Goal: Information Seeking & Learning: Learn about a topic

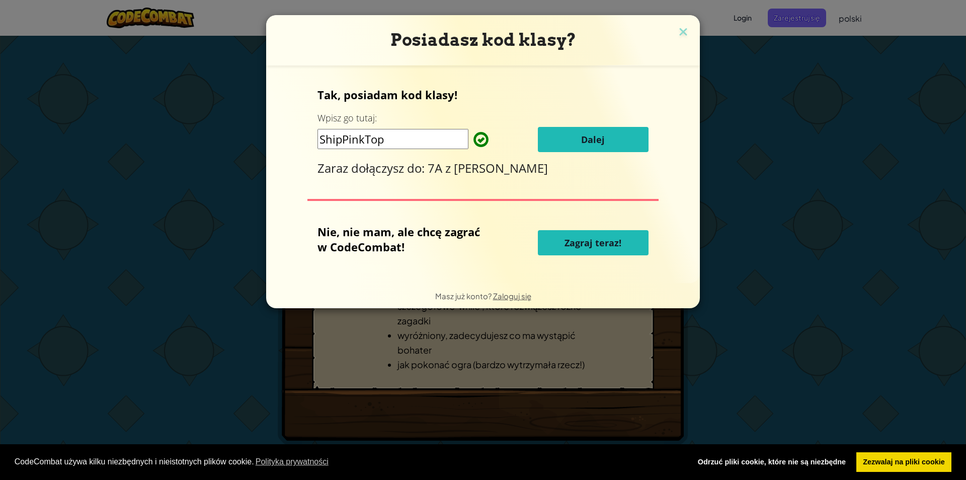
click at [584, 133] on font "Dalej" at bounding box center [593, 139] width 24 height 12
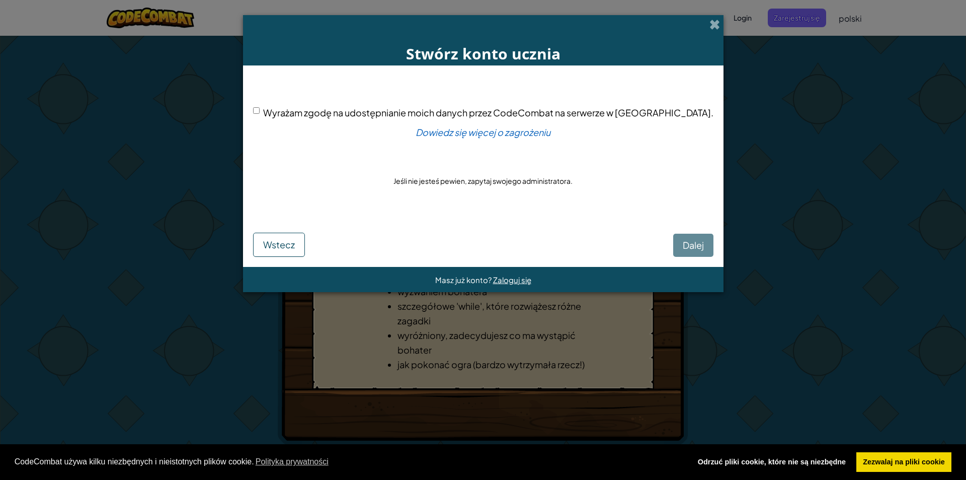
click at [659, 246] on div "[PERSON_NAME]" at bounding box center [483, 237] width 461 height 39
click at [510, 228] on div "[PERSON_NAME]" at bounding box center [483, 237] width 461 height 39
click at [505, 175] on div "Wyrażam zgodę na udostępnianie moich danych przez CodeCombat na serwerze w [GEO…" at bounding box center [483, 146] width 461 height 142
drag, startPoint x: 497, startPoint y: 168, endPoint x: 481, endPoint y: 157, distance: 20.2
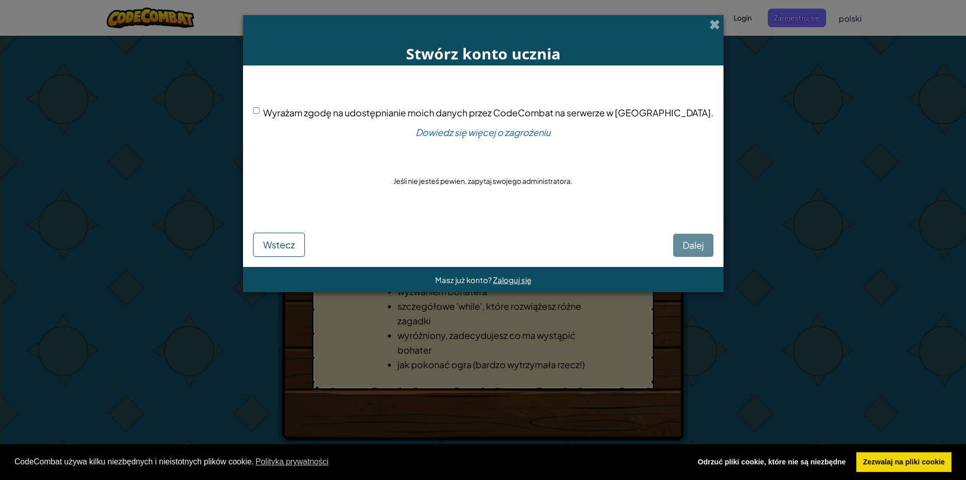
click at [495, 167] on div "Wyrażam zgodę na udostępnianie moich danych przez CodeCombat na serwerze w [GEO…" at bounding box center [483, 146] width 461 height 142
click at [481, 157] on div "Wyrażam zgodę na udostępnianie moich danych przez CodeCombat na serwerze w [GEO…" at bounding box center [483, 146] width 461 height 142
click at [474, 171] on div "Wyrażam zgodę na udostępnianie moich danych przez CodeCombat na serwerze w [GEO…" at bounding box center [483, 146] width 461 height 142
click at [260, 109] on input "Wyrażam zgodę na udostępnianie moich danych przez CodeCombat na serwerze w [GEO…" at bounding box center [256, 110] width 7 height 7
checkbox input "true"
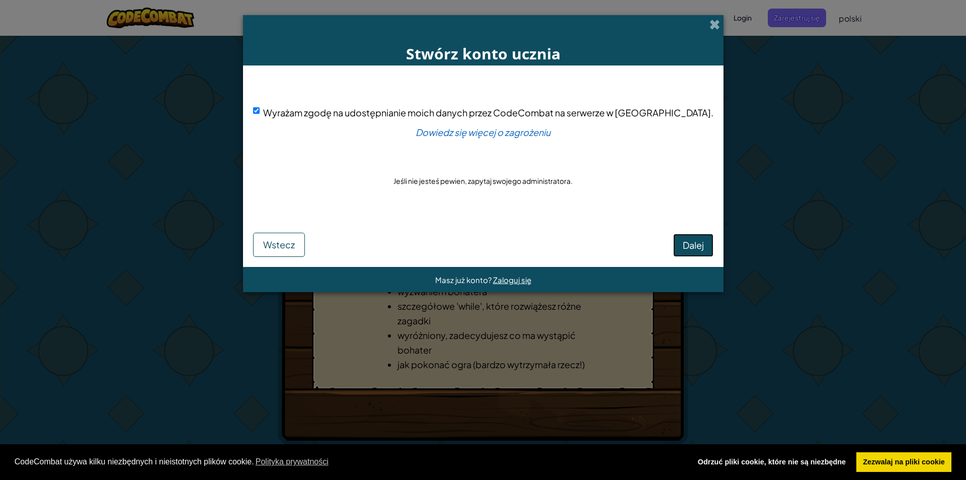
click at [683, 240] on font "Dalej" at bounding box center [693, 245] width 21 height 12
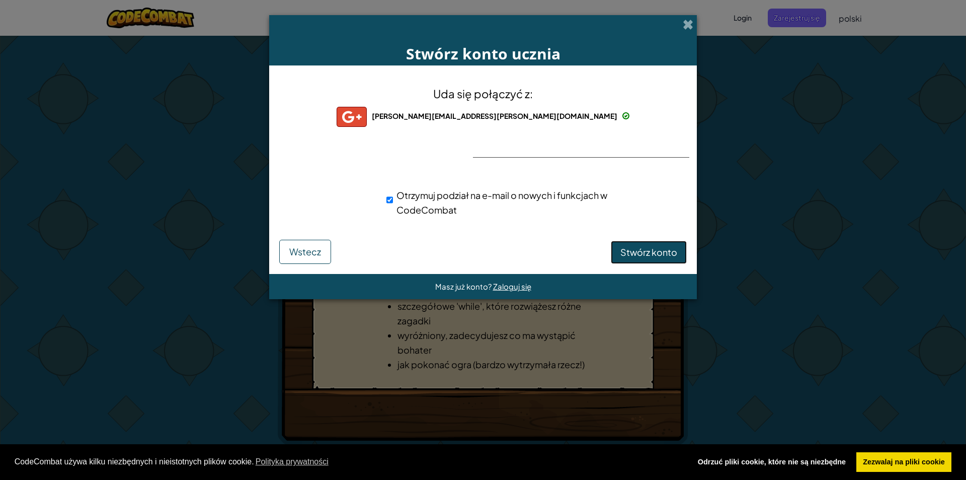
click at [667, 252] on font "Stwórz konto" at bounding box center [649, 252] width 57 height 12
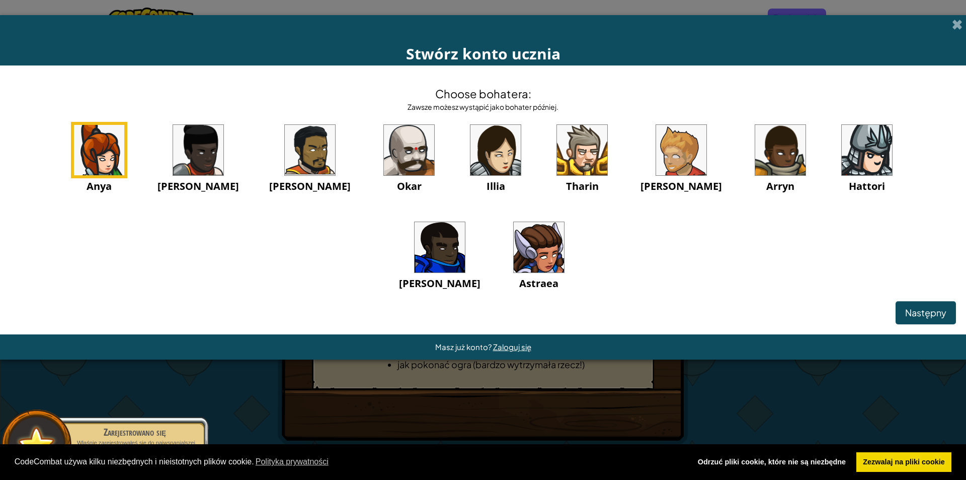
click at [842, 136] on img at bounding box center [867, 150] width 50 height 50
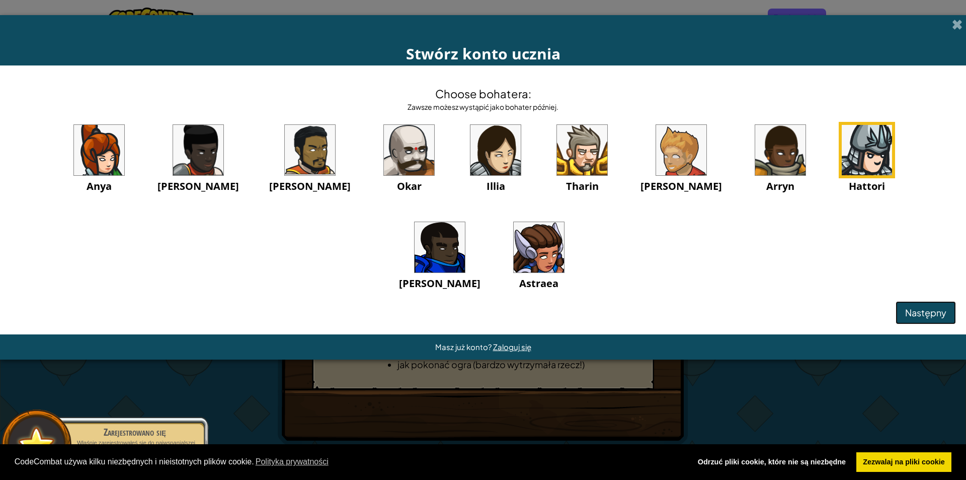
click at [934, 308] on font "Następny" at bounding box center [925, 313] width 41 height 12
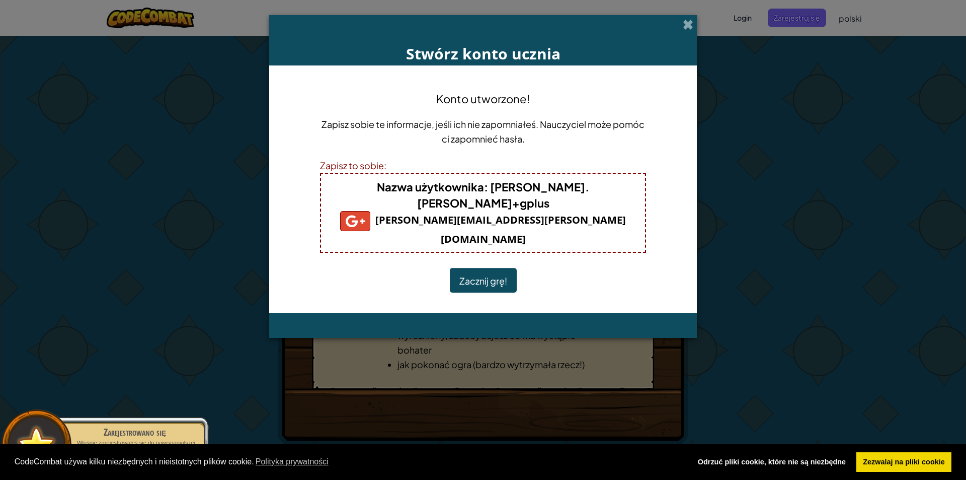
click at [494, 268] on button "Zacznij grę!" at bounding box center [483, 280] width 67 height 25
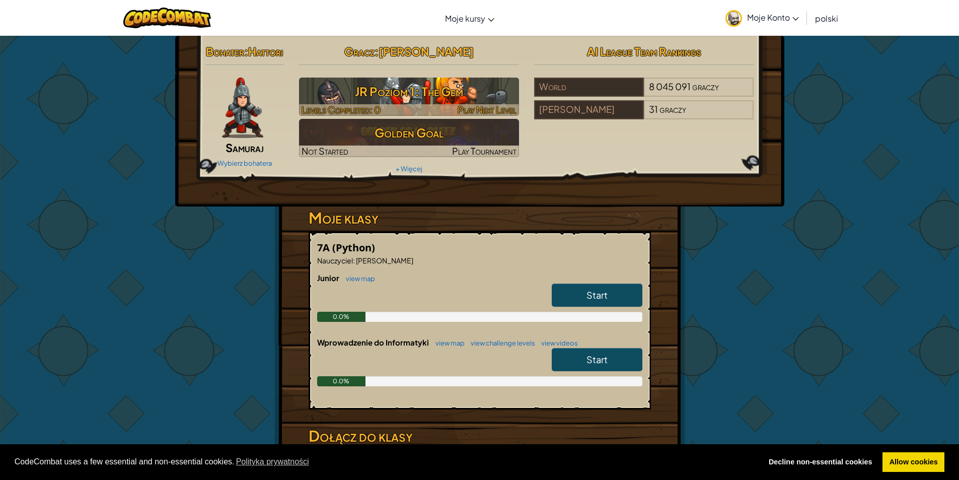
click at [420, 103] on h3 "JR Poziom 1: The Gem" at bounding box center [409, 91] width 220 height 23
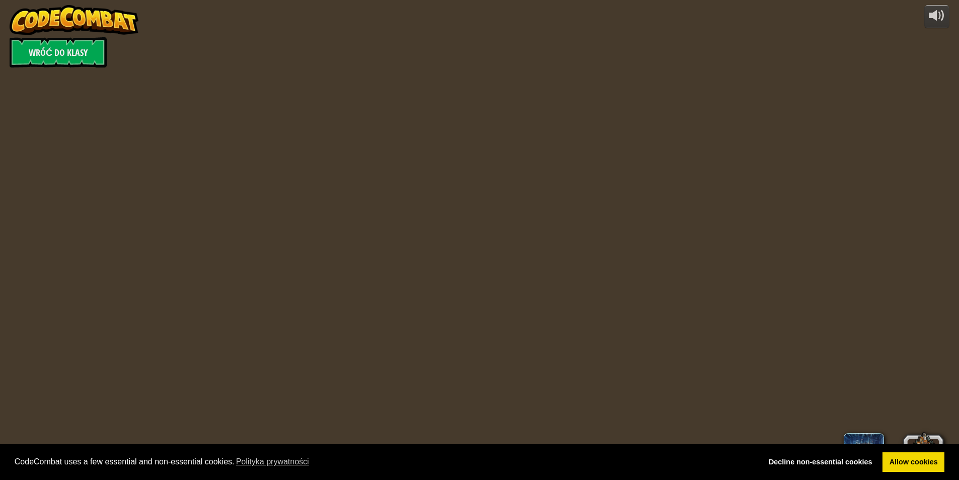
select select "pl"
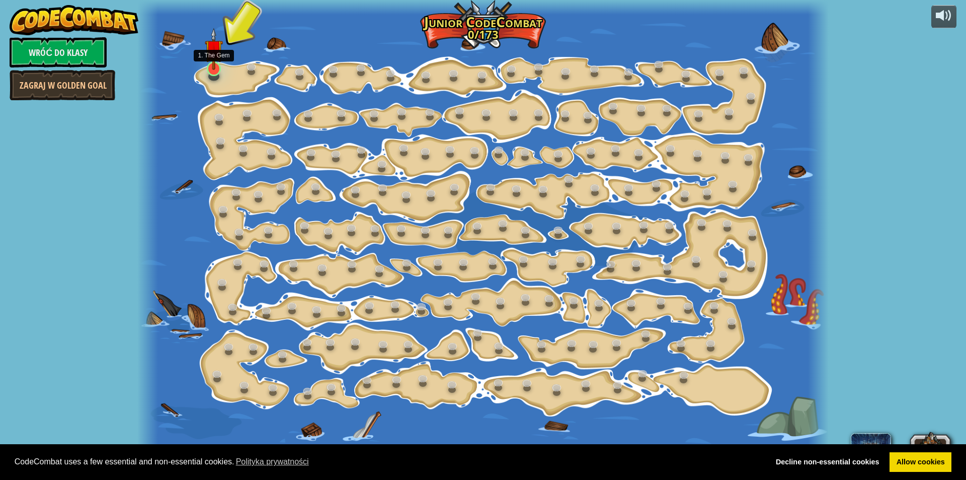
click at [213, 67] on img at bounding box center [214, 49] width 18 height 42
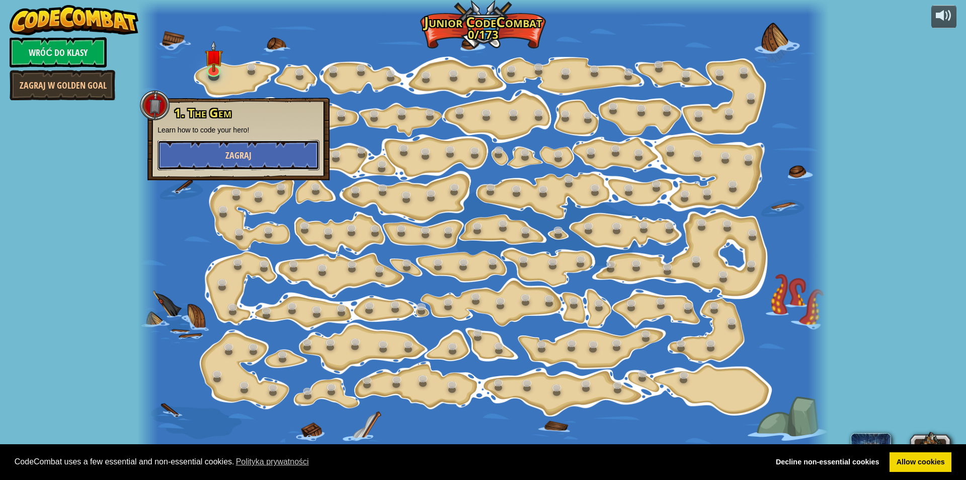
click at [258, 147] on button "Zagraj" at bounding box center [239, 155] width 162 height 30
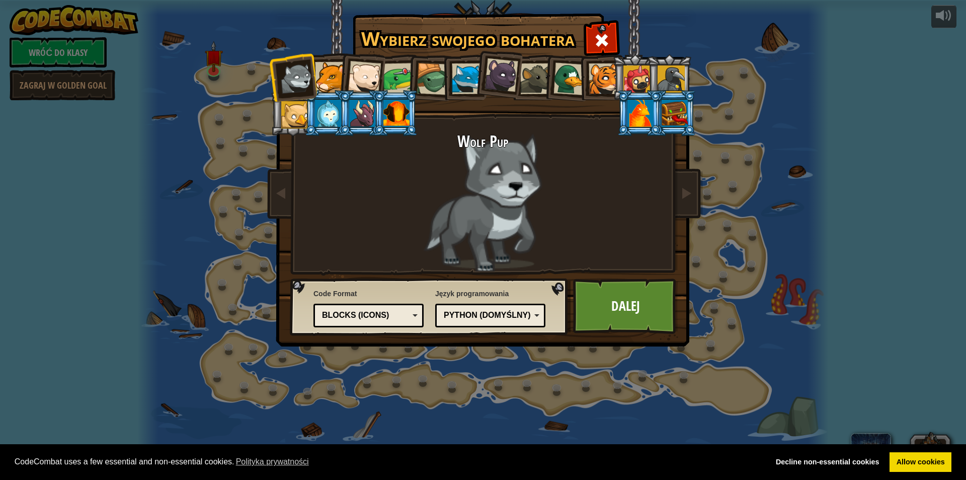
click at [565, 79] on div at bounding box center [570, 78] width 33 height 33
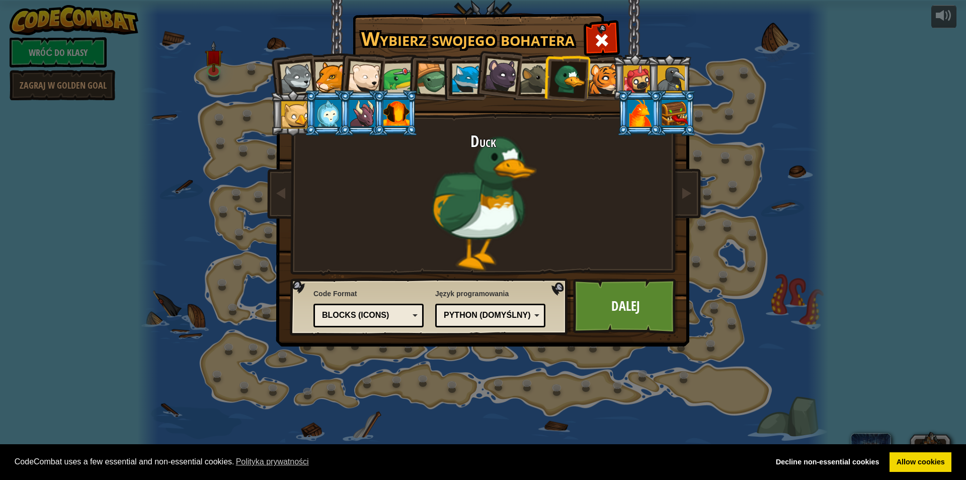
click at [398, 109] on div at bounding box center [397, 113] width 26 height 27
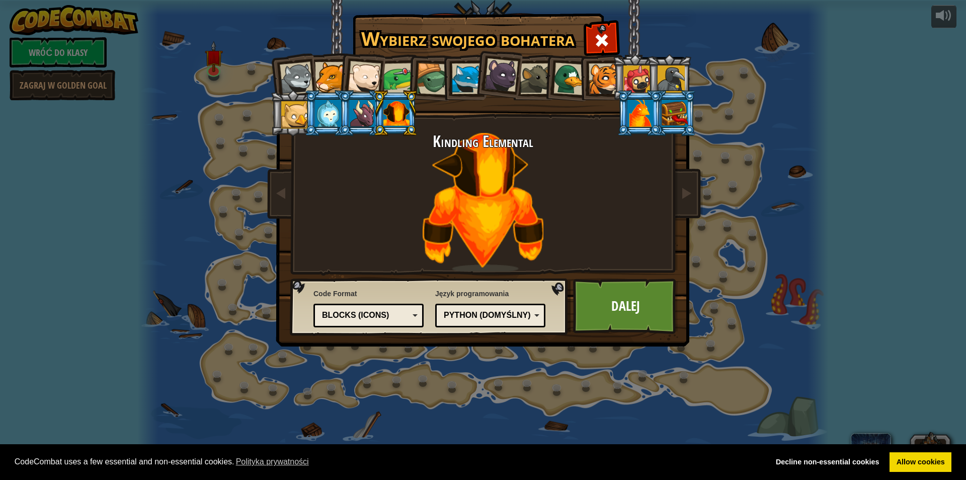
click at [397, 74] on div at bounding box center [399, 78] width 31 height 31
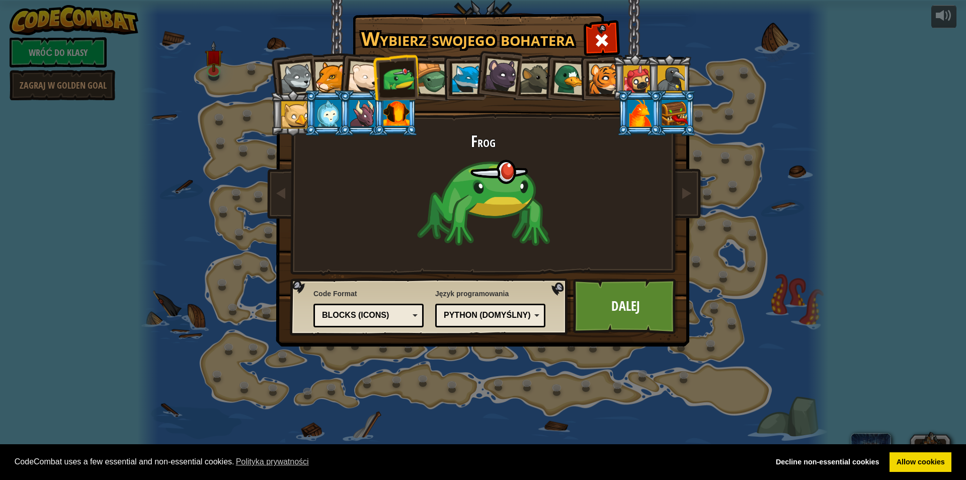
click at [432, 68] on div at bounding box center [433, 79] width 32 height 32
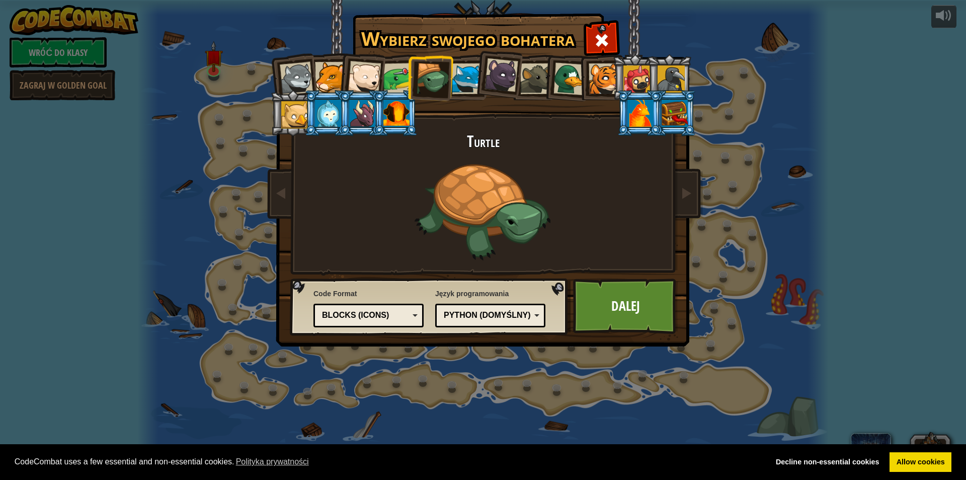
click at [555, 84] on div at bounding box center [570, 78] width 33 height 33
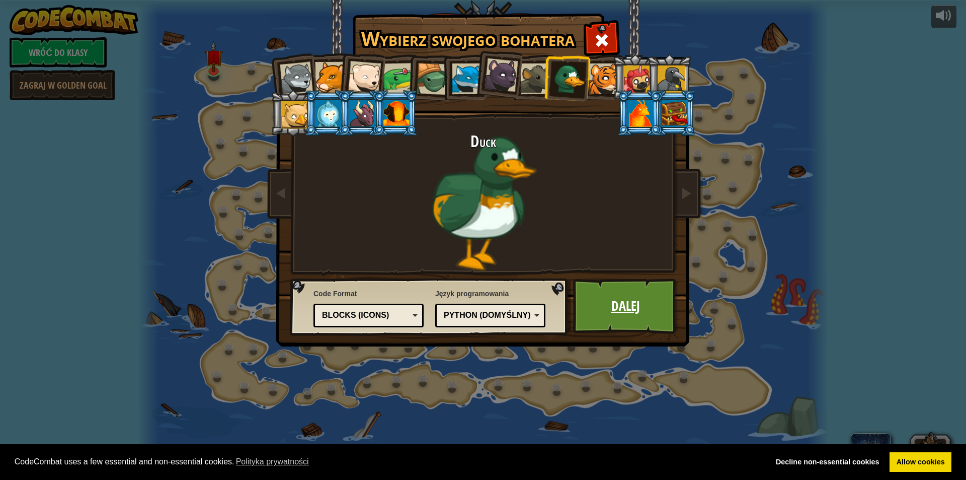
click at [623, 298] on link "Dalej" at bounding box center [625, 305] width 105 height 55
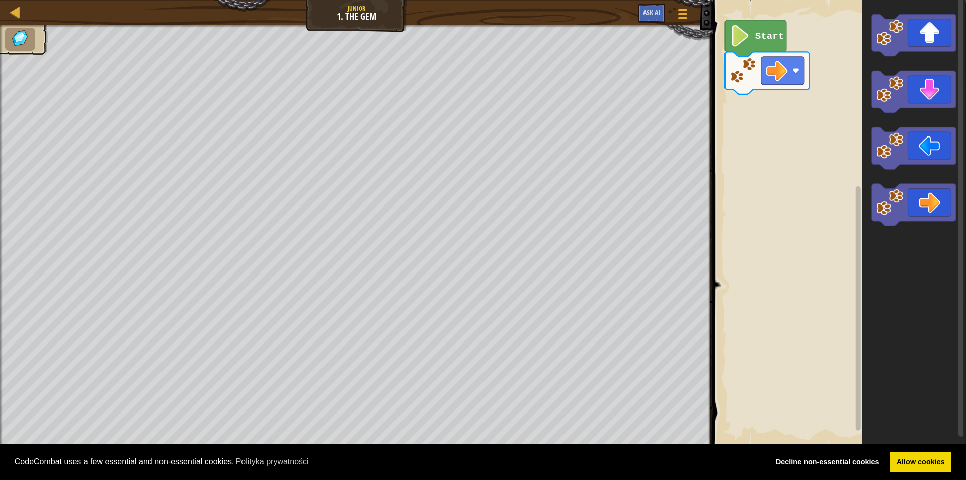
click at [778, 51] on icon "Obszar roboczy Blockly" at bounding box center [755, 38] width 61 height 37
click at [772, 46] on icon "Obszar roboczy Blockly" at bounding box center [755, 38] width 61 height 37
click at [911, 47] on icon "Obszar roboczy Blockly" at bounding box center [914, 35] width 84 height 42
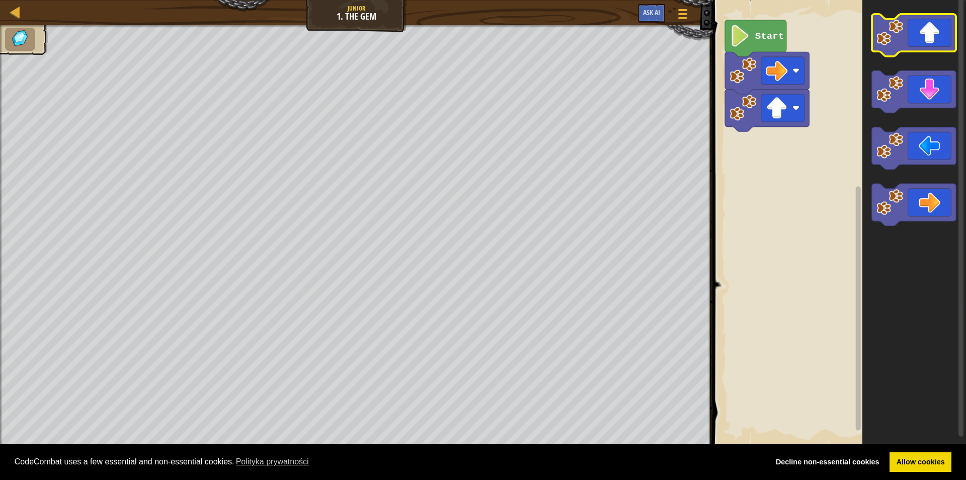
click at [911, 47] on icon "Obszar roboczy Blockly" at bounding box center [914, 35] width 84 height 42
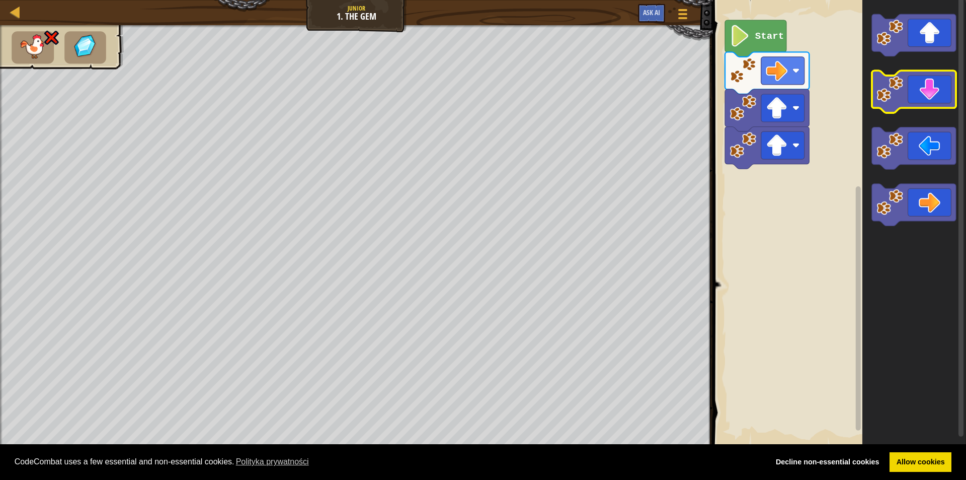
click at [930, 78] on icon "Obszar roboczy Blockly" at bounding box center [914, 92] width 84 height 42
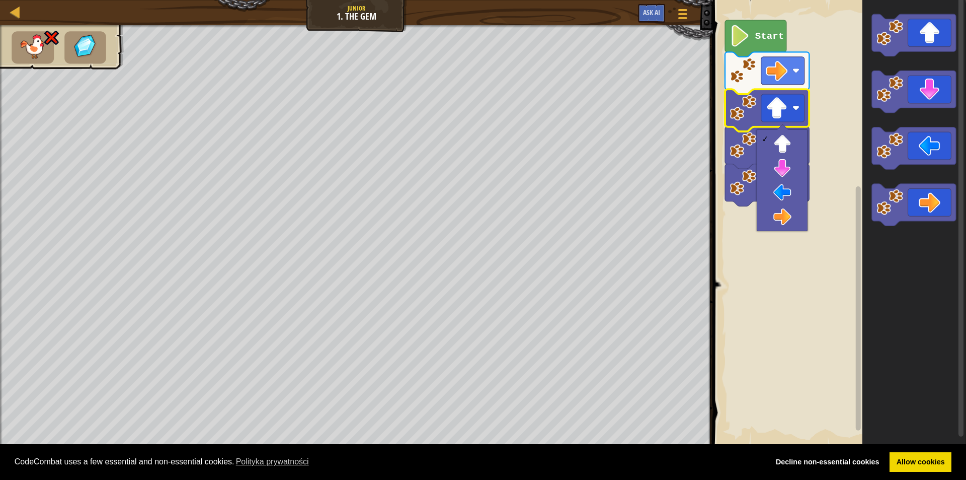
click at [825, 120] on rect "Obszar roboczy Blockly" at bounding box center [838, 223] width 256 height 456
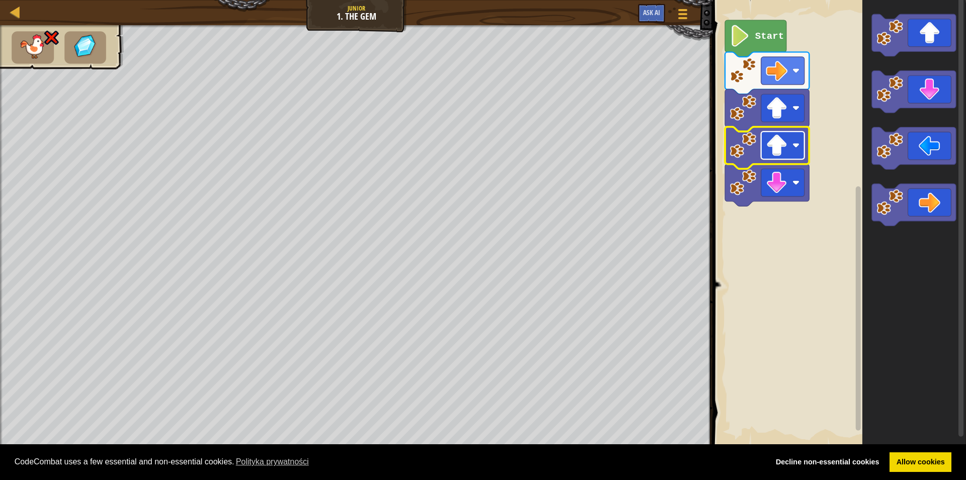
click at [779, 139] on image "Obszar roboczy Blockly" at bounding box center [777, 145] width 22 height 22
click at [783, 133] on rect "Obszar roboczy Blockly" at bounding box center [782, 145] width 43 height 28
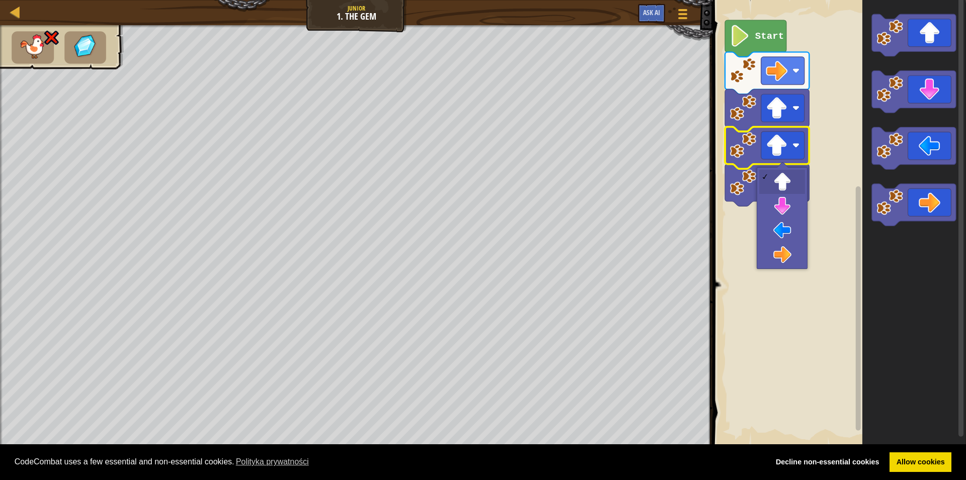
click at [784, 124] on icon "Obszar roboczy Blockly" at bounding box center [767, 110] width 84 height 42
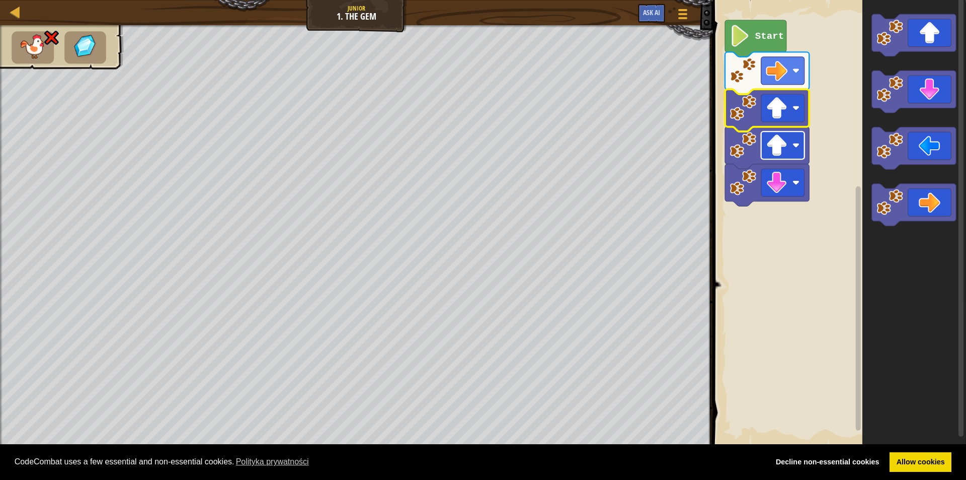
click at [789, 133] on rect "Obszar roboczy Blockly" at bounding box center [782, 145] width 43 height 28
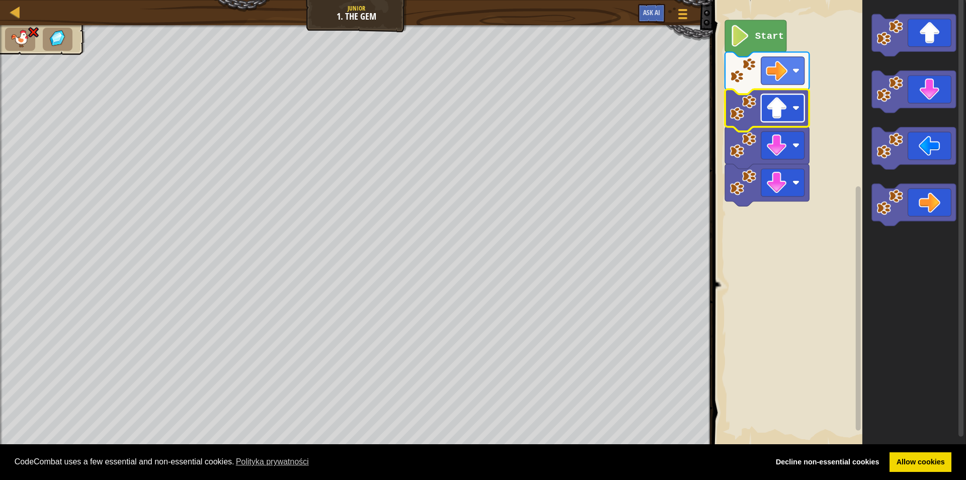
click at [781, 104] on image "Obszar roboczy Blockly" at bounding box center [777, 108] width 22 height 22
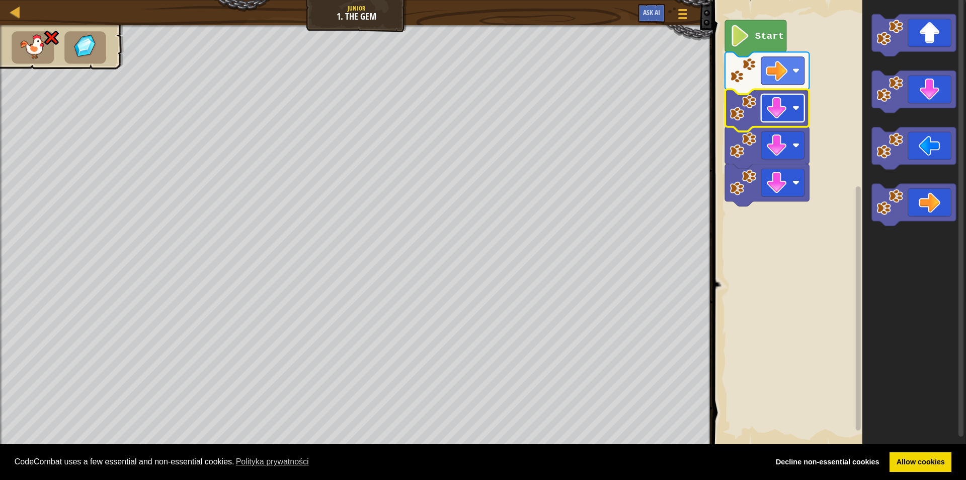
click at [795, 117] on rect "Obszar roboczy Blockly" at bounding box center [782, 108] width 43 height 28
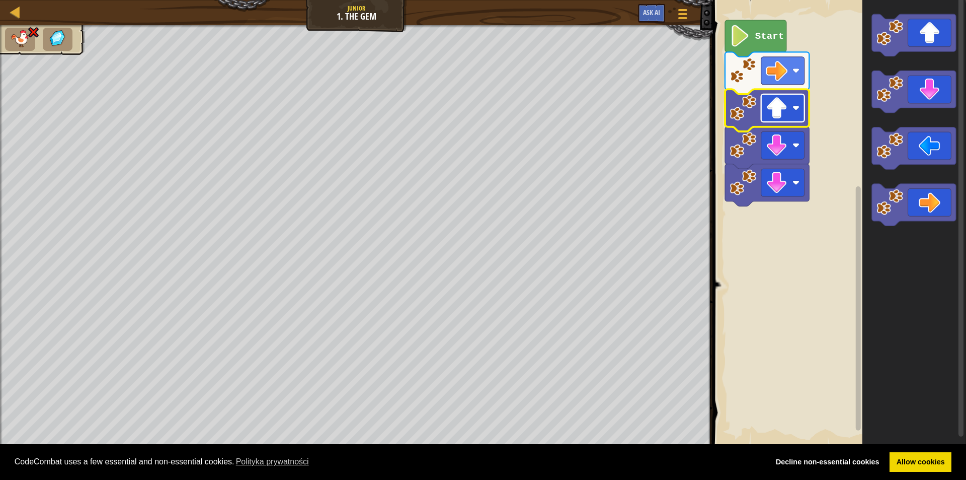
click at [788, 119] on rect "Obszar roboczy Blockly" at bounding box center [782, 108] width 43 height 28
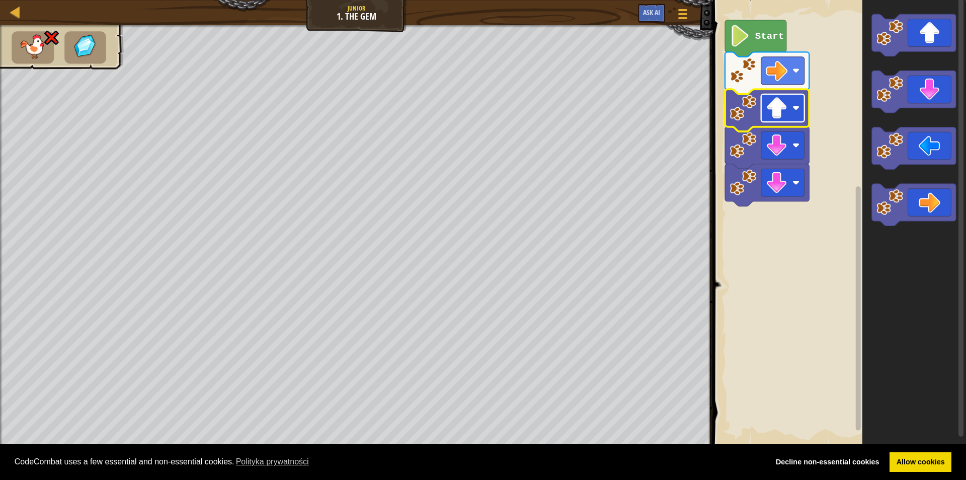
click at [783, 115] on image "Obszar roboczy Blockly" at bounding box center [777, 108] width 22 height 22
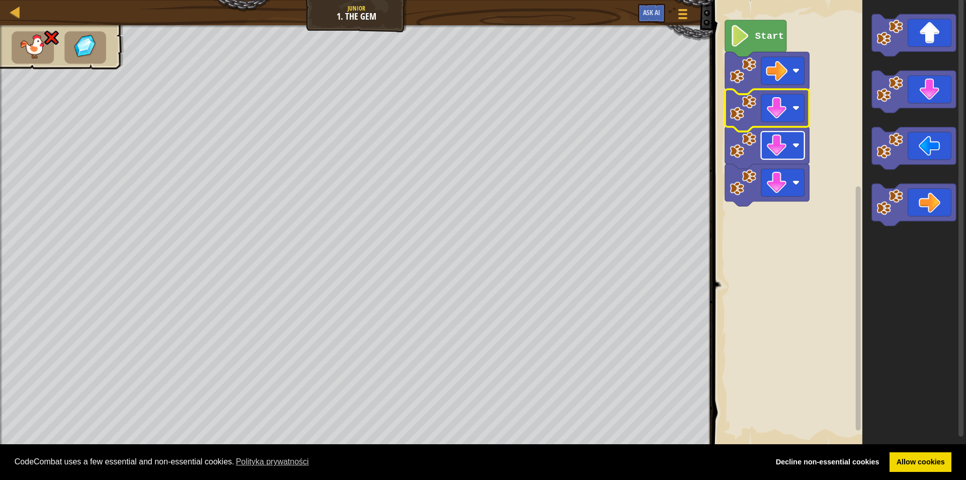
click at [794, 151] on rect "Obszar roboczy Blockly" at bounding box center [782, 145] width 43 height 28
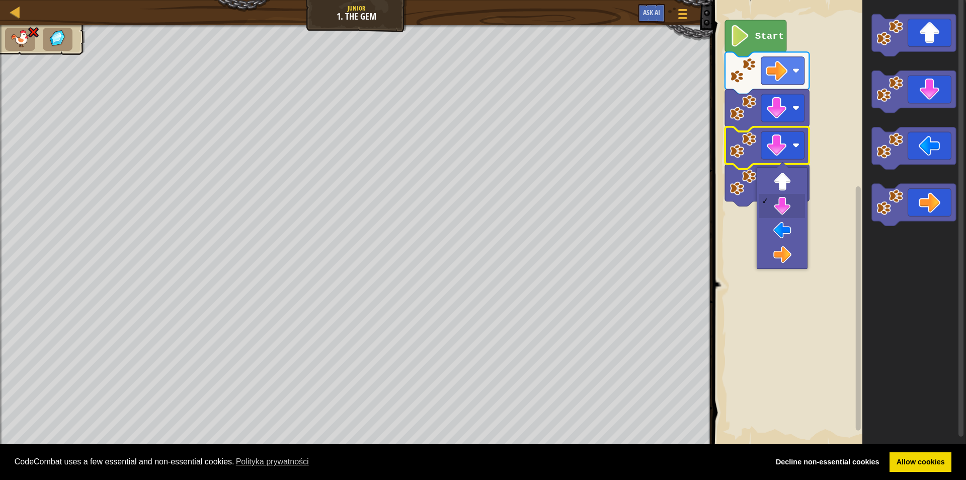
click at [783, 169] on div at bounding box center [783, 168] width 12 height 12
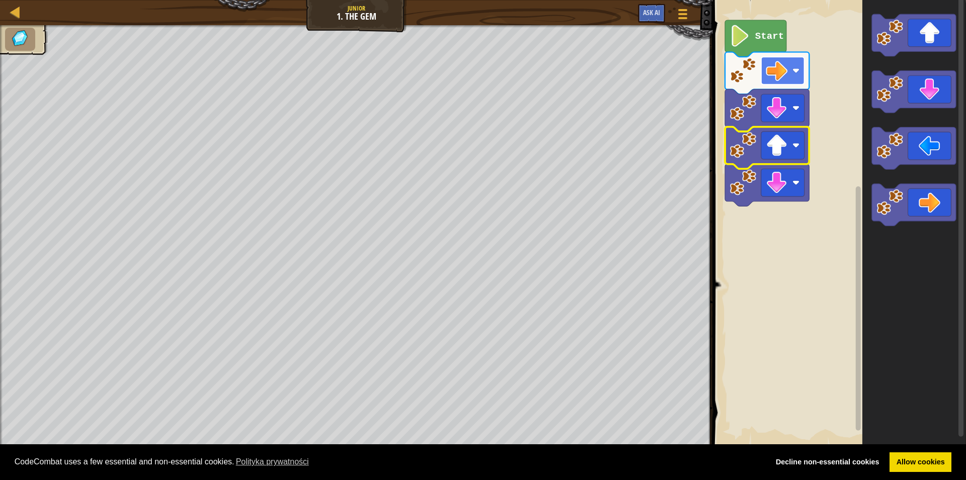
click at [787, 71] on image "Obszar roboczy Blockly" at bounding box center [777, 71] width 22 height 22
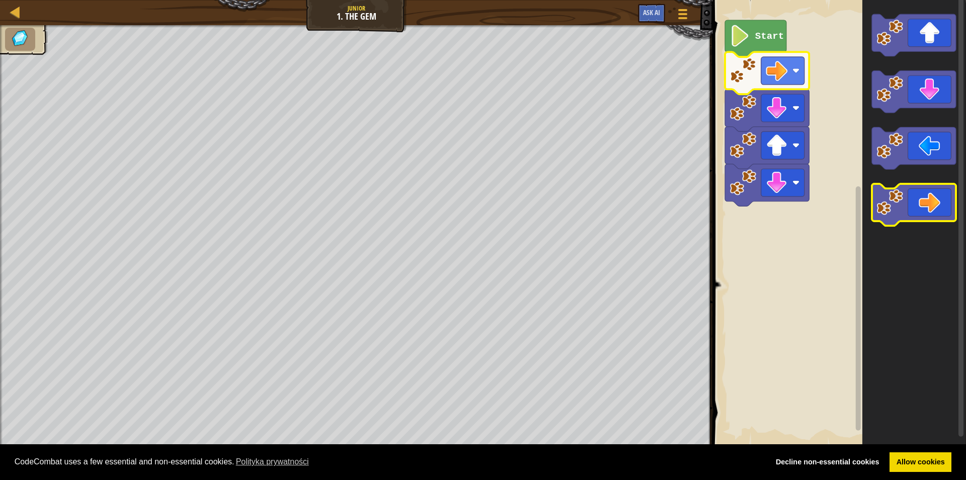
click at [943, 196] on icon "Obszar roboczy Blockly" at bounding box center [914, 205] width 84 height 42
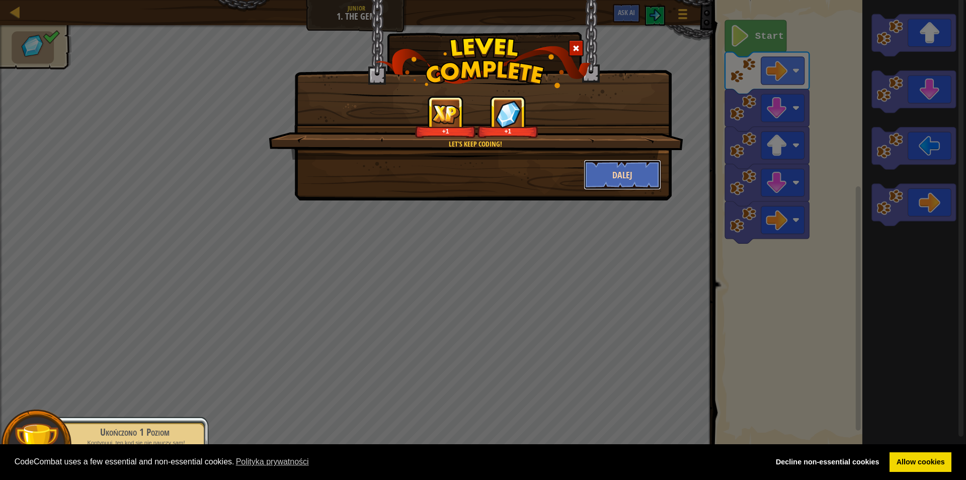
click at [629, 173] on button "Dalej" at bounding box center [623, 175] width 78 height 30
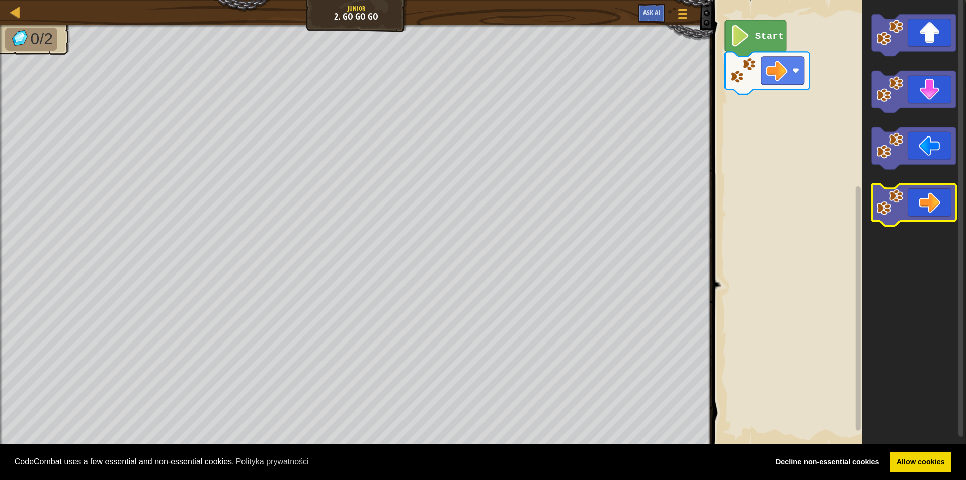
click at [921, 197] on icon "Obszar roboczy Blockly" at bounding box center [914, 205] width 84 height 42
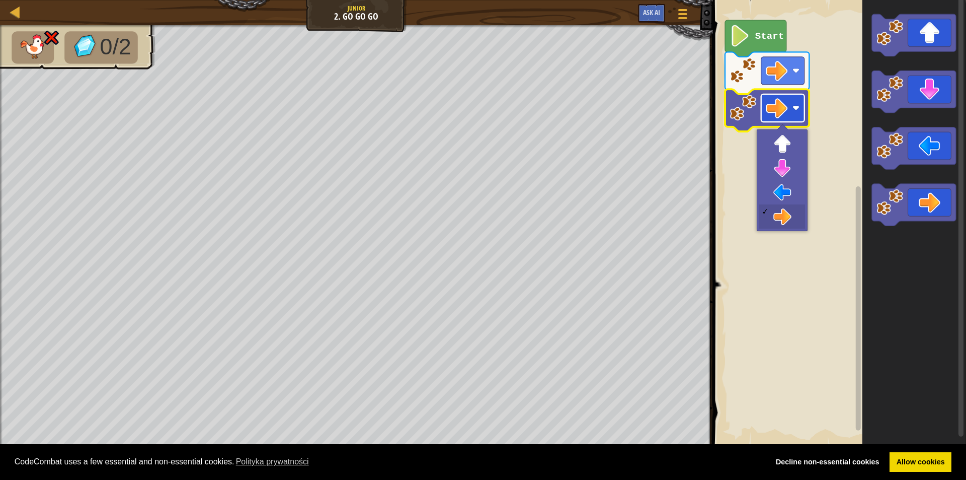
click at [795, 111] on image "Obszar roboczy Blockly" at bounding box center [795, 107] width 7 height 7
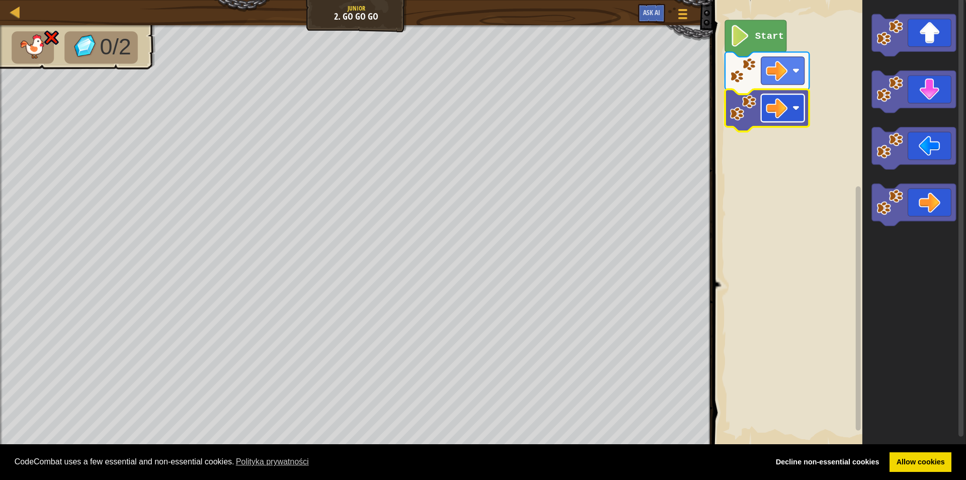
click at [795, 110] on image "Obszar roboczy Blockly" at bounding box center [795, 107] width 7 height 7
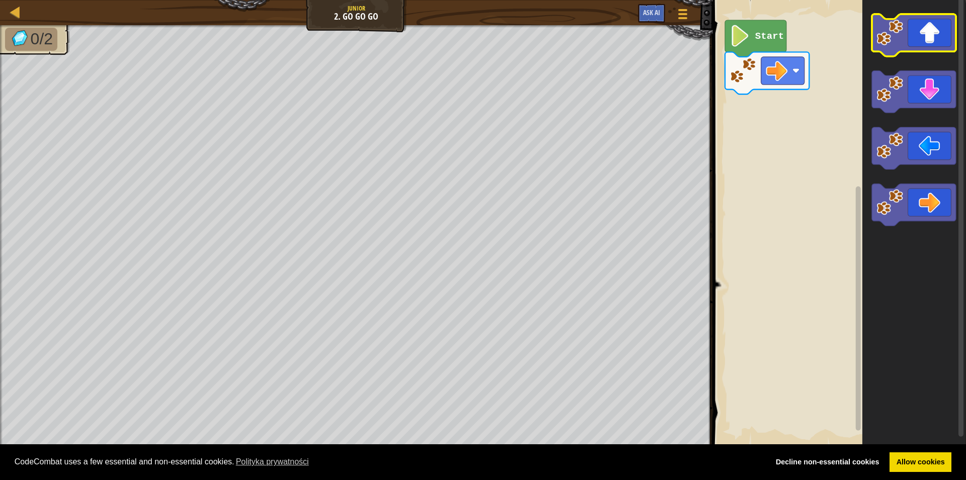
click at [932, 42] on icon "Obszar roboczy Blockly" at bounding box center [914, 35] width 84 height 42
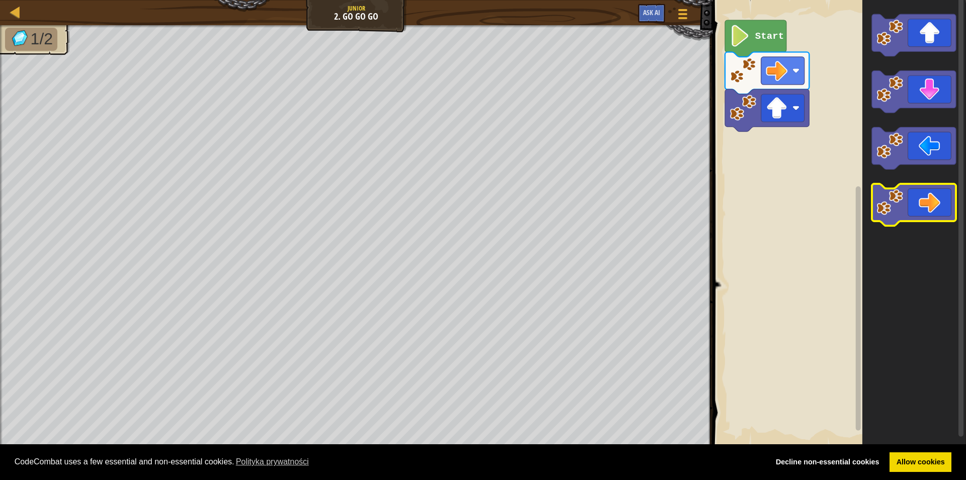
click at [928, 198] on icon "Obszar roboczy Blockly" at bounding box center [914, 205] width 84 height 42
click at [927, 207] on icon "Obszar roboczy Blockly" at bounding box center [914, 205] width 84 height 42
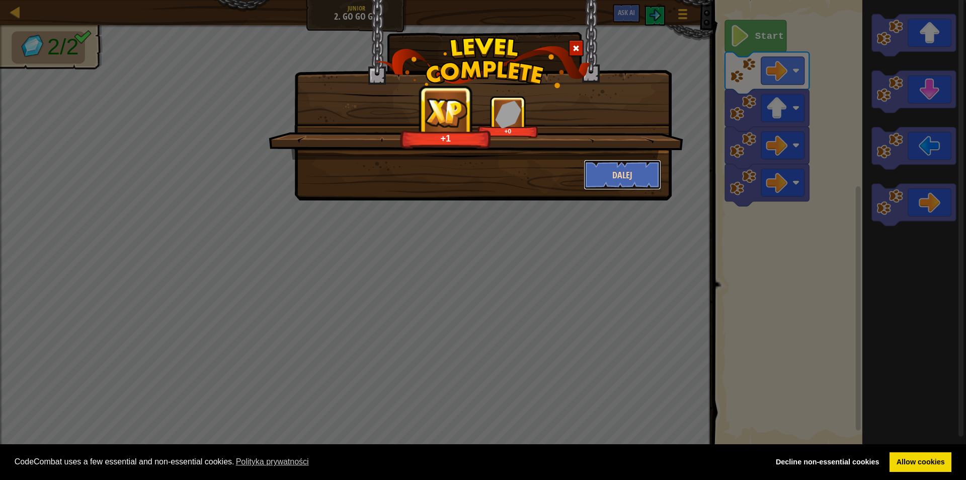
click at [622, 171] on button "Dalej" at bounding box center [623, 175] width 78 height 30
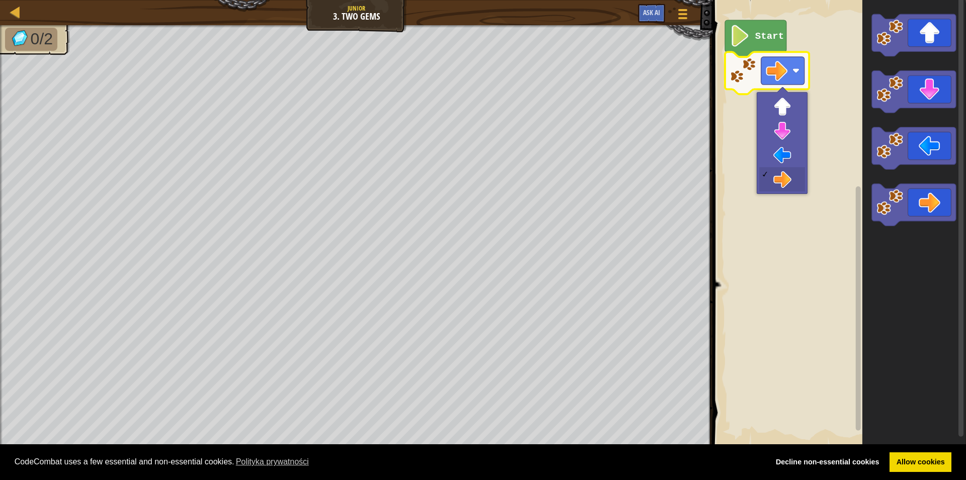
click at [829, 61] on rect "Obszar roboczy Blockly" at bounding box center [838, 223] width 256 height 456
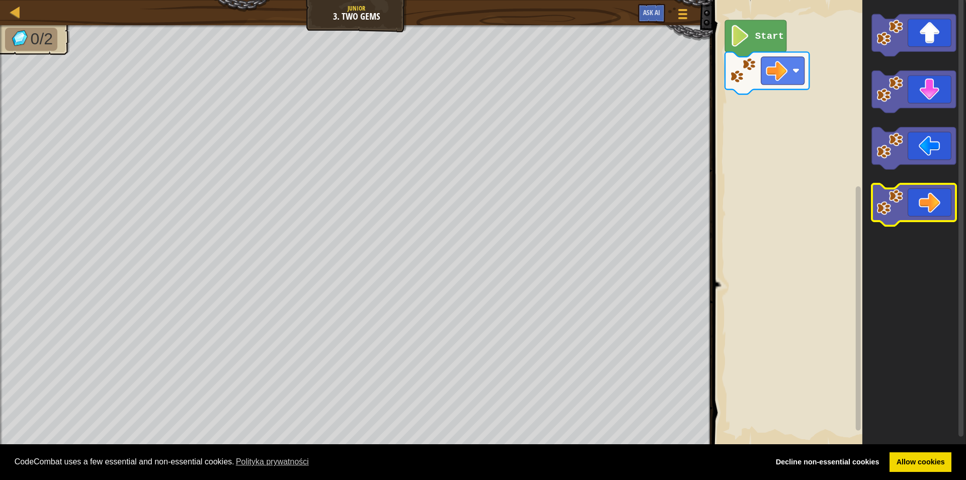
click at [930, 200] on icon "Obszar roboczy Blockly" at bounding box center [914, 205] width 84 height 42
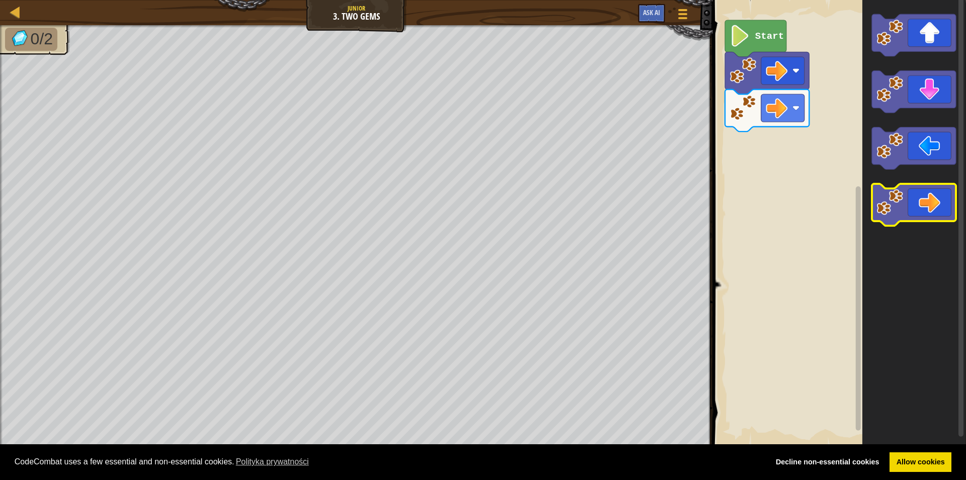
click at [924, 201] on icon "Obszar roboczy Blockly" at bounding box center [914, 205] width 84 height 42
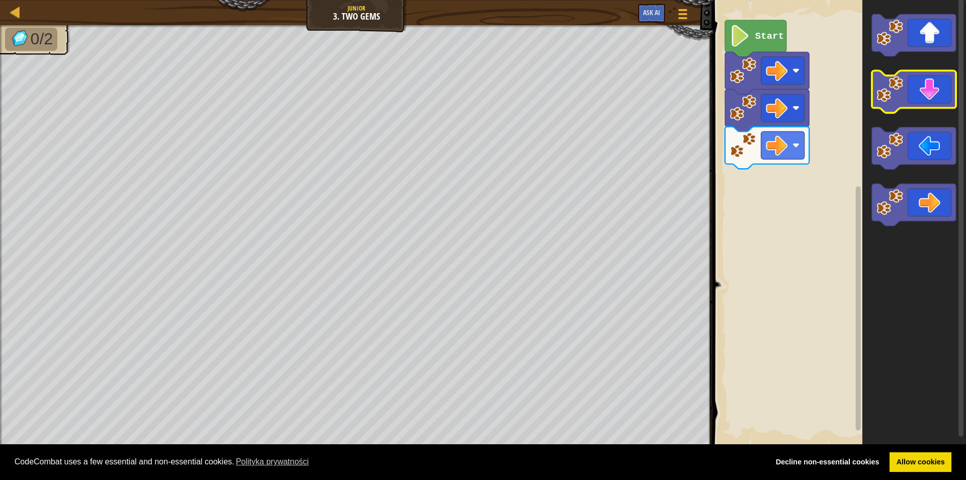
click at [922, 100] on icon "Obszar roboczy Blockly" at bounding box center [914, 92] width 84 height 42
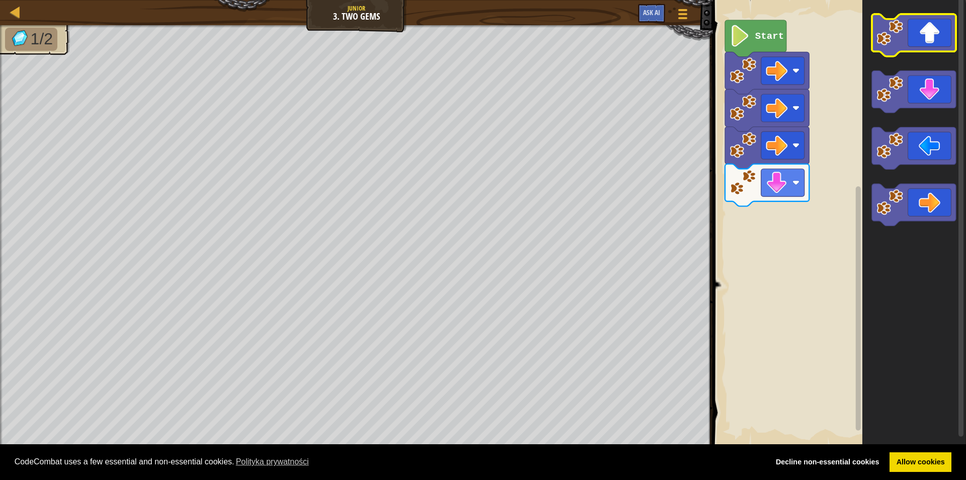
click at [934, 36] on icon "Obszar roboczy Blockly" at bounding box center [914, 35] width 84 height 42
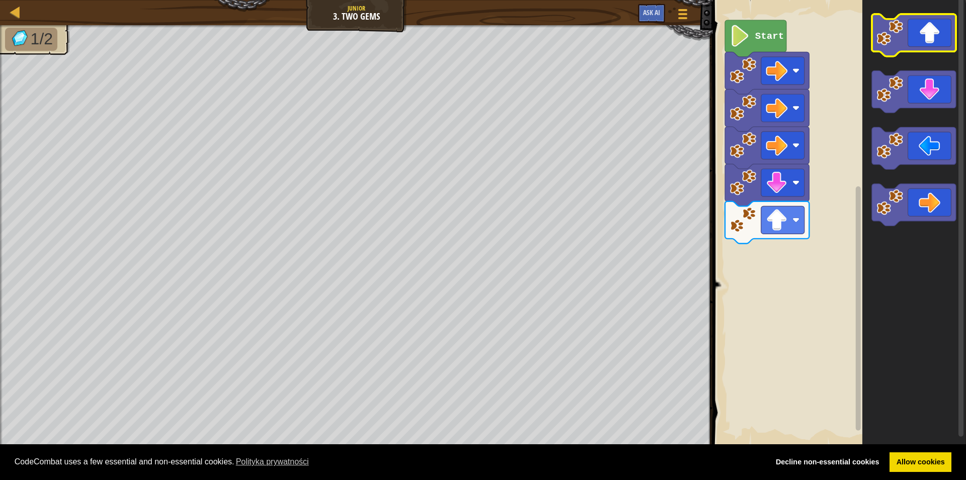
click at [934, 38] on icon "Obszar roboczy Blockly" at bounding box center [914, 35] width 84 height 42
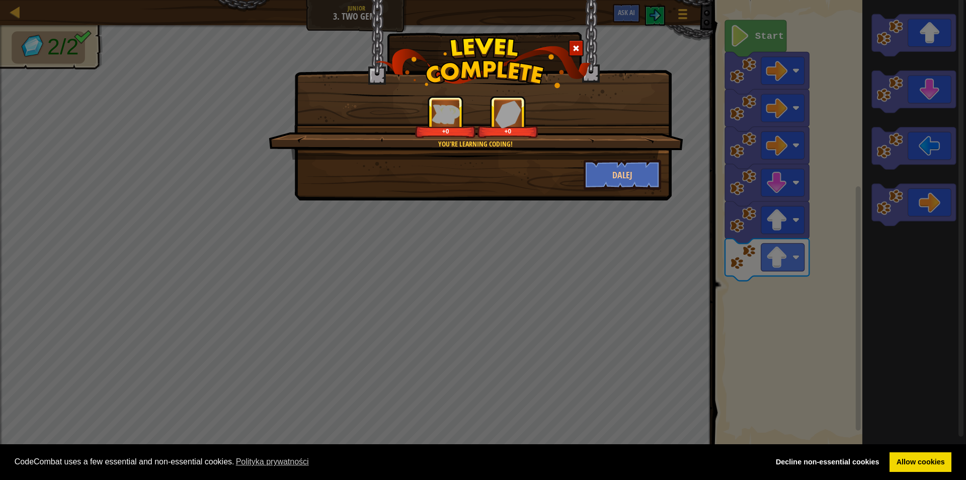
click at [644, 159] on div "You're learning coding! +0 +0" at bounding box center [476, 128] width 415 height 64
click at [647, 167] on button "Dalej" at bounding box center [623, 175] width 78 height 30
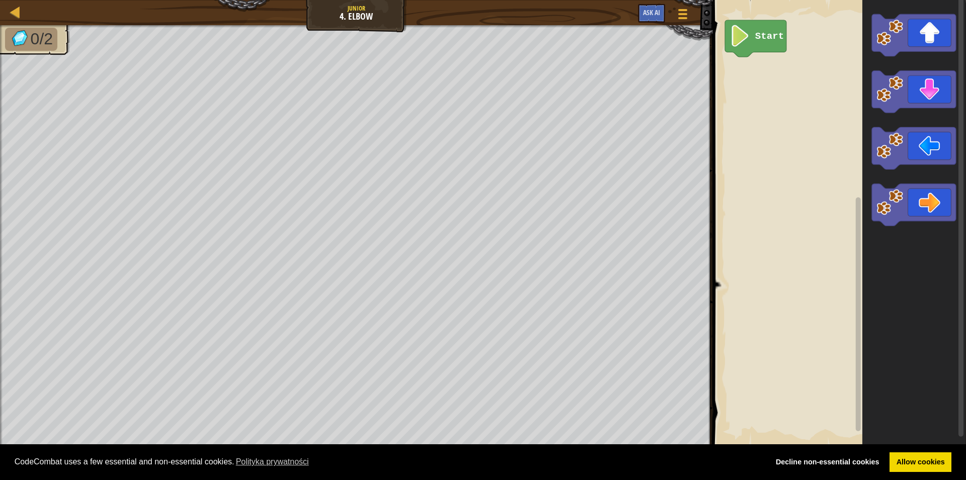
click at [764, 33] on text "Start" at bounding box center [769, 36] width 29 height 11
click at [913, 102] on icon "Obszar roboczy Blockly" at bounding box center [914, 92] width 84 height 42
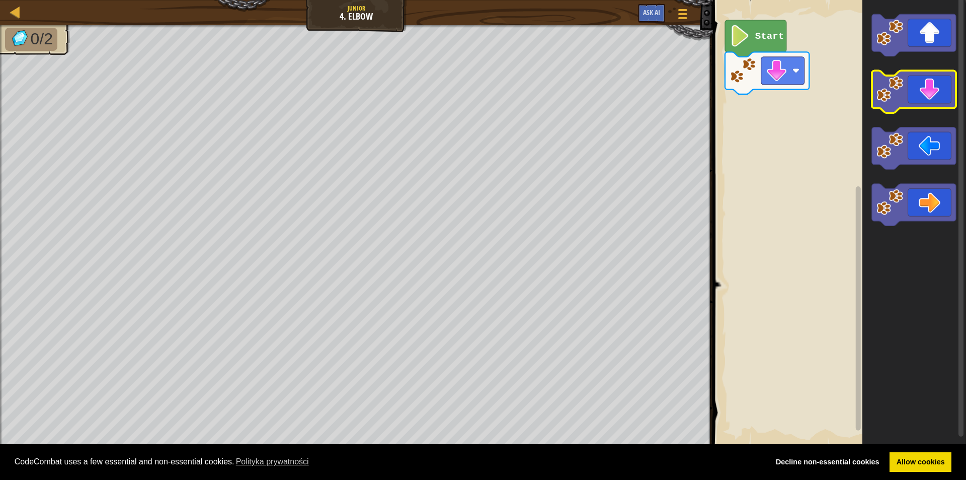
click at [904, 102] on icon "Obszar roboczy Blockly" at bounding box center [914, 92] width 84 height 42
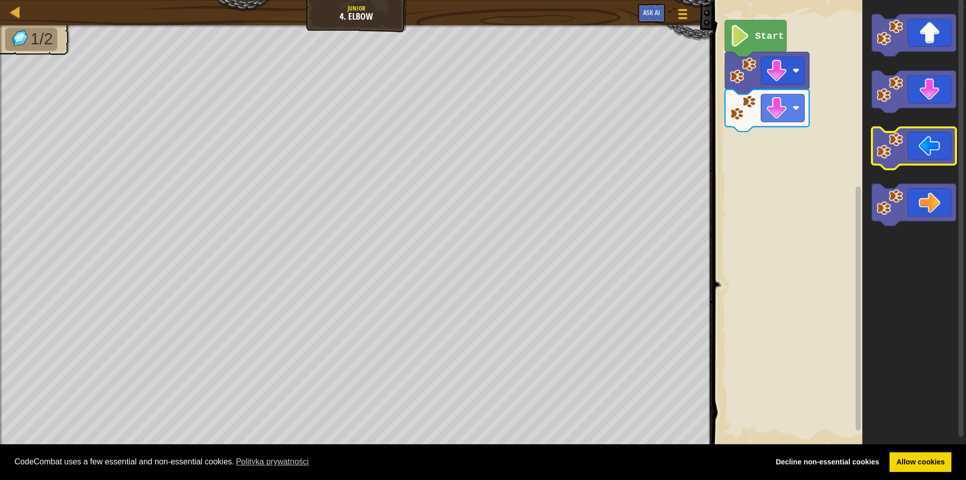
click at [910, 159] on icon "Obszar roboczy Blockly" at bounding box center [914, 148] width 84 height 42
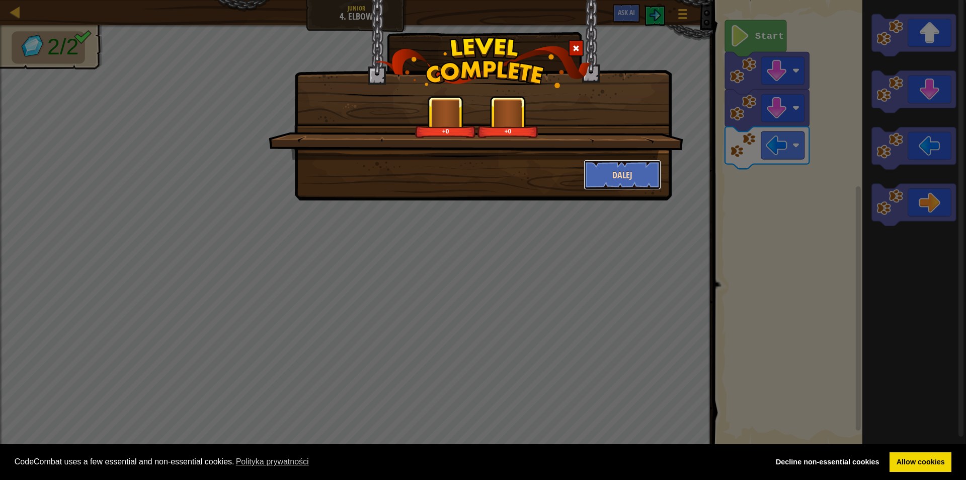
click at [608, 168] on button "Dalej" at bounding box center [623, 175] width 78 height 30
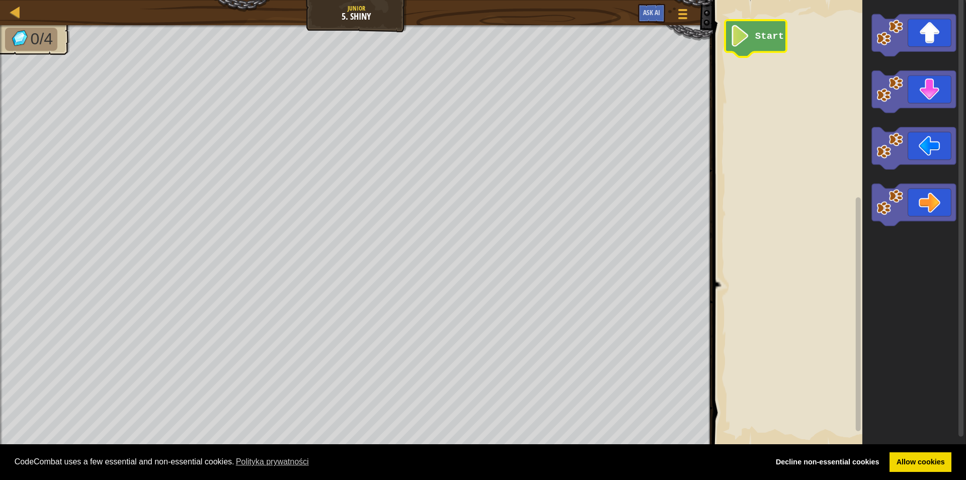
click at [739, 28] on image "Obszar roboczy Blockly" at bounding box center [740, 36] width 21 height 22
click at [894, 137] on image "Obszar roboczy Blockly" at bounding box center [890, 145] width 27 height 27
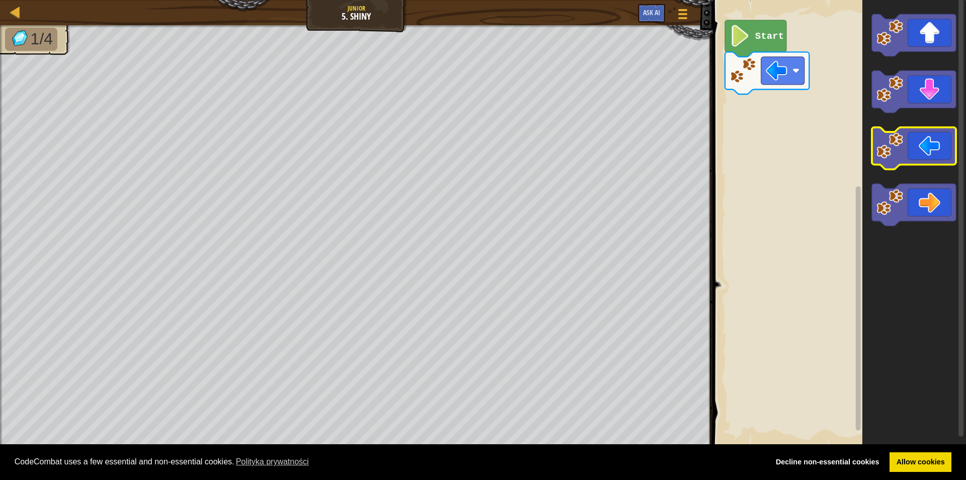
click at [894, 137] on image "Obszar roboczy Blockly" at bounding box center [890, 145] width 27 height 27
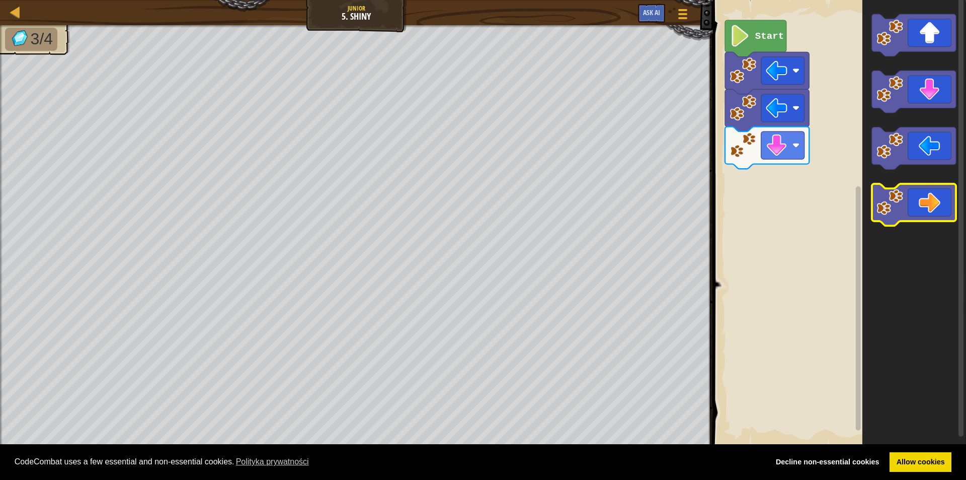
click at [926, 189] on icon "Obszar roboczy Blockly" at bounding box center [914, 205] width 84 height 42
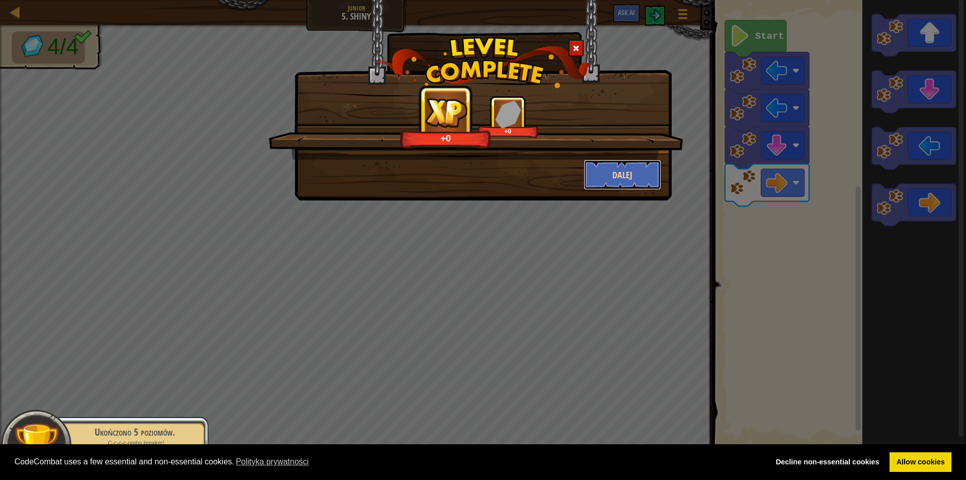
click at [625, 169] on button "Dalej" at bounding box center [623, 175] width 78 height 30
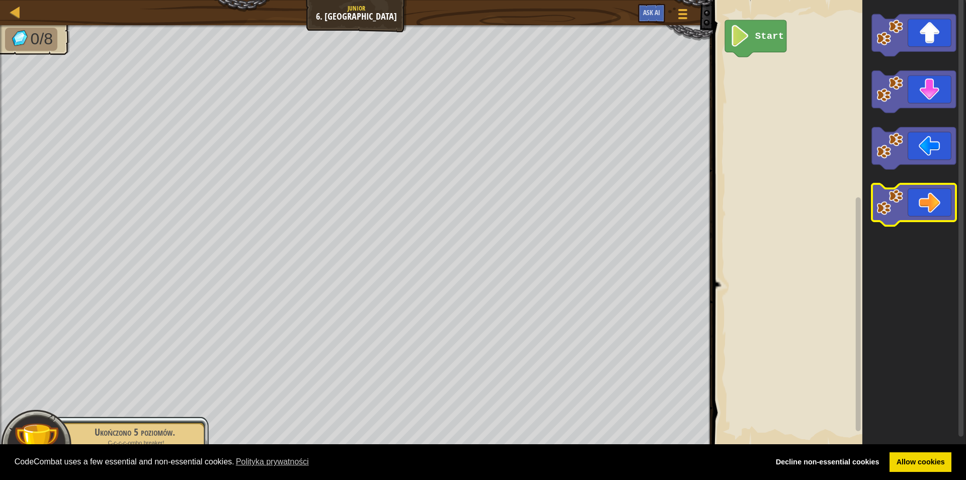
click at [908, 199] on icon "Obszar roboczy Blockly" at bounding box center [914, 205] width 84 height 42
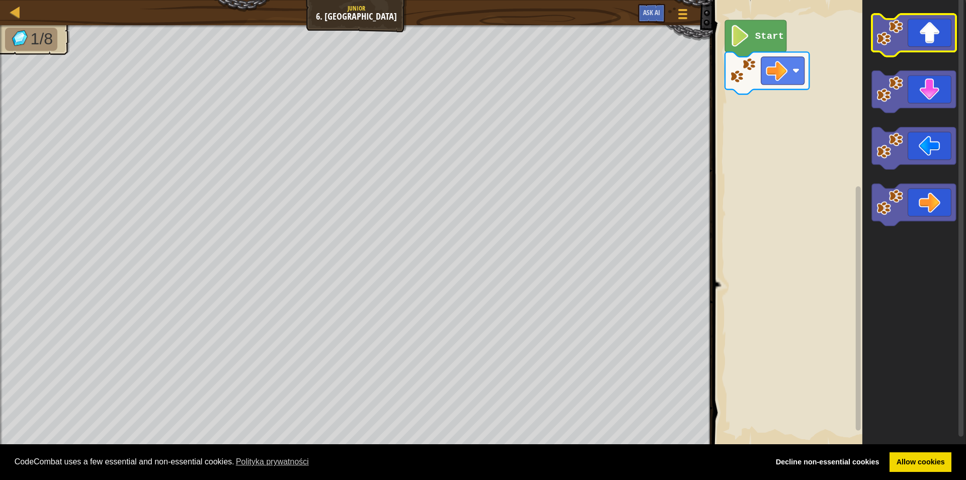
click at [922, 42] on icon "Obszar roboczy Blockly" at bounding box center [914, 35] width 84 height 42
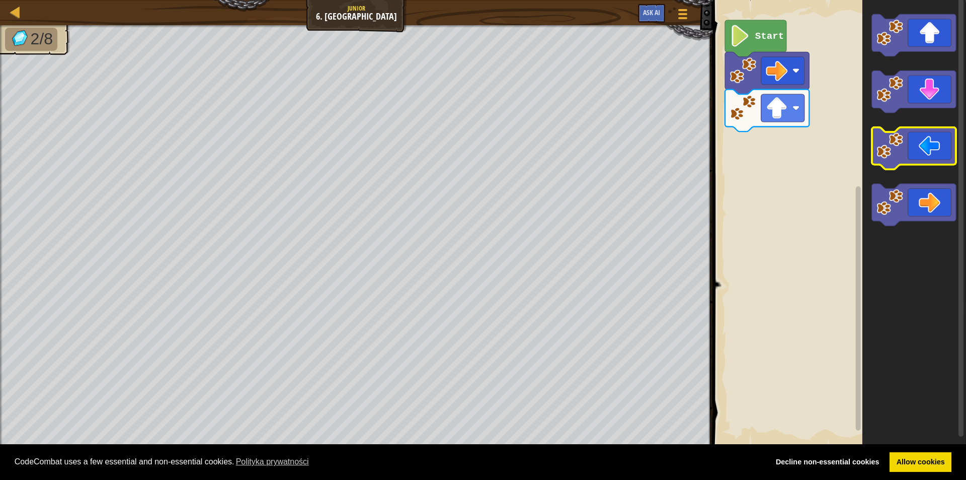
click at [902, 153] on image "Obszar roboczy Blockly" at bounding box center [890, 145] width 27 height 27
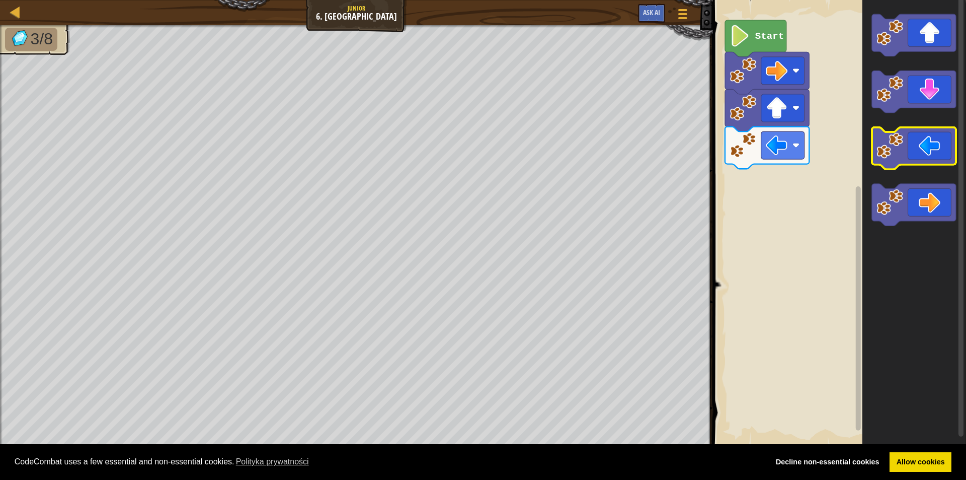
click at [906, 149] on icon "Obszar roboczy Blockly" at bounding box center [914, 148] width 84 height 42
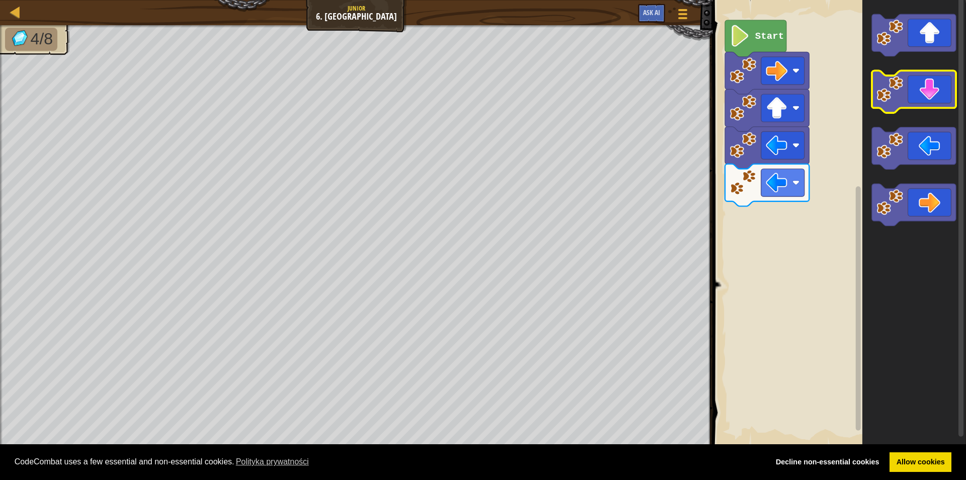
click at [929, 84] on icon "Obszar roboczy Blockly" at bounding box center [914, 92] width 84 height 42
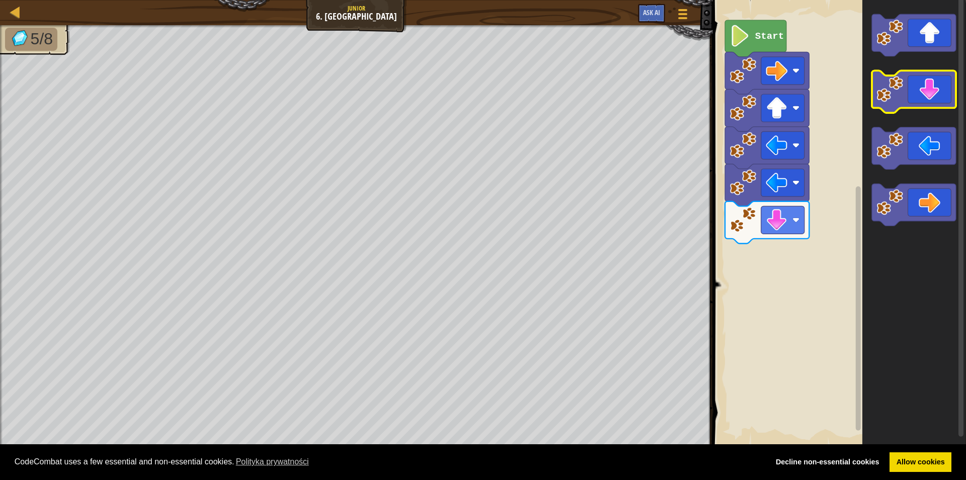
click at [927, 100] on icon "Obszar roboczy Blockly" at bounding box center [914, 92] width 84 height 42
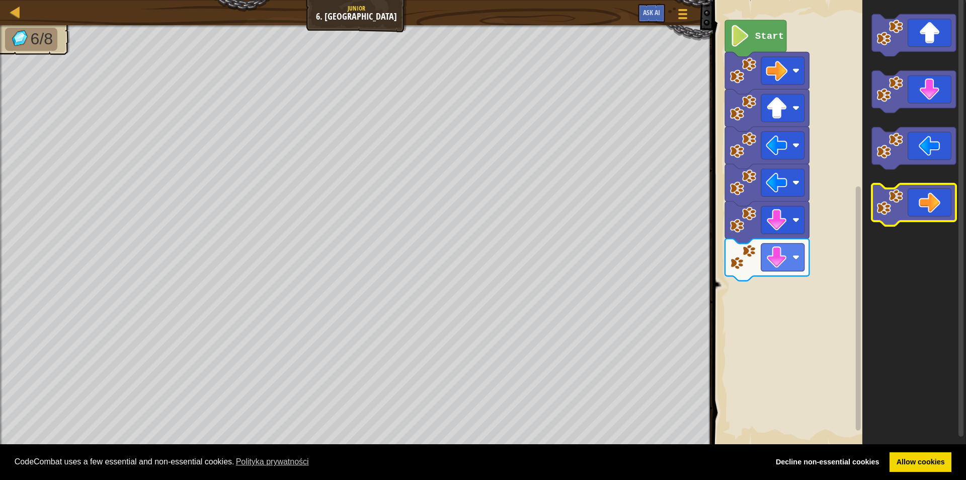
click at [921, 191] on icon "Obszar roboczy Blockly" at bounding box center [914, 205] width 84 height 42
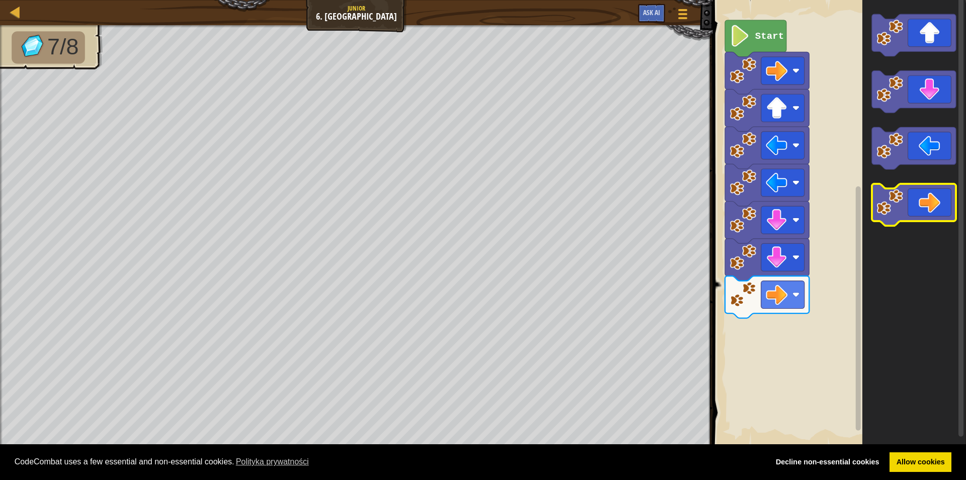
click at [930, 204] on icon "Obszar roboczy Blockly" at bounding box center [914, 205] width 84 height 42
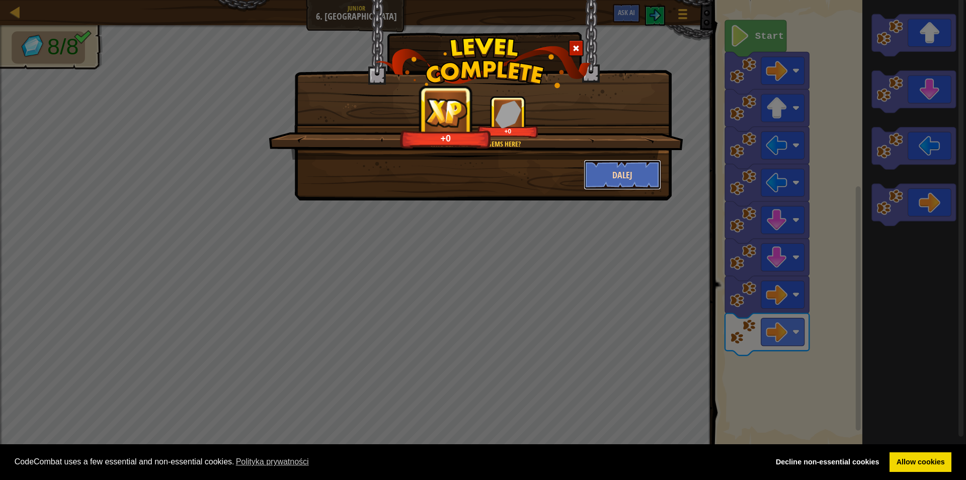
click at [613, 175] on button "Dalej" at bounding box center [623, 175] width 78 height 30
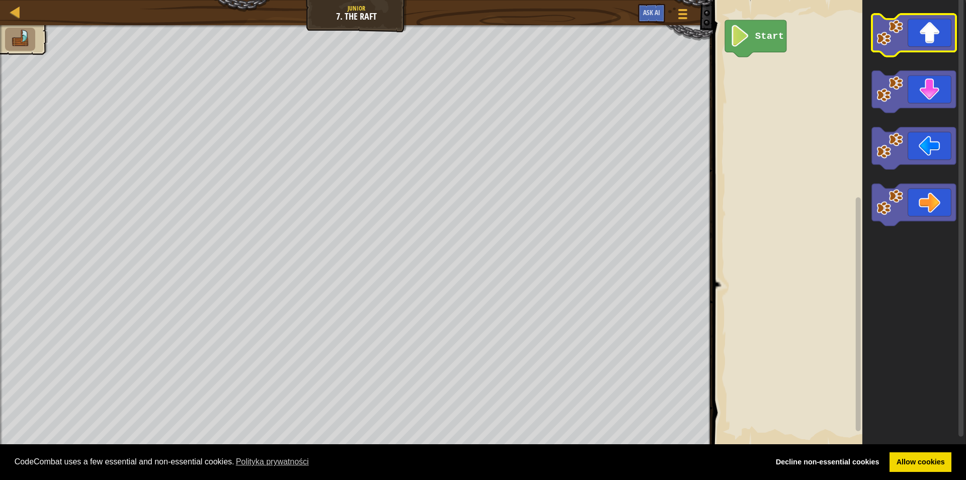
click at [932, 44] on icon "Obszar roboczy Blockly" at bounding box center [914, 35] width 84 height 42
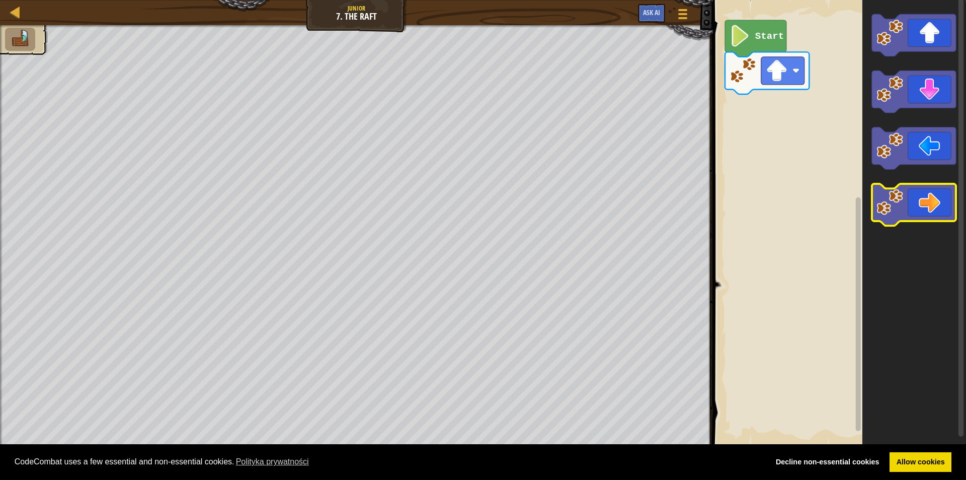
click at [923, 200] on icon "Obszar roboczy Blockly" at bounding box center [914, 205] width 84 height 42
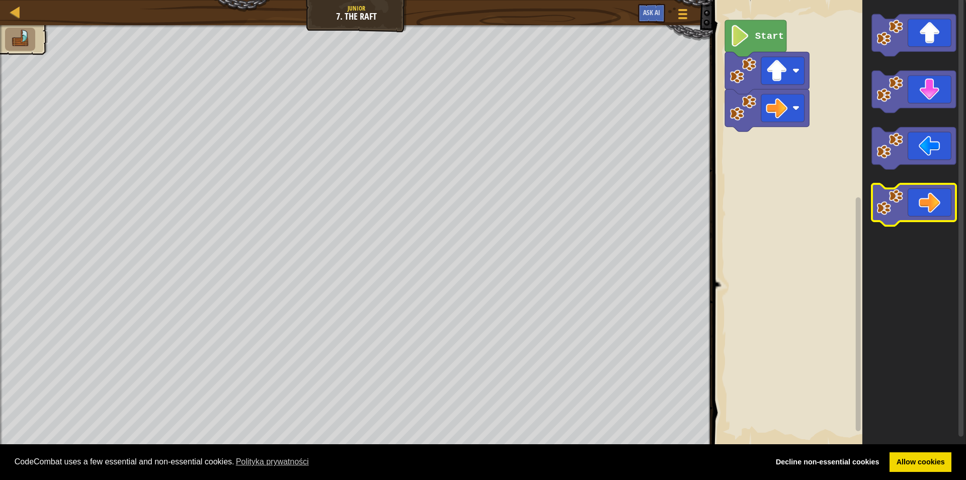
click at [924, 200] on icon "Obszar roboczy Blockly" at bounding box center [914, 205] width 84 height 42
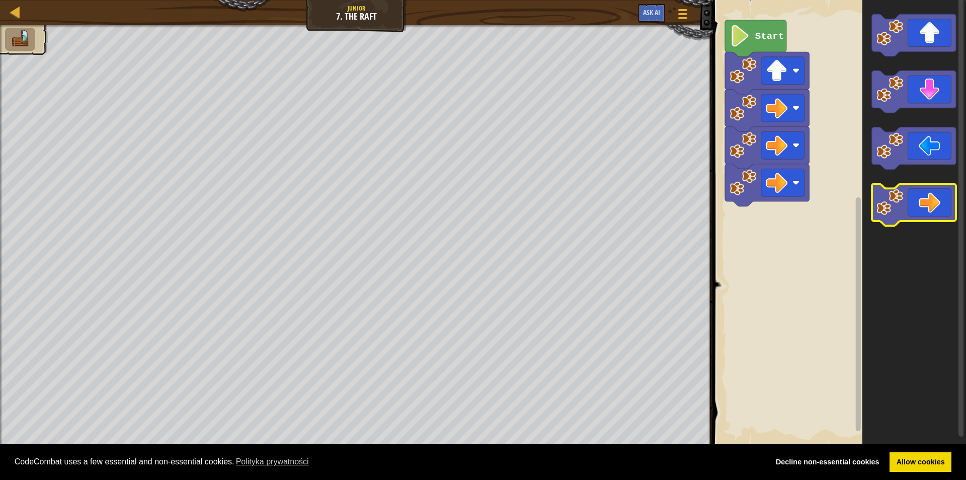
click at [924, 199] on icon "Obszar roboczy Blockly" at bounding box center [914, 205] width 84 height 42
click at [930, 200] on icon "Obszar roboczy Blockly" at bounding box center [914, 205] width 84 height 42
click at [932, 198] on icon "Obszar roboczy Blockly" at bounding box center [914, 205] width 84 height 42
click at [931, 196] on icon "Obszar roboczy Blockly" at bounding box center [914, 205] width 84 height 42
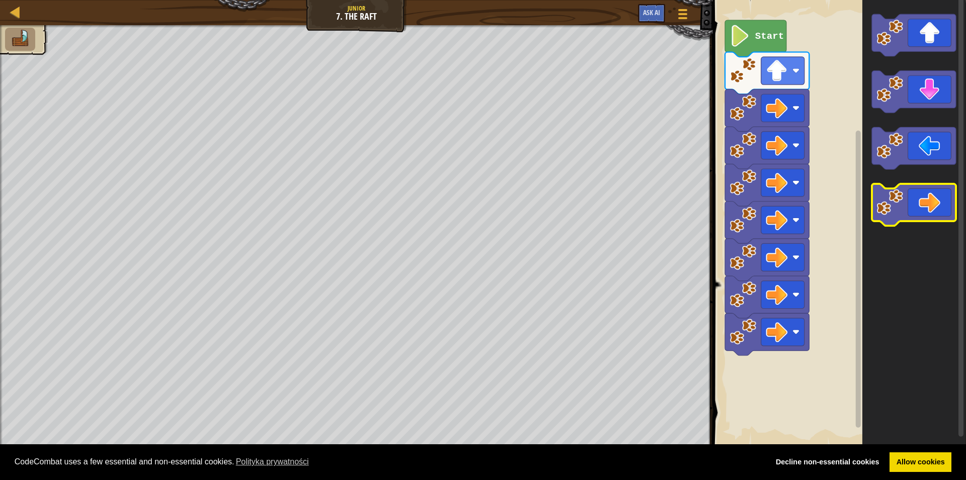
click at [930, 196] on icon "Obszar roboczy Blockly" at bounding box center [914, 205] width 84 height 42
click at [928, 197] on icon "Obszar roboczy Blockly" at bounding box center [914, 205] width 84 height 42
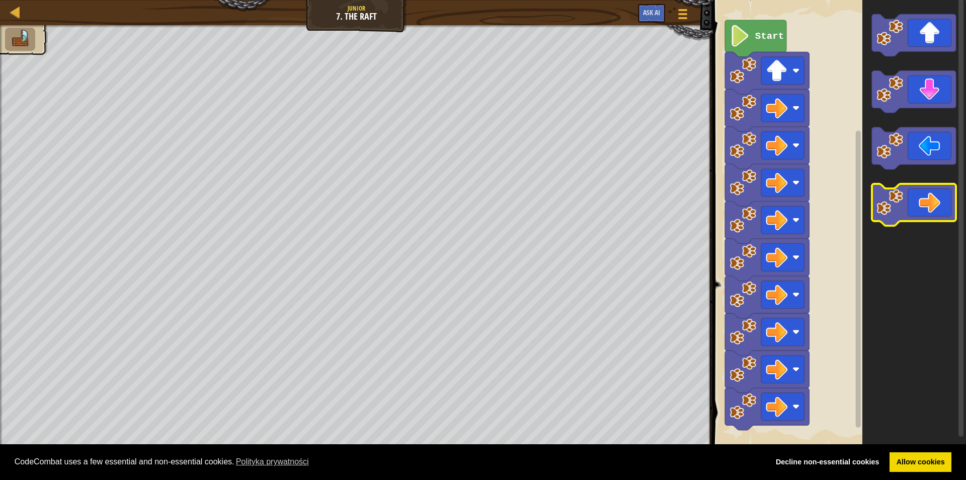
click at [927, 198] on icon "Obszar roboczy Blockly" at bounding box center [914, 205] width 84 height 42
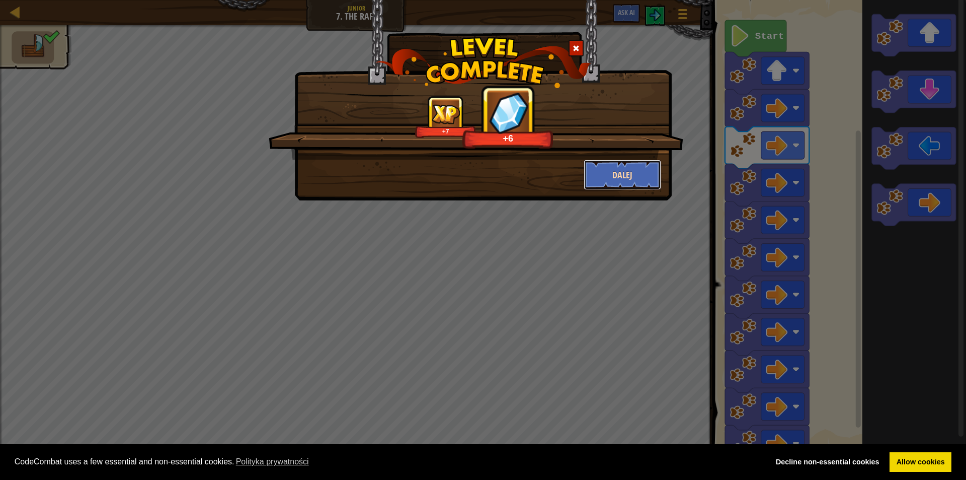
click at [624, 169] on button "Dalej" at bounding box center [623, 175] width 78 height 30
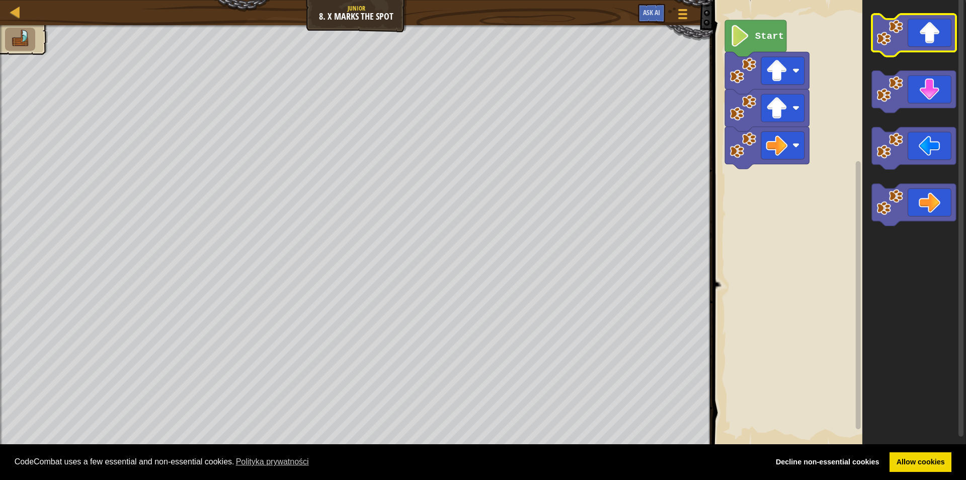
click at [933, 36] on icon "Obszar roboczy Blockly" at bounding box center [914, 35] width 84 height 42
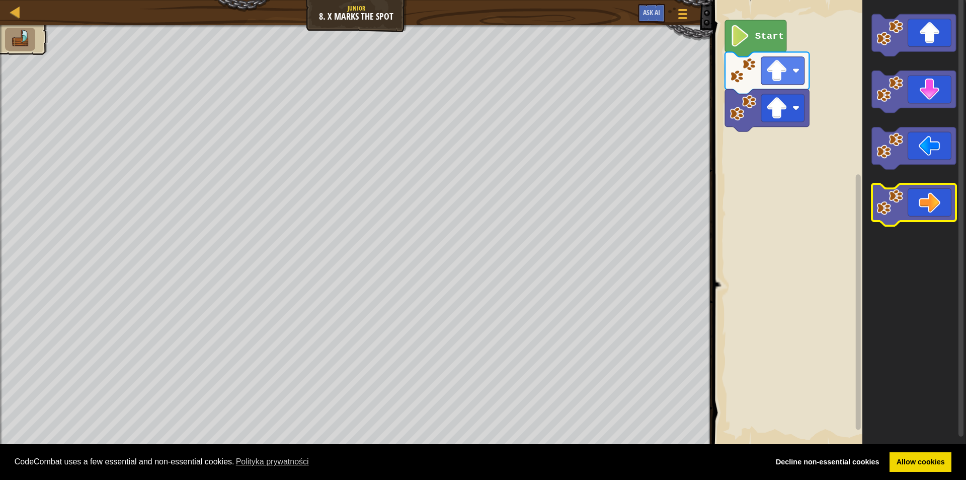
click at [933, 200] on icon "Obszar roboczy Blockly" at bounding box center [914, 205] width 84 height 42
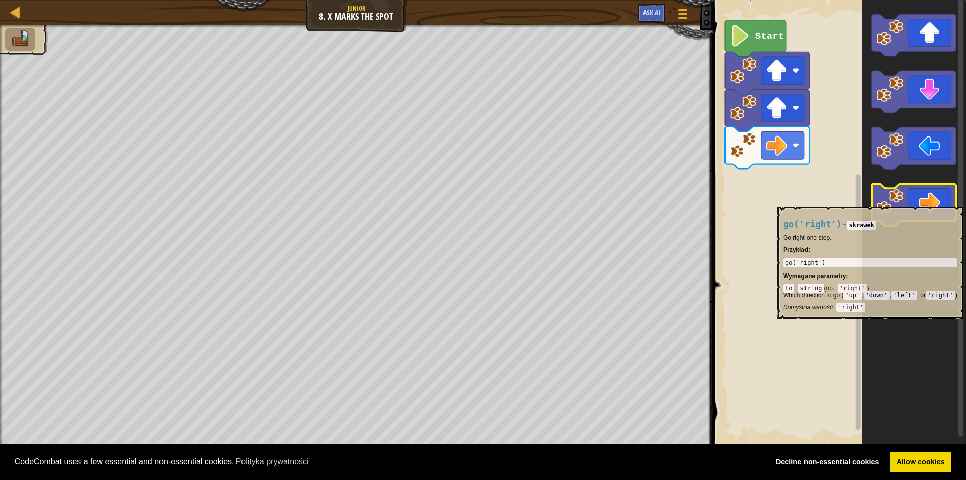
click at [931, 201] on icon "Obszar roboczy Blockly" at bounding box center [914, 205] width 84 height 42
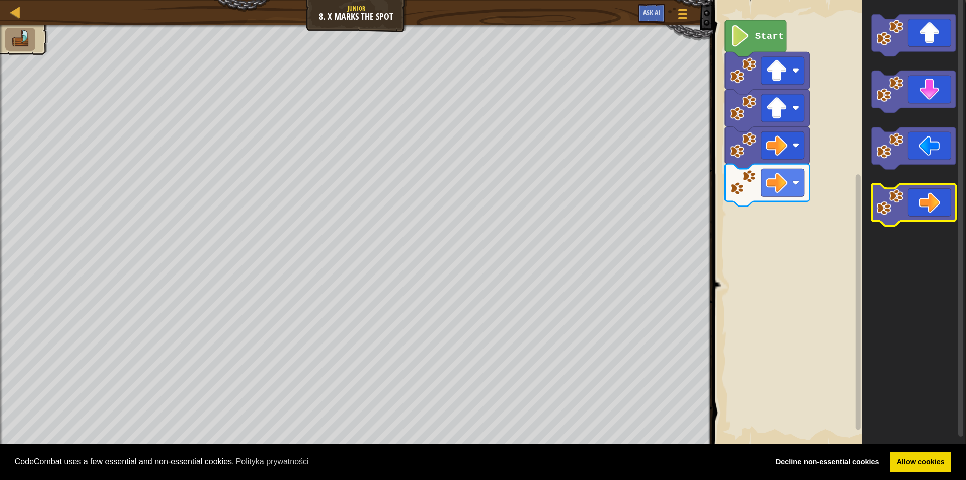
click at [931, 201] on icon "Obszar roboczy Blockly" at bounding box center [914, 205] width 84 height 42
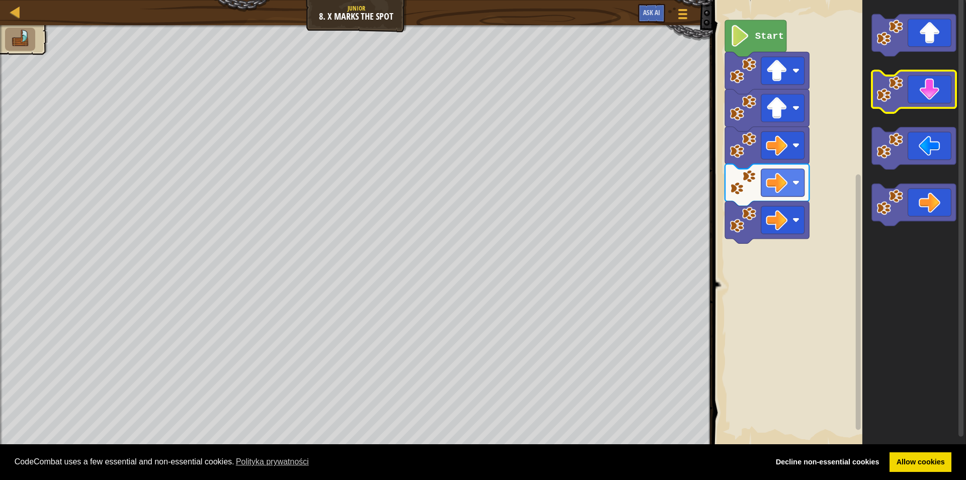
click at [904, 96] on icon "Obszar roboczy Blockly" at bounding box center [914, 92] width 84 height 42
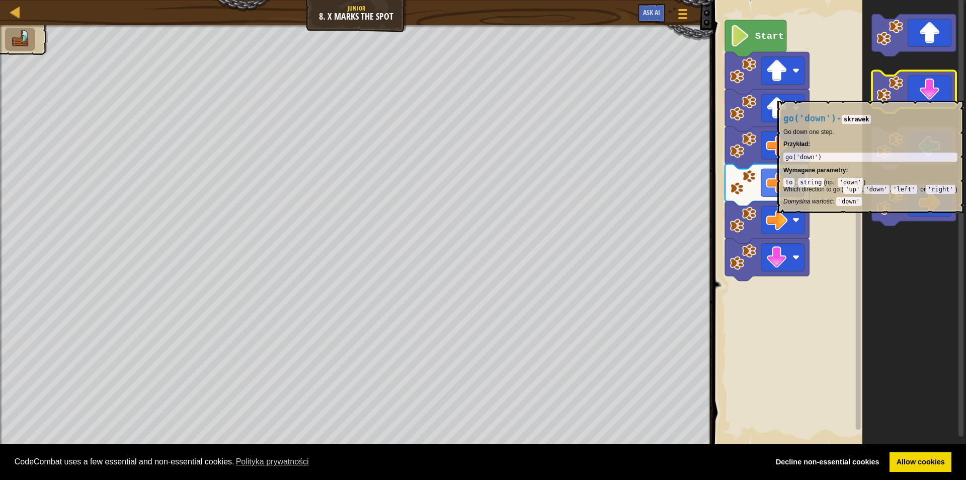
click at [904, 96] on icon "Obszar roboczy Blockly" at bounding box center [914, 92] width 84 height 42
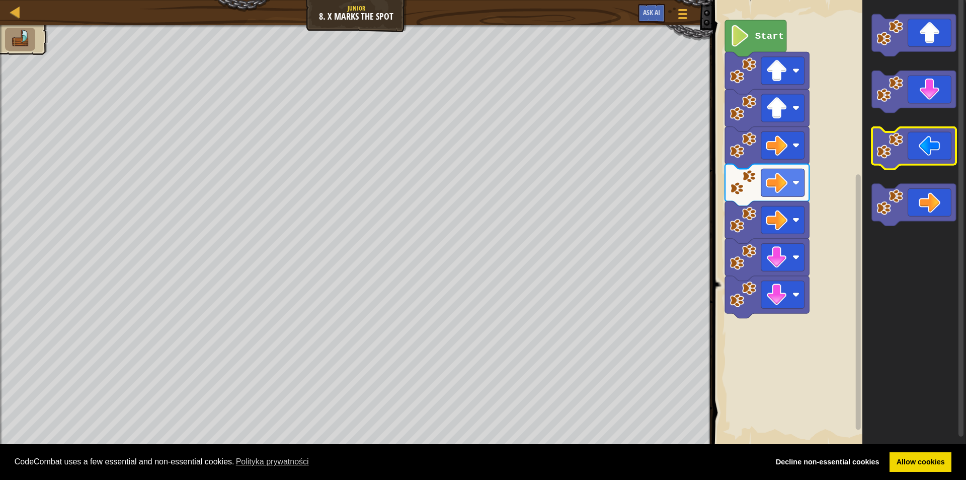
click at [894, 142] on image "Obszar roboczy Blockly" at bounding box center [890, 145] width 27 height 27
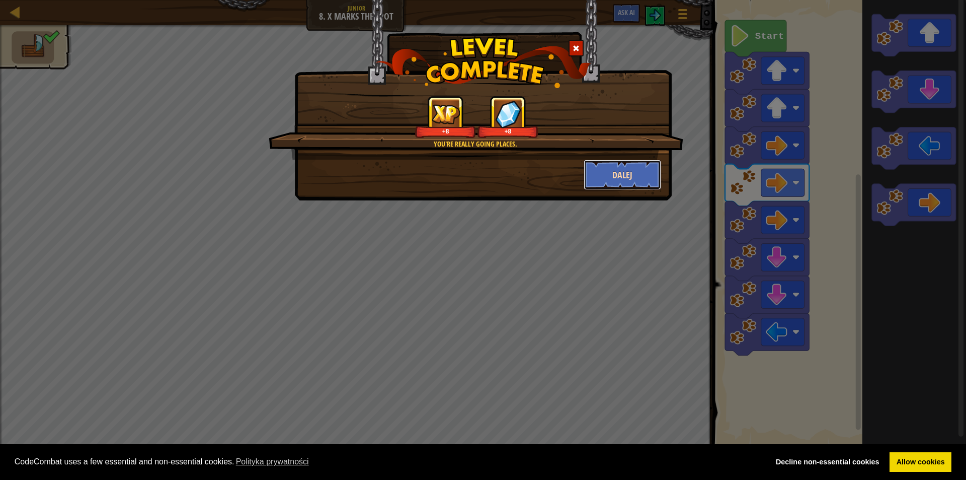
click at [637, 171] on button "Dalej" at bounding box center [623, 175] width 78 height 30
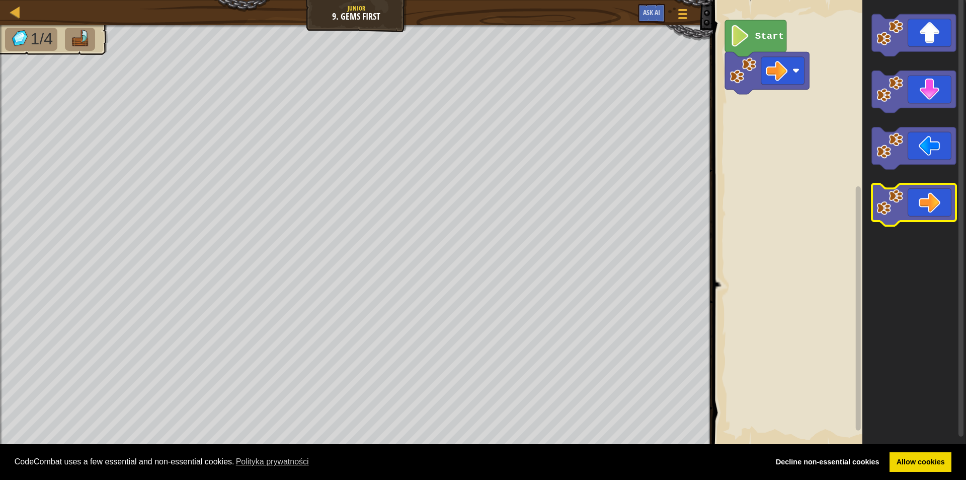
click at [934, 219] on icon "Obszar roboczy Blockly" at bounding box center [914, 205] width 84 height 42
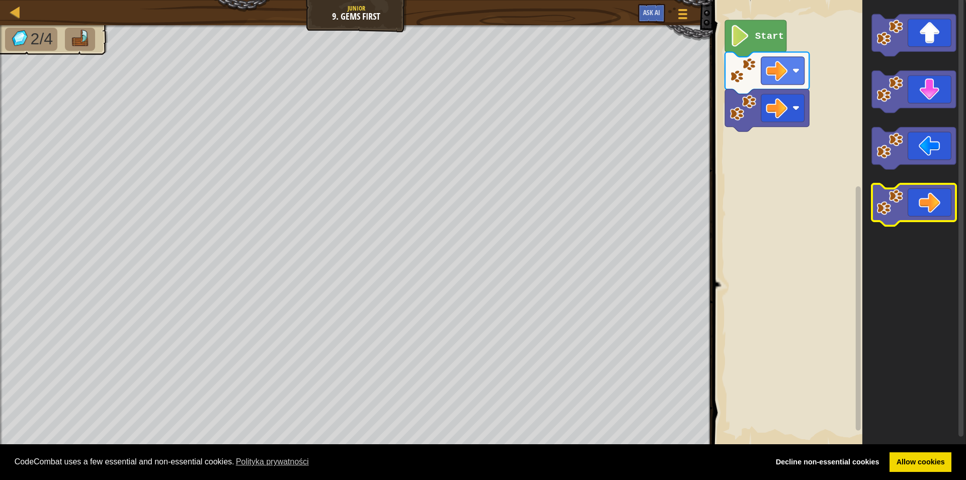
click at [934, 219] on icon "Obszar roboczy Blockly" at bounding box center [914, 205] width 84 height 42
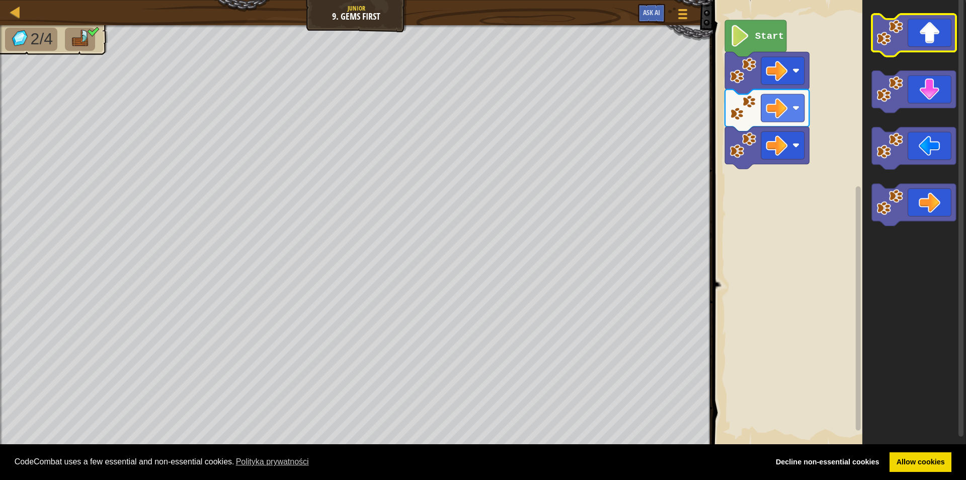
click at [920, 34] on icon "Obszar roboczy Blockly" at bounding box center [914, 35] width 84 height 42
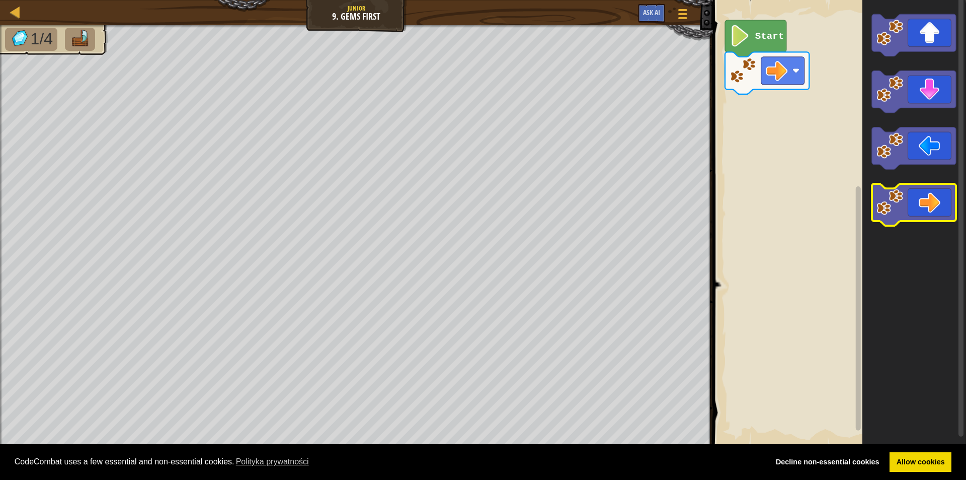
click at [939, 187] on icon "Obszar roboczy Blockly" at bounding box center [914, 205] width 84 height 42
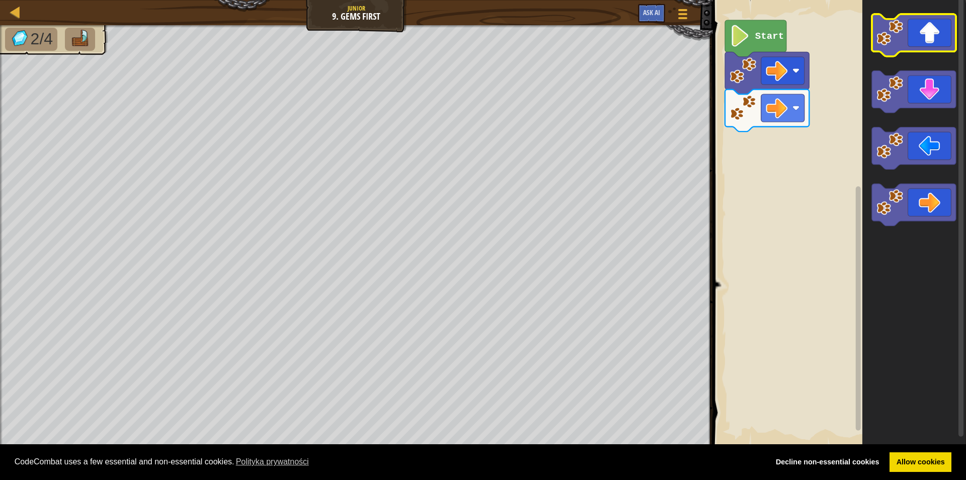
click at [898, 40] on image "Obszar roboczy Blockly" at bounding box center [890, 32] width 27 height 27
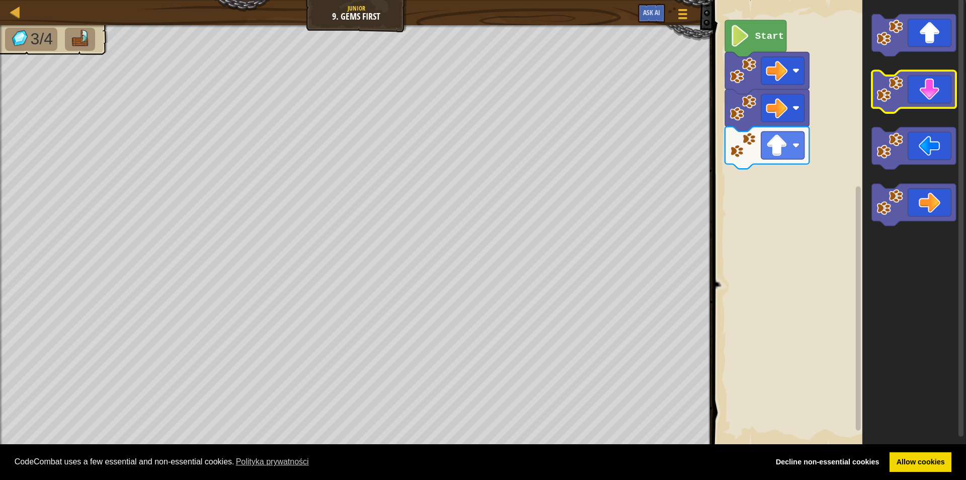
click at [924, 98] on icon "Obszar roboczy Blockly" at bounding box center [914, 92] width 84 height 42
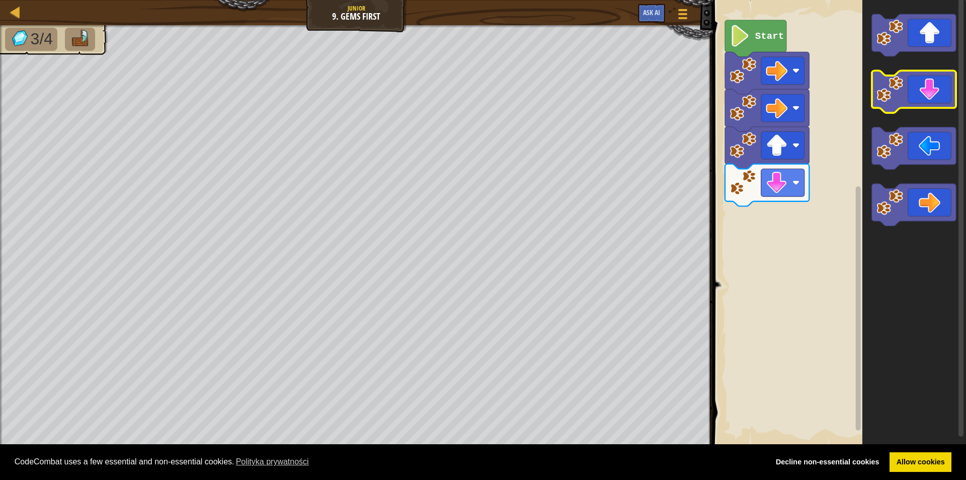
click at [924, 98] on icon "Obszar roboczy Blockly" at bounding box center [914, 92] width 84 height 42
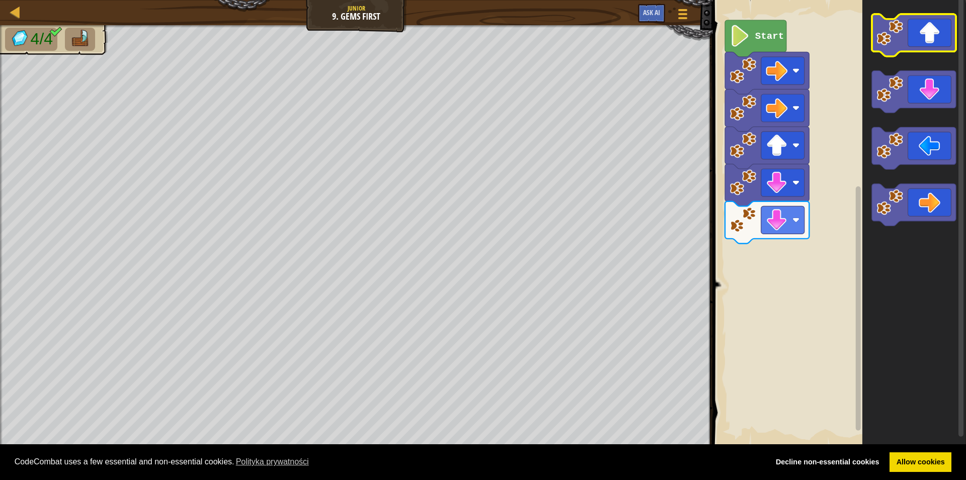
click at [896, 42] on image "Obszar roboczy Blockly" at bounding box center [890, 32] width 27 height 27
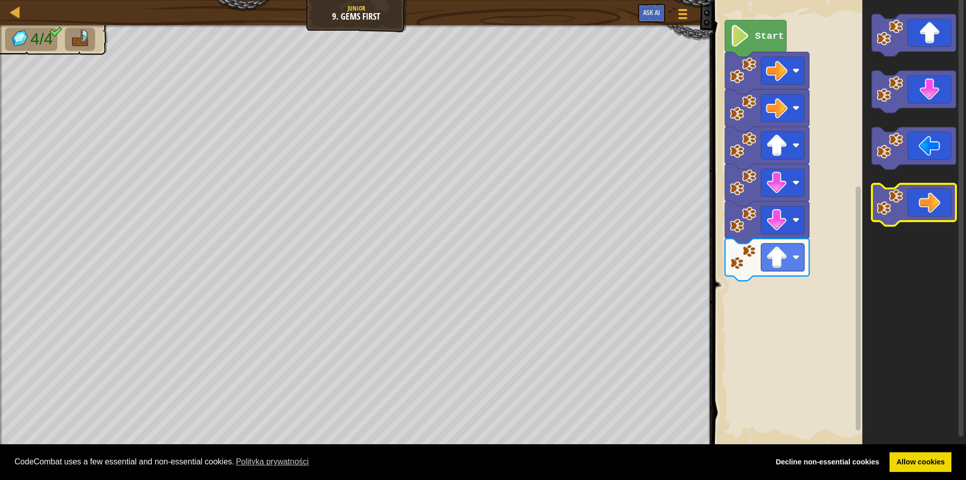
click at [935, 192] on icon "Obszar roboczy Blockly" at bounding box center [914, 205] width 84 height 42
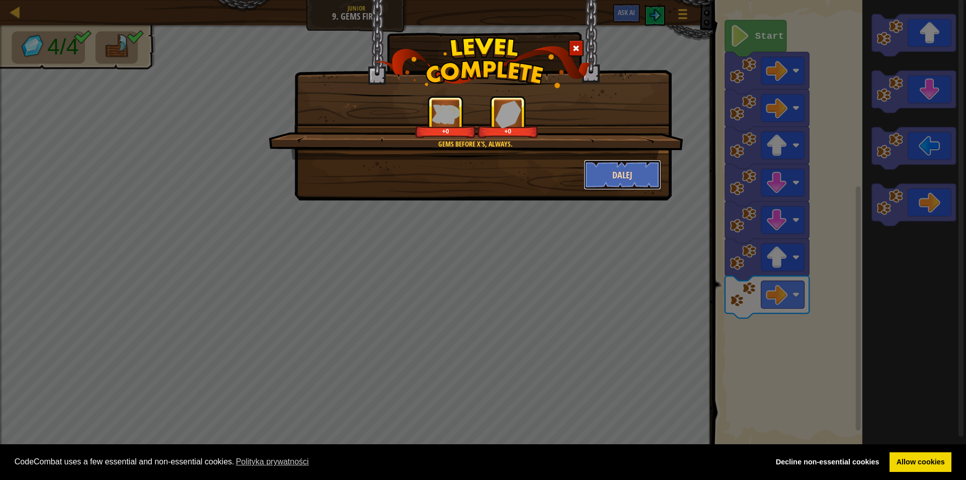
click at [640, 170] on button "Dalej" at bounding box center [623, 175] width 78 height 30
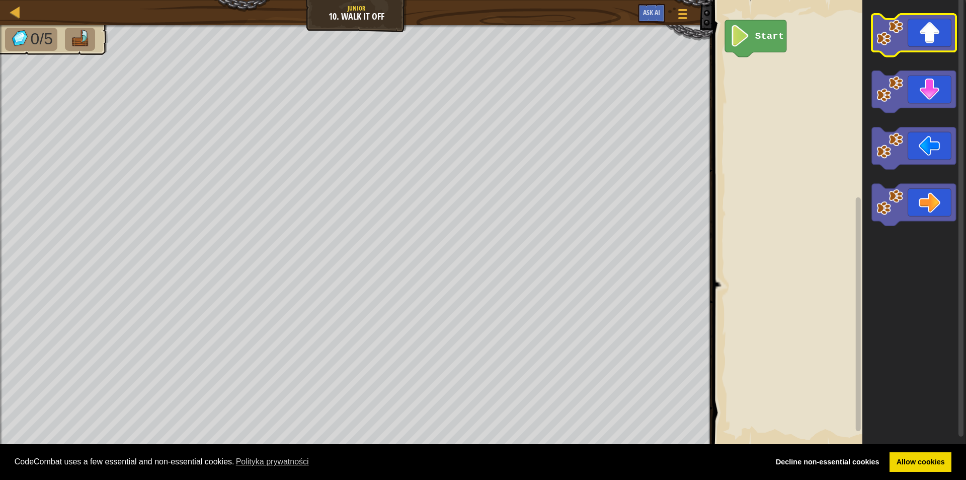
click at [934, 50] on icon "Obszar roboczy Blockly" at bounding box center [914, 35] width 84 height 42
click at [933, 49] on icon "Obszar roboczy Blockly" at bounding box center [914, 35] width 84 height 42
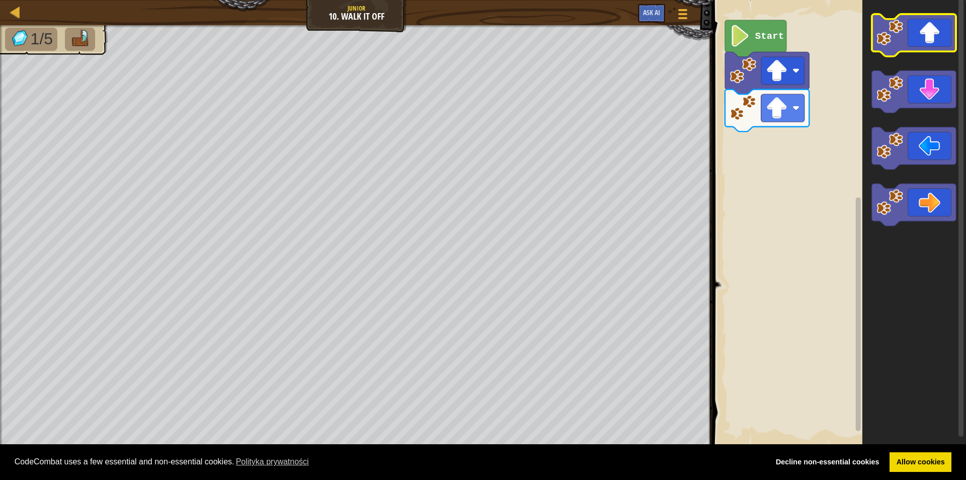
click at [933, 48] on icon "Obszar roboczy Blockly" at bounding box center [914, 35] width 84 height 42
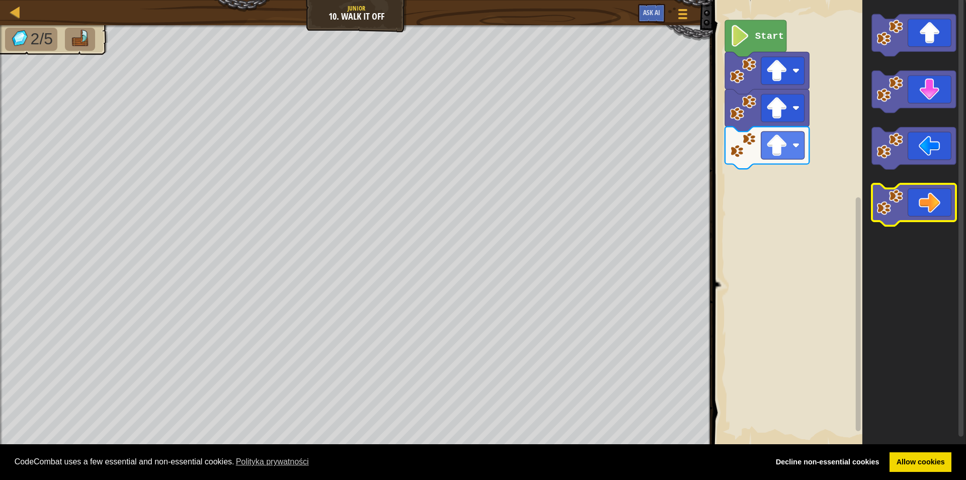
click at [915, 193] on icon "Obszar roboczy Blockly" at bounding box center [914, 205] width 84 height 42
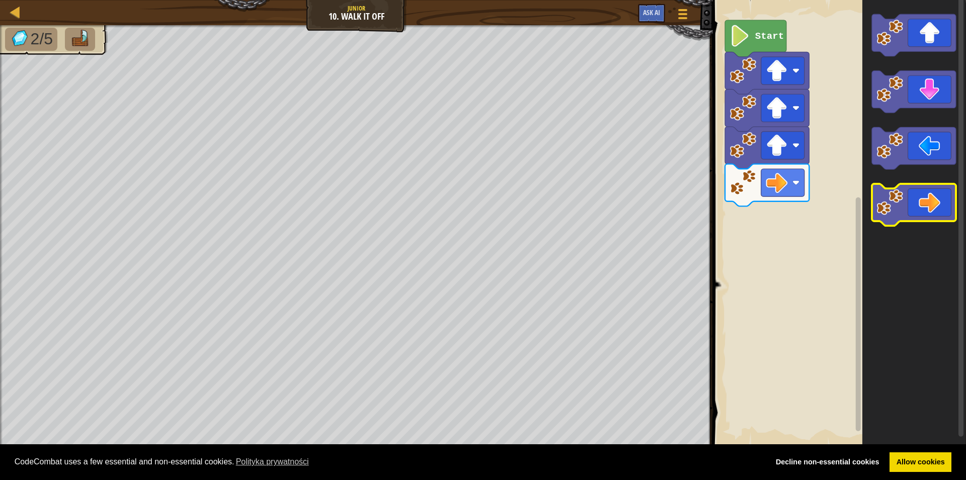
click at [915, 193] on icon "Obszar roboczy Blockly" at bounding box center [914, 205] width 84 height 42
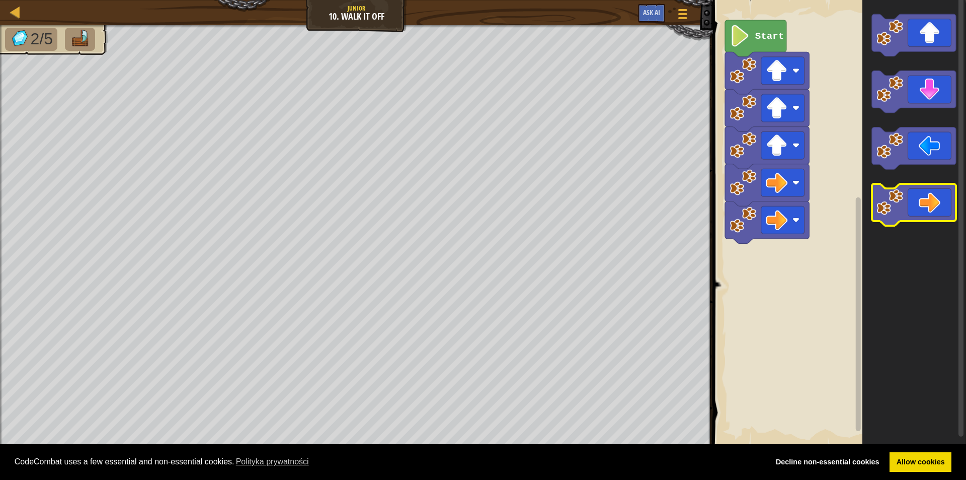
click at [915, 193] on icon "Obszar roboczy Blockly" at bounding box center [914, 205] width 84 height 42
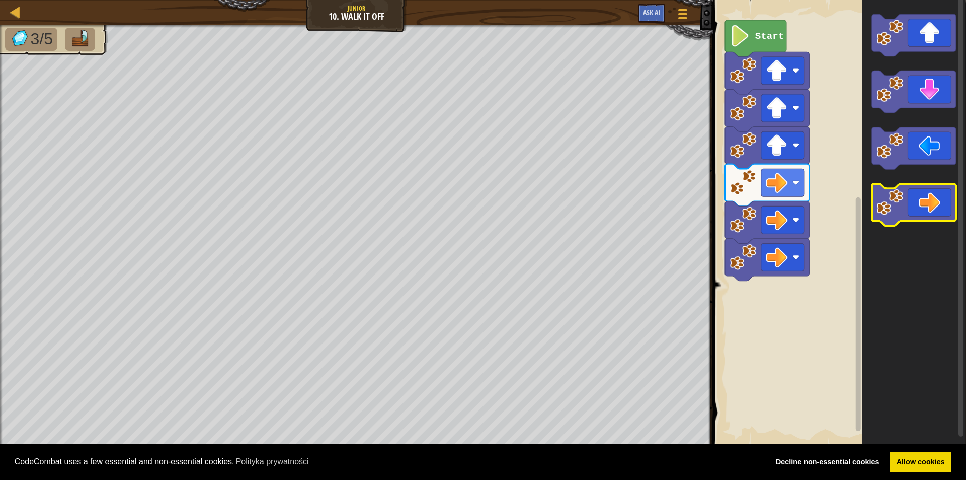
click at [915, 192] on icon "Obszar roboczy Blockly" at bounding box center [914, 205] width 84 height 42
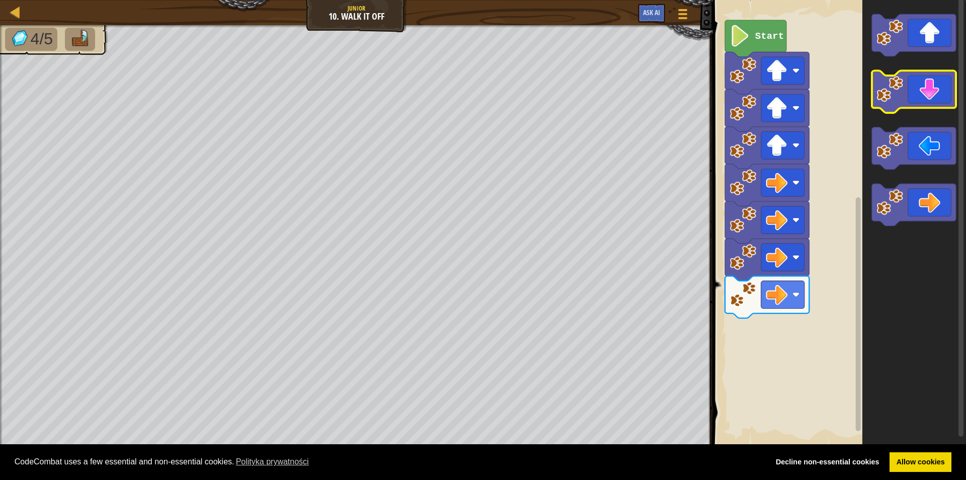
click at [935, 92] on icon "Obszar roboczy Blockly" at bounding box center [914, 92] width 84 height 42
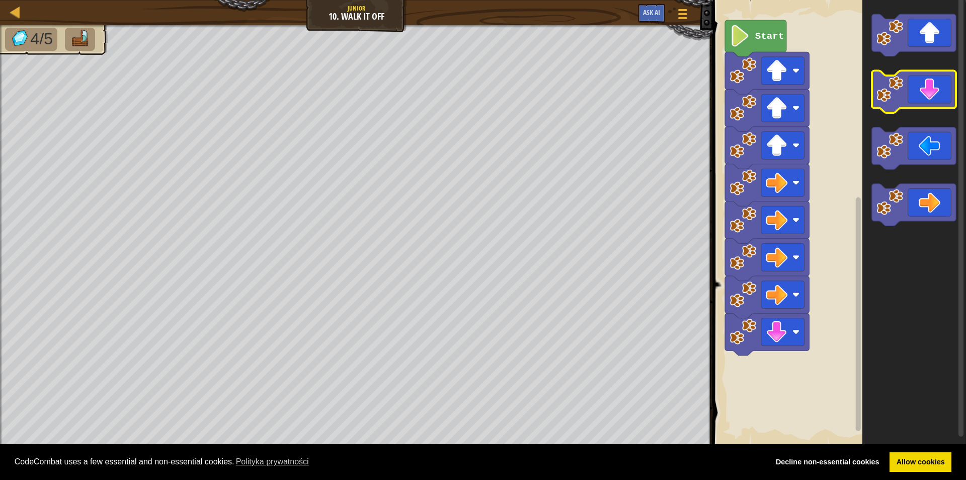
click at [935, 92] on icon "Obszar roboczy Blockly" at bounding box center [914, 92] width 84 height 42
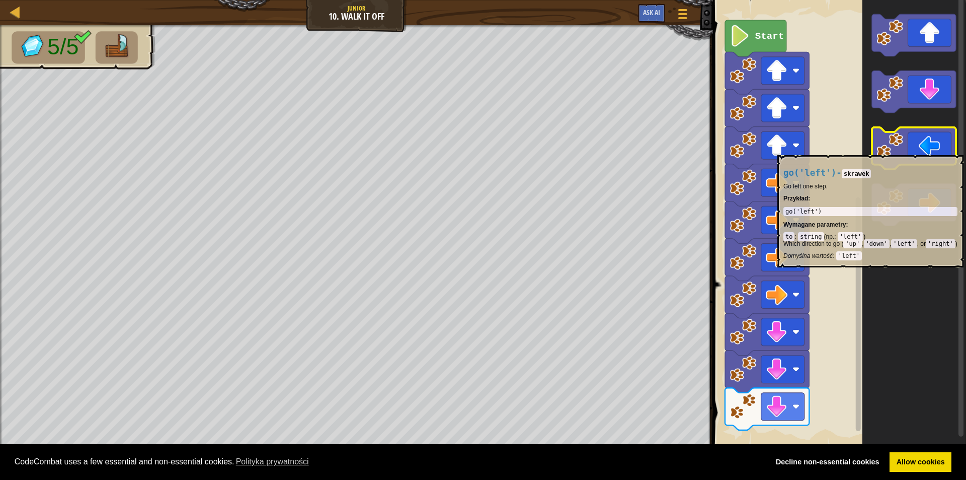
click at [905, 150] on icon "Obszar roboczy Blockly" at bounding box center [914, 148] width 84 height 42
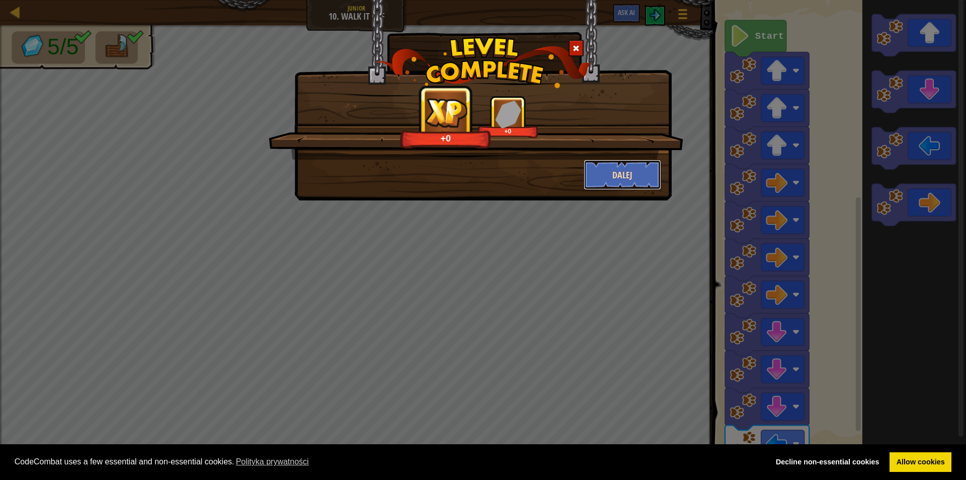
click at [632, 163] on button "Dalej" at bounding box center [623, 175] width 78 height 30
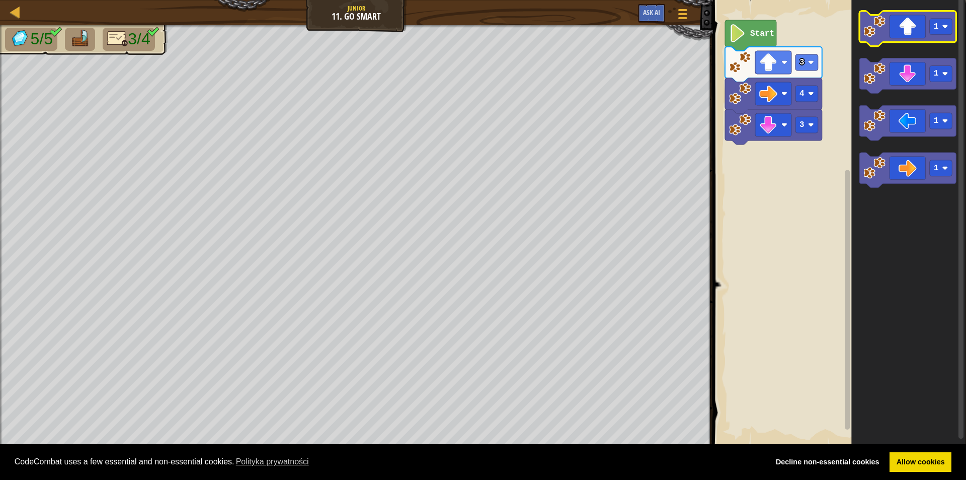
click at [925, 41] on icon "Obszar roboczy Blockly" at bounding box center [908, 28] width 97 height 35
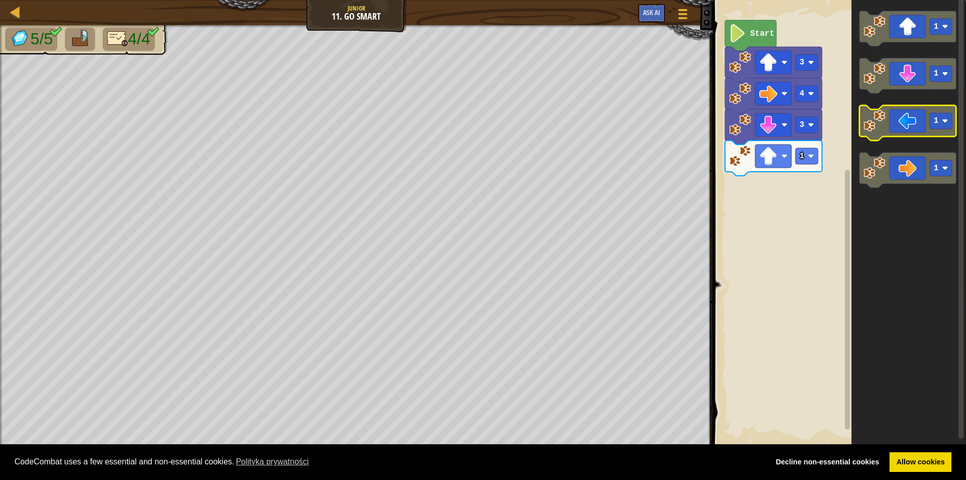
click at [903, 129] on icon "Obszar roboczy Blockly" at bounding box center [908, 123] width 97 height 35
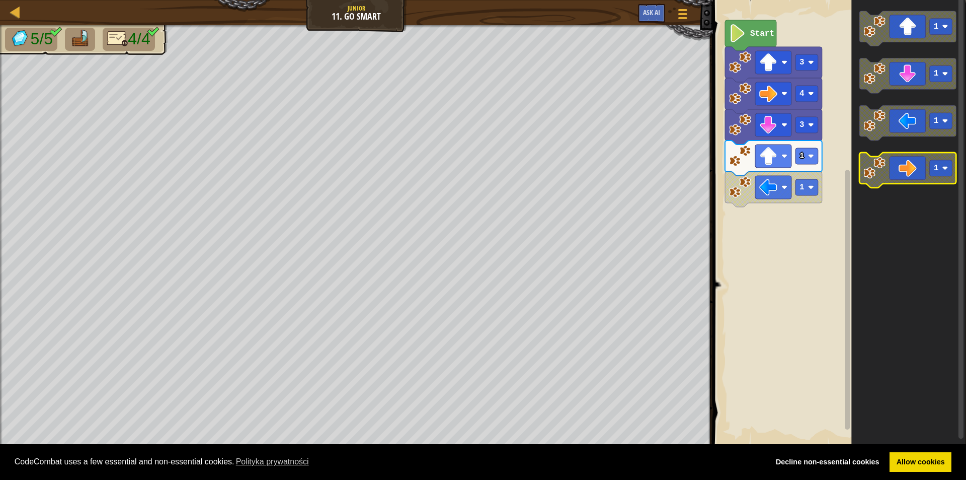
click at [904, 164] on icon "Obszar roboczy Blockly" at bounding box center [908, 170] width 97 height 35
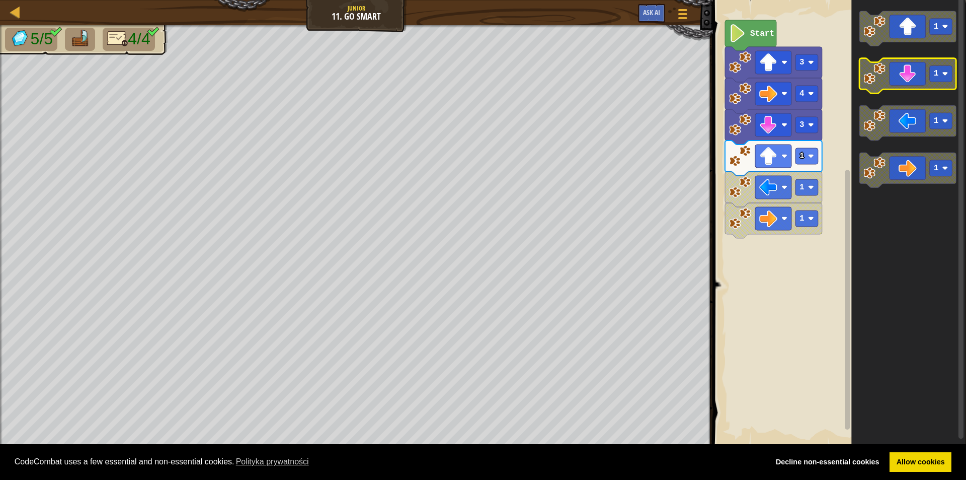
click at [918, 81] on icon "Obszar roboczy Blockly" at bounding box center [908, 75] width 97 height 35
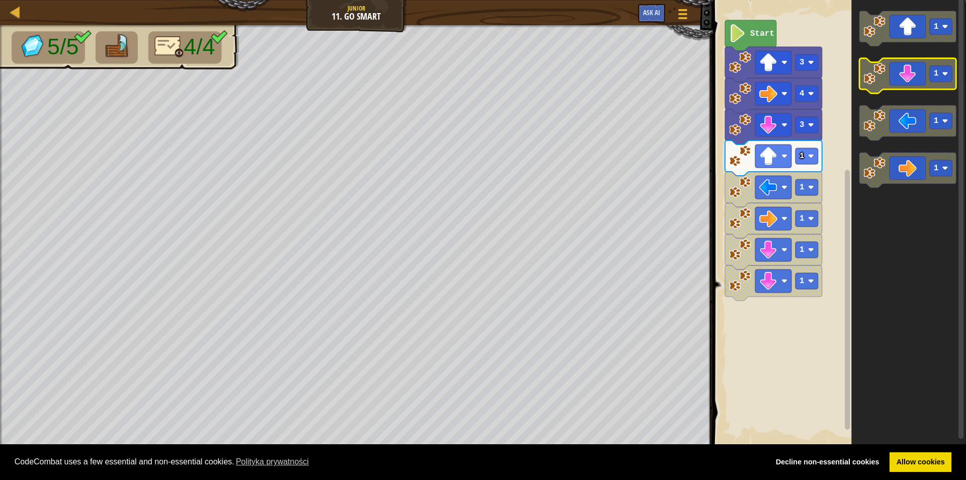
click at [918, 81] on icon "Obszar roboczy Blockly" at bounding box center [908, 75] width 97 height 35
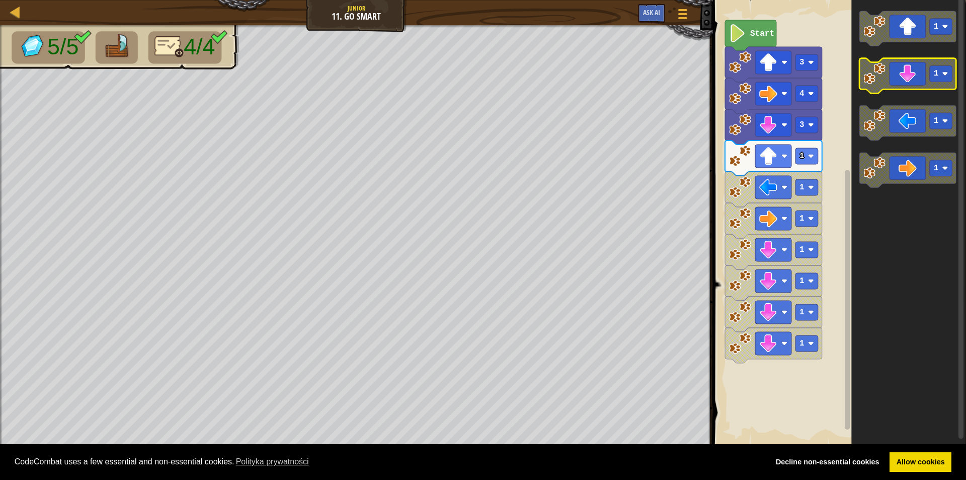
click at [918, 81] on icon "Obszar roboczy Blockly" at bounding box center [908, 75] width 97 height 35
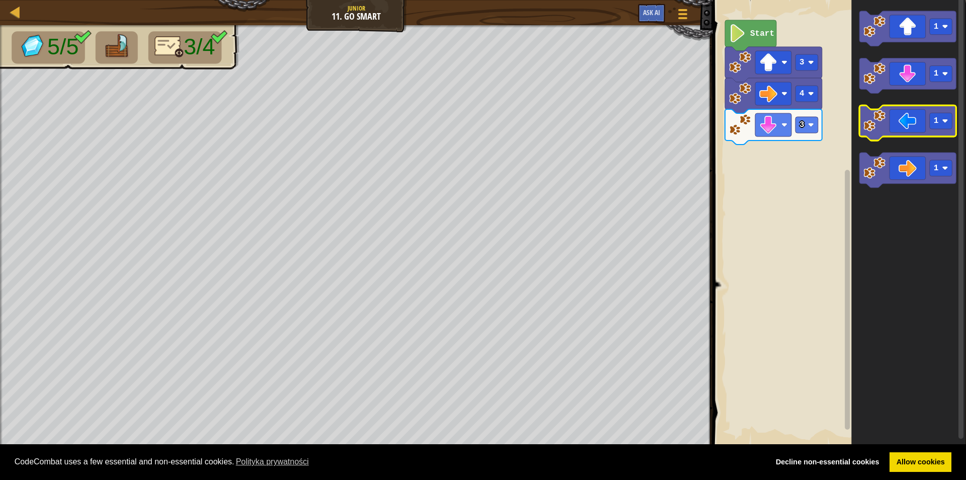
click at [886, 126] on icon "Obszar roboczy Blockly" at bounding box center [908, 123] width 97 height 35
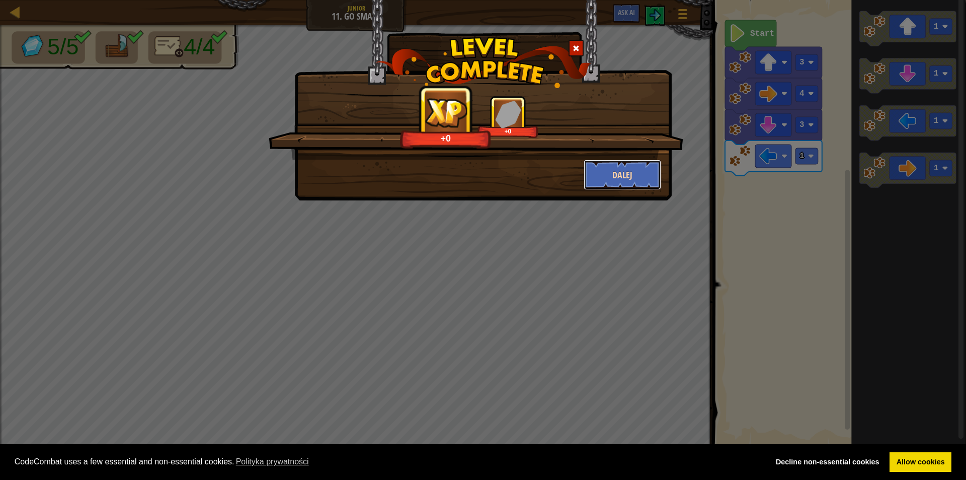
click at [624, 167] on button "Dalej" at bounding box center [623, 175] width 78 height 30
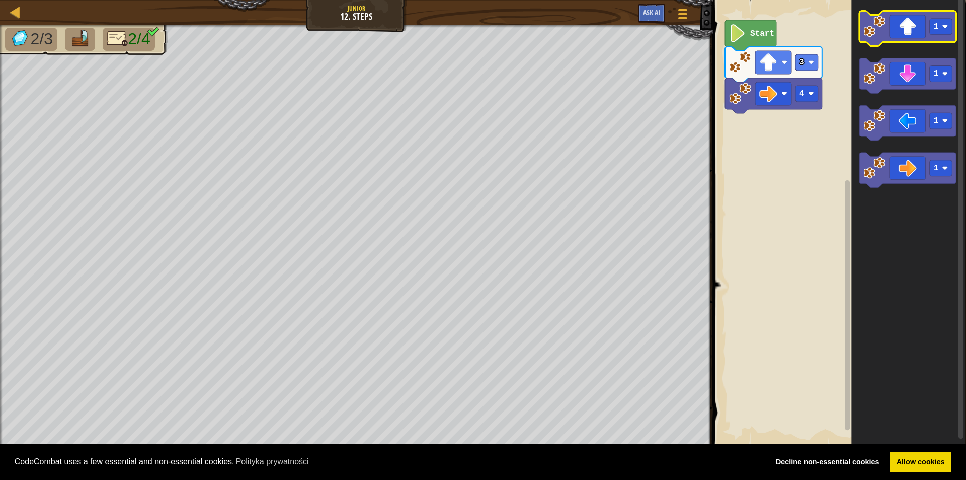
click at [912, 36] on icon "Obszar roboczy Blockly" at bounding box center [908, 28] width 97 height 35
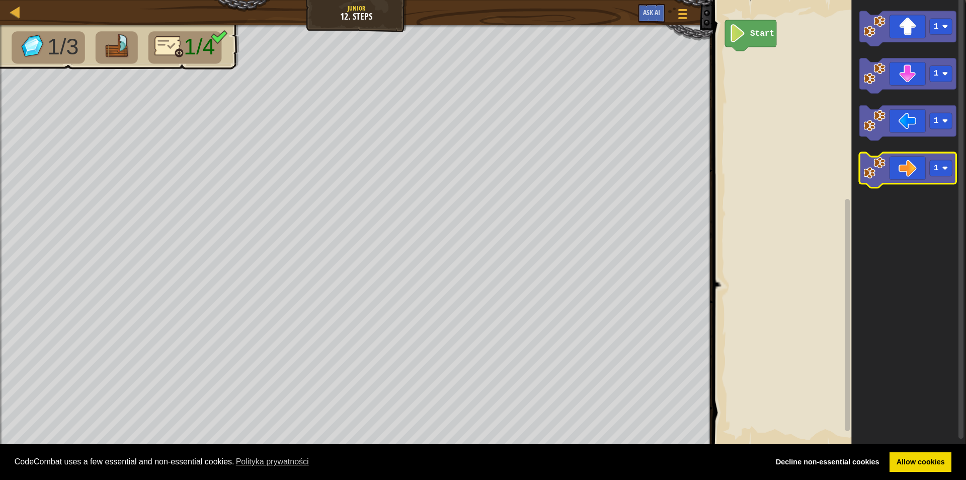
click at [902, 166] on icon "Obszar roboczy Blockly" at bounding box center [908, 170] width 97 height 35
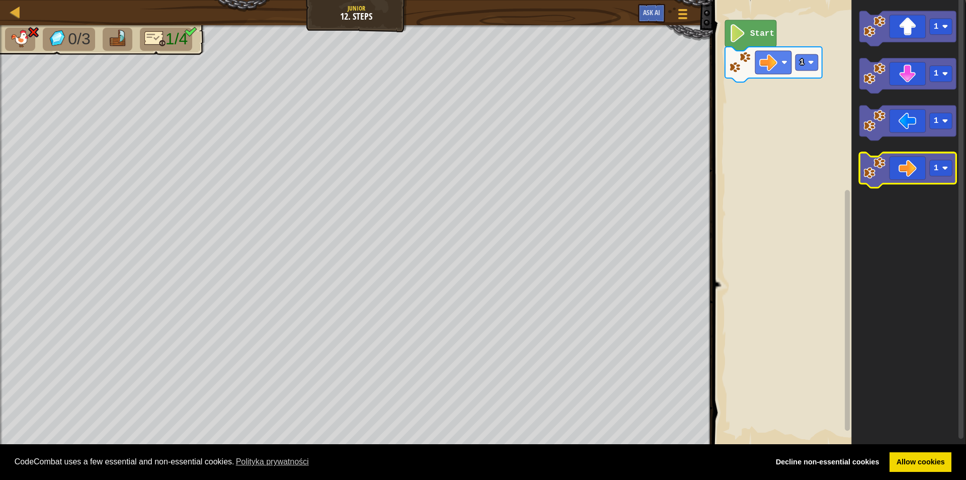
click at [902, 166] on icon "Obszar roboczy Blockly" at bounding box center [908, 170] width 97 height 35
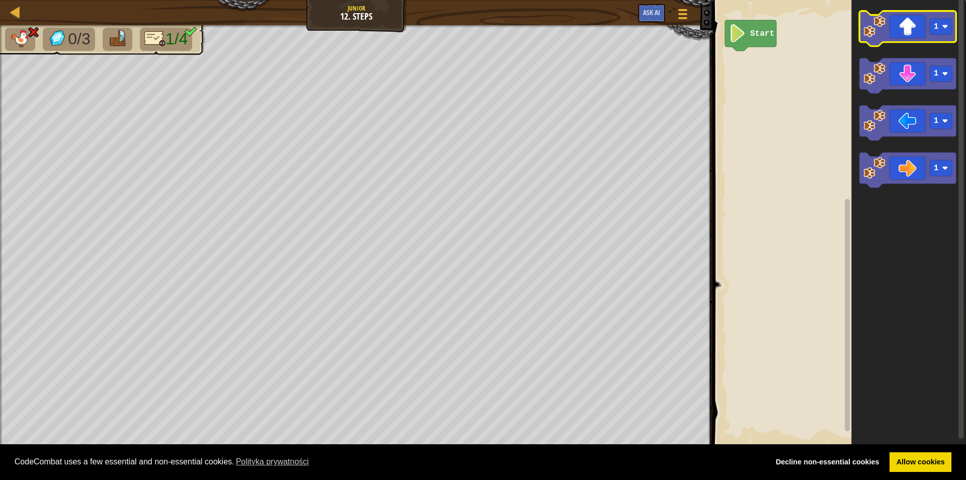
click at [901, 33] on icon "Obszar roboczy Blockly" at bounding box center [908, 28] width 97 height 35
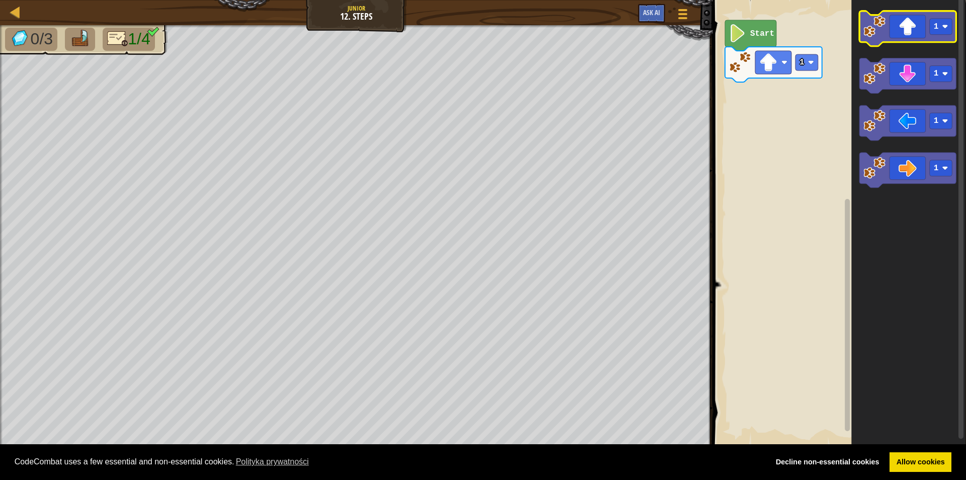
click at [910, 27] on icon "Obszar roboczy Blockly" at bounding box center [908, 28] width 97 height 35
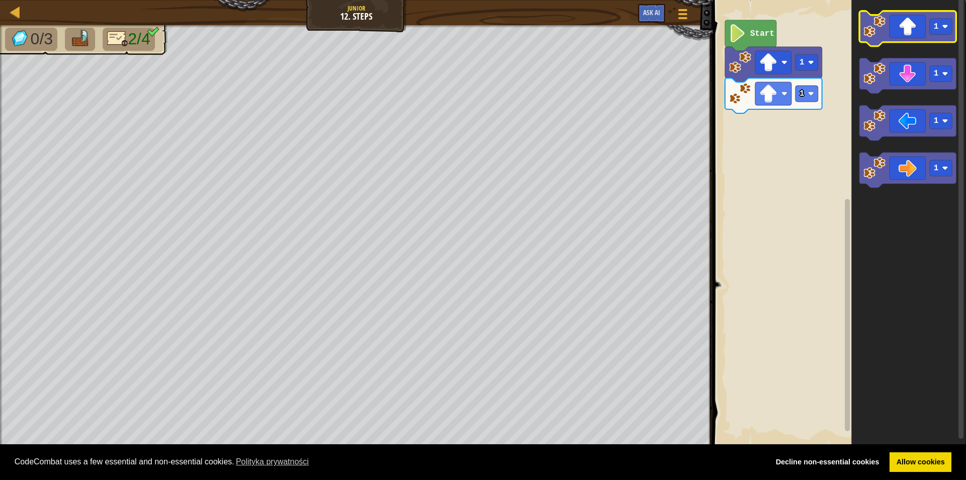
click at [910, 26] on icon "Obszar roboczy Blockly" at bounding box center [908, 28] width 97 height 35
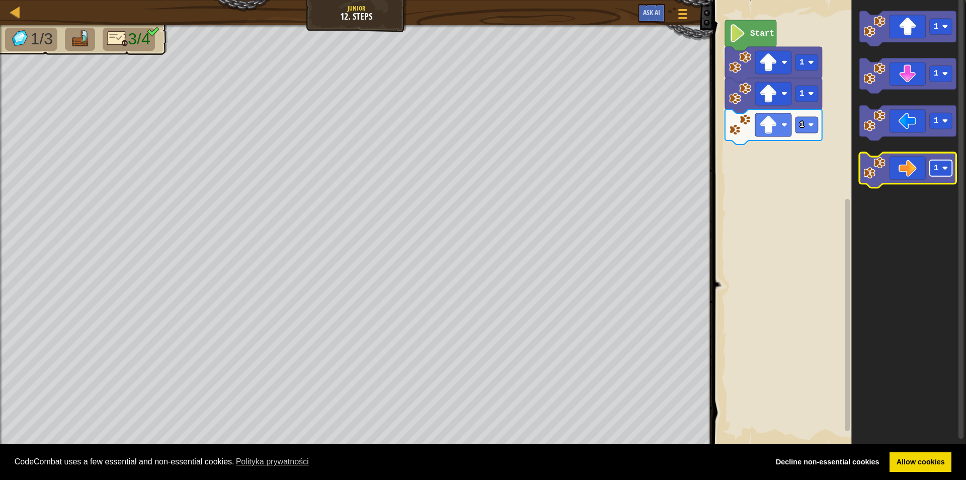
click at [937, 165] on text "1" at bounding box center [936, 168] width 5 height 9
click at [905, 169] on icon "Obszar roboczy Blockly" at bounding box center [908, 170] width 97 height 35
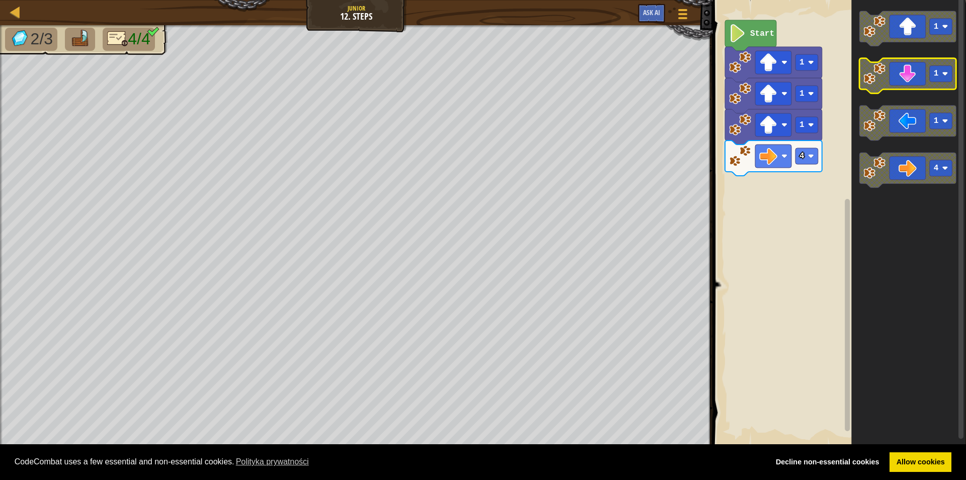
click at [941, 75] on rect "Obszar roboczy Blockly" at bounding box center [941, 74] width 23 height 16
click at [907, 74] on icon "Obszar roboczy Blockly" at bounding box center [908, 75] width 97 height 35
click at [903, 79] on icon "Obszar roboczy Blockly" at bounding box center [908, 75] width 97 height 35
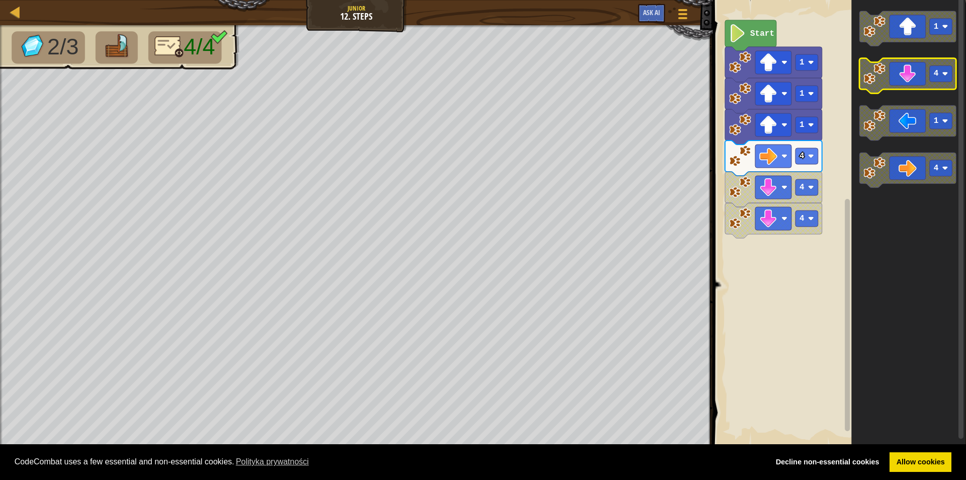
click at [941, 77] on rect "Obszar roboczy Blockly" at bounding box center [941, 74] width 23 height 16
click at [905, 77] on icon "Obszar roboczy Blockly" at bounding box center [908, 75] width 97 height 35
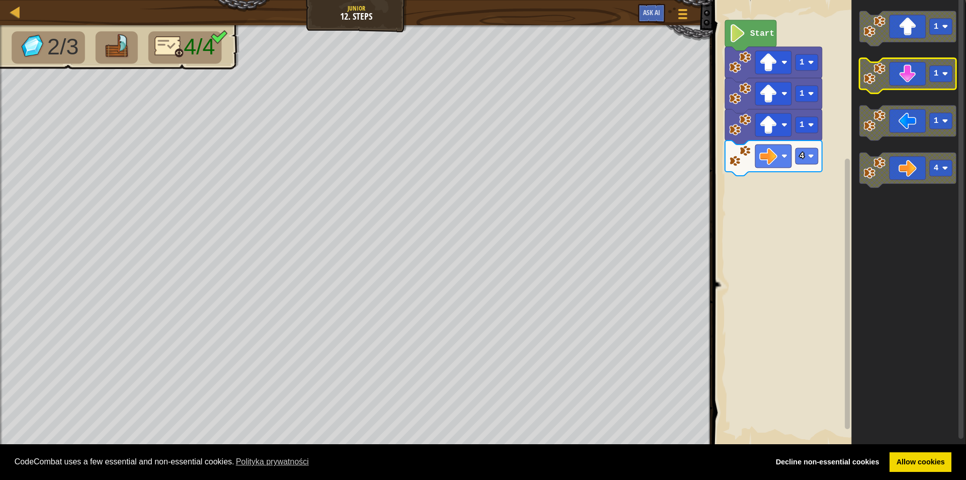
click at [903, 78] on icon "Obszar roboczy Blockly" at bounding box center [908, 75] width 97 height 35
click at [908, 80] on icon "Obszar roboczy Blockly" at bounding box center [908, 75] width 97 height 35
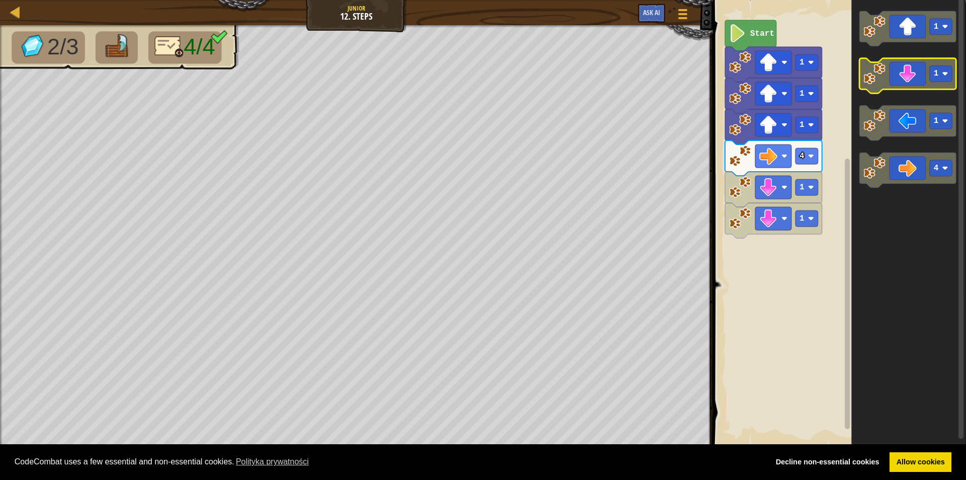
click at [908, 80] on icon "Obszar roboczy Blockly" at bounding box center [908, 75] width 97 height 35
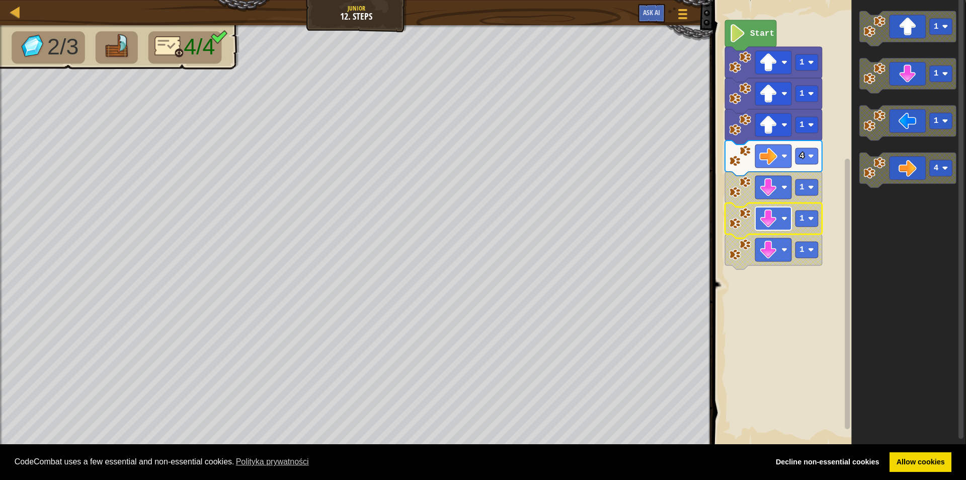
click at [765, 230] on rect "Obszar roboczy Blockly" at bounding box center [773, 218] width 36 height 23
click at [765, 228] on rect "Obszar roboczy Blockly" at bounding box center [773, 218] width 36 height 23
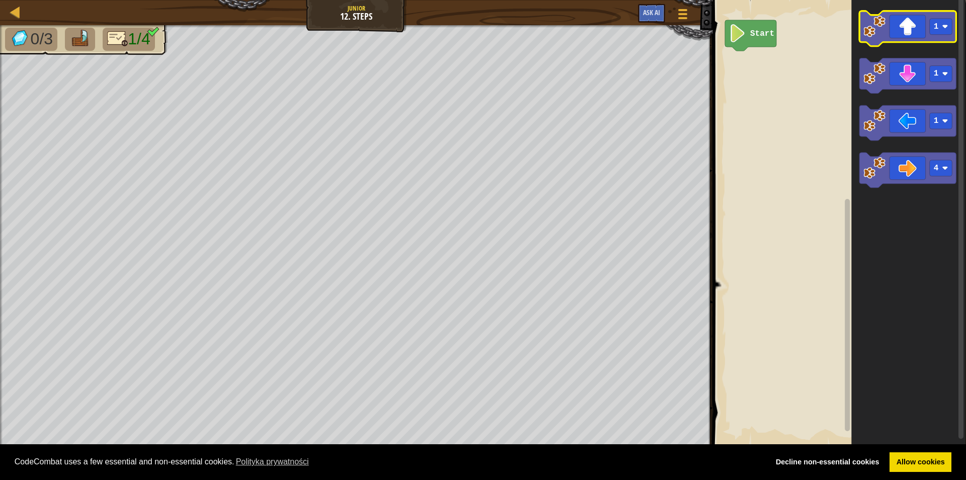
click at [894, 46] on rect "Obszar roboczy Blockly" at bounding box center [908, 28] width 97 height 35
click at [897, 39] on icon "Obszar roboczy Blockly" at bounding box center [908, 28] width 97 height 35
click at [947, 24] on image "Obszar roboczy Blockly" at bounding box center [946, 27] width 6 height 6
click at [902, 39] on icon "Obszar roboczy Blockly" at bounding box center [908, 28] width 97 height 35
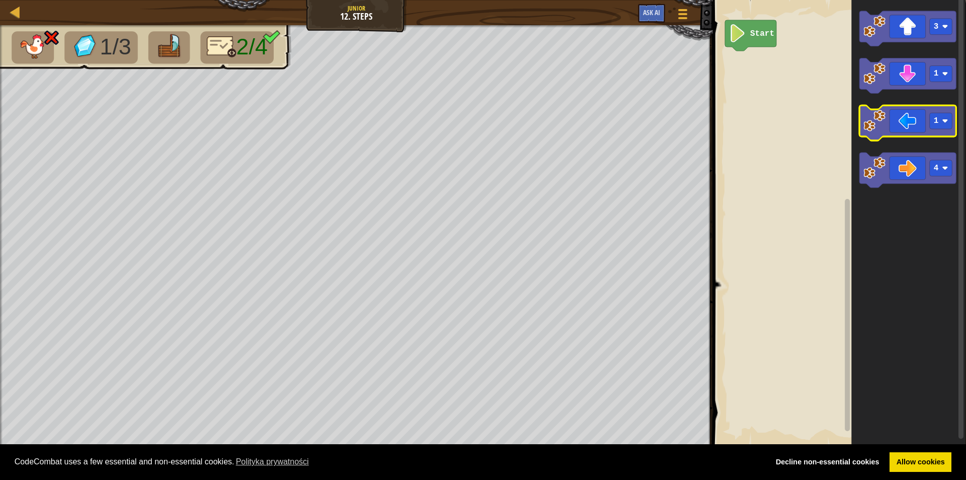
click at [883, 121] on g "3 1 1 4" at bounding box center [908, 99] width 97 height 177
click at [758, 29] on text "Start" at bounding box center [762, 33] width 24 height 9
click at [751, 32] on text "Start" at bounding box center [762, 33] width 24 height 9
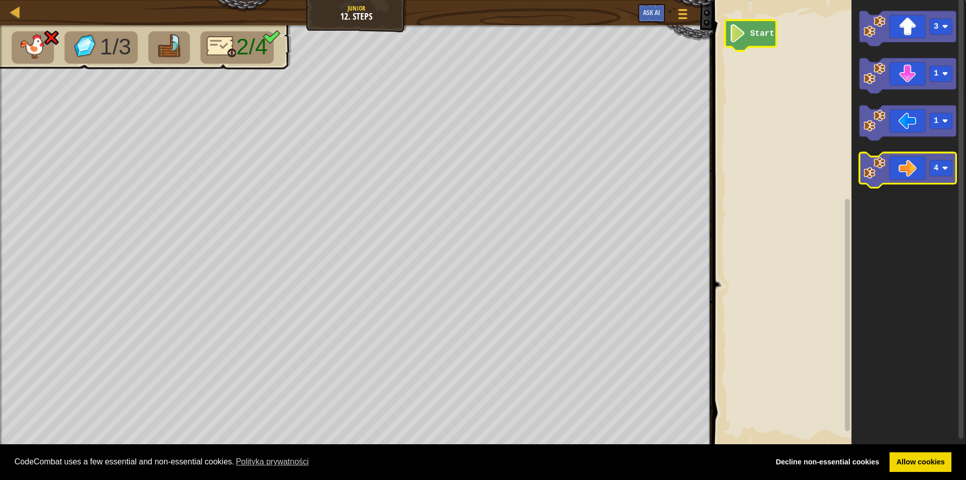
click at [888, 158] on icon "Obszar roboczy Blockly" at bounding box center [908, 170] width 97 height 35
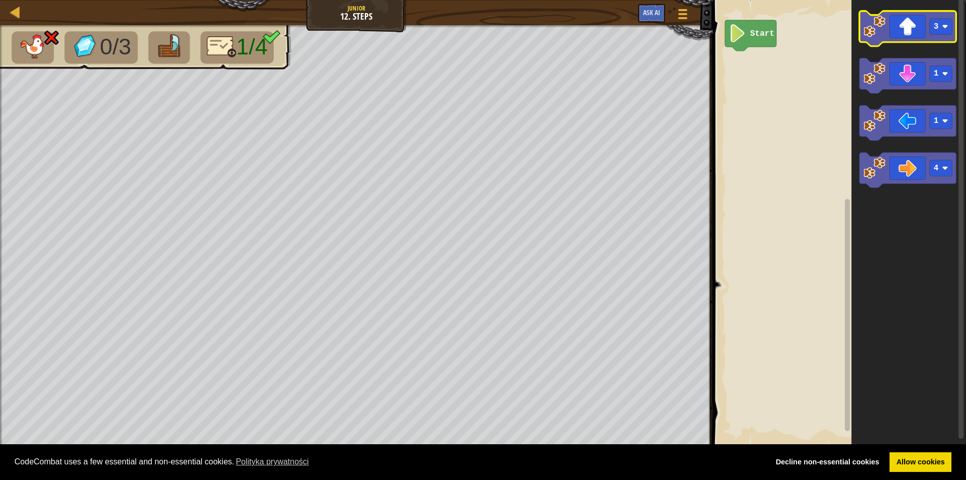
click at [901, 38] on icon "Obszar roboczy Blockly" at bounding box center [908, 28] width 97 height 35
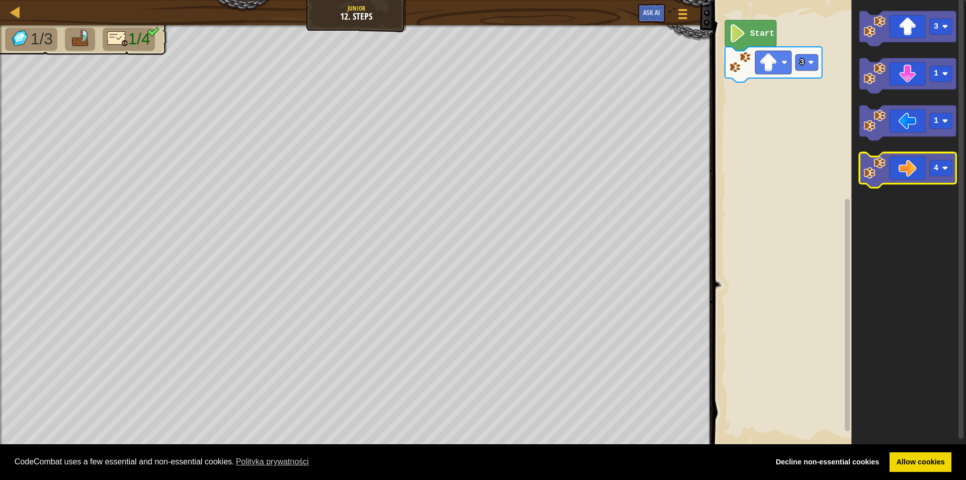
click at [913, 159] on icon "Obszar roboczy Blockly" at bounding box center [908, 170] width 97 height 35
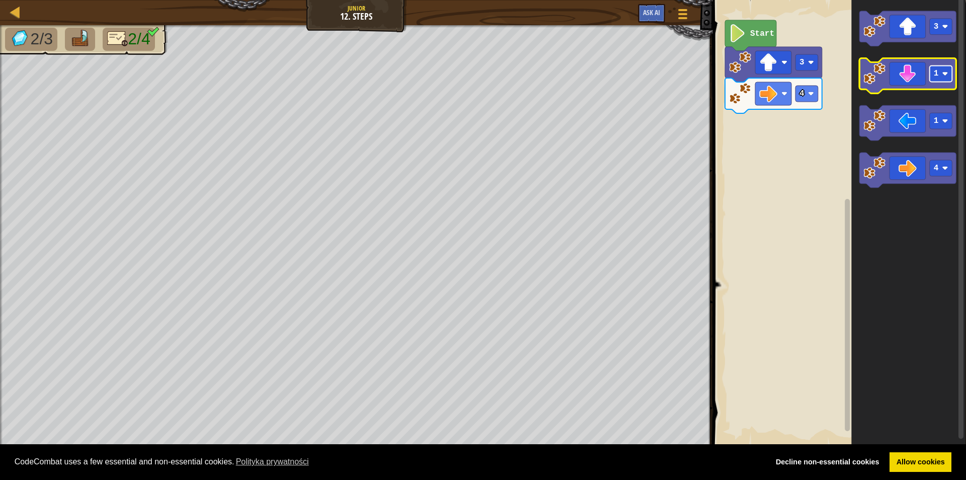
click at [948, 78] on rect "Obszar roboczy Blockly" at bounding box center [941, 74] width 23 height 16
click at [917, 72] on icon "Obszar roboczy Blockly" at bounding box center [908, 75] width 97 height 35
click at [946, 75] on image "Obszar roboczy Blockly" at bounding box center [946, 74] width 6 height 6
click at [915, 71] on icon "Obszar roboczy Blockly" at bounding box center [908, 75] width 97 height 35
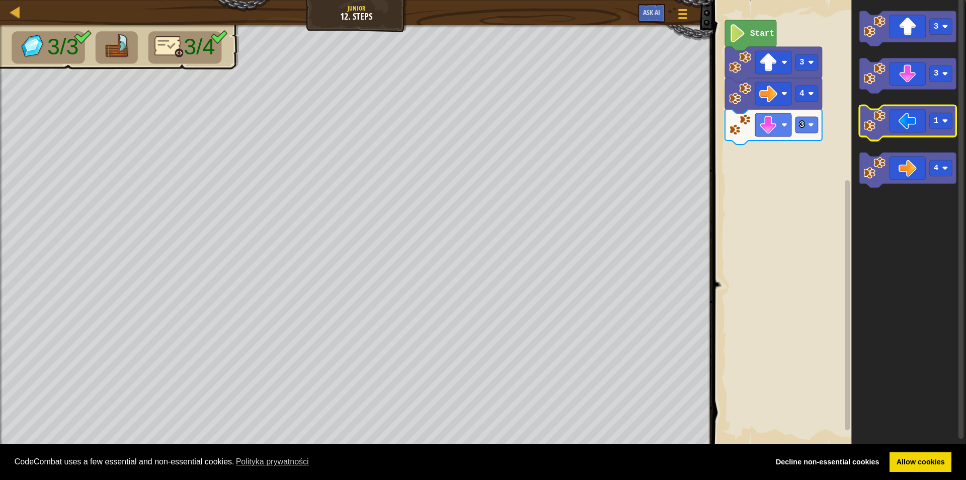
click at [912, 123] on icon "Obszar roboczy Blockly" at bounding box center [908, 123] width 97 height 35
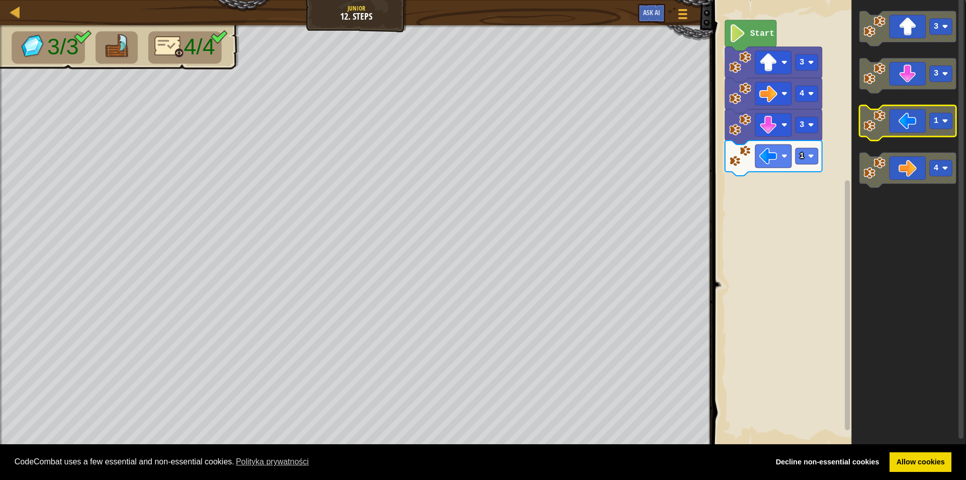
click at [893, 130] on icon "Obszar roboczy Blockly" at bounding box center [908, 123] width 97 height 35
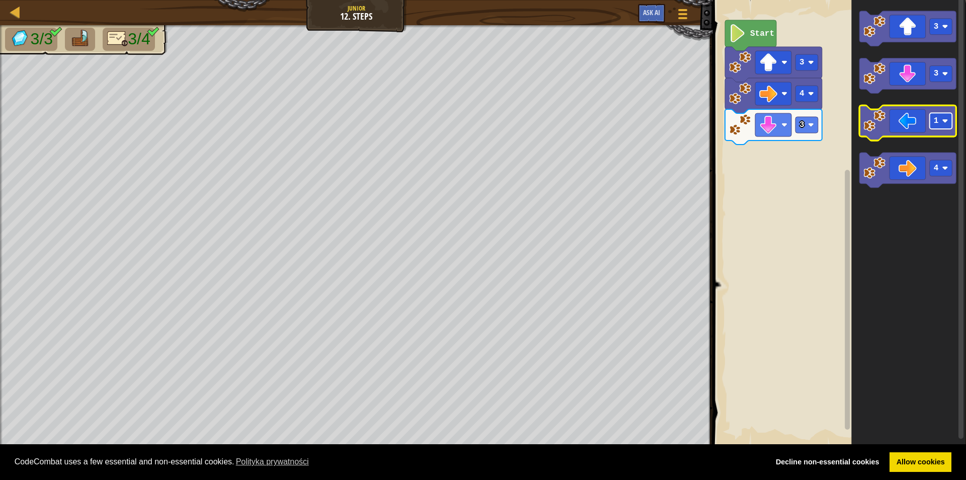
click at [945, 129] on rect "Obszar roboczy Blockly" at bounding box center [941, 121] width 23 height 16
click at [883, 123] on image "Obszar roboczy Blockly" at bounding box center [875, 121] width 22 height 22
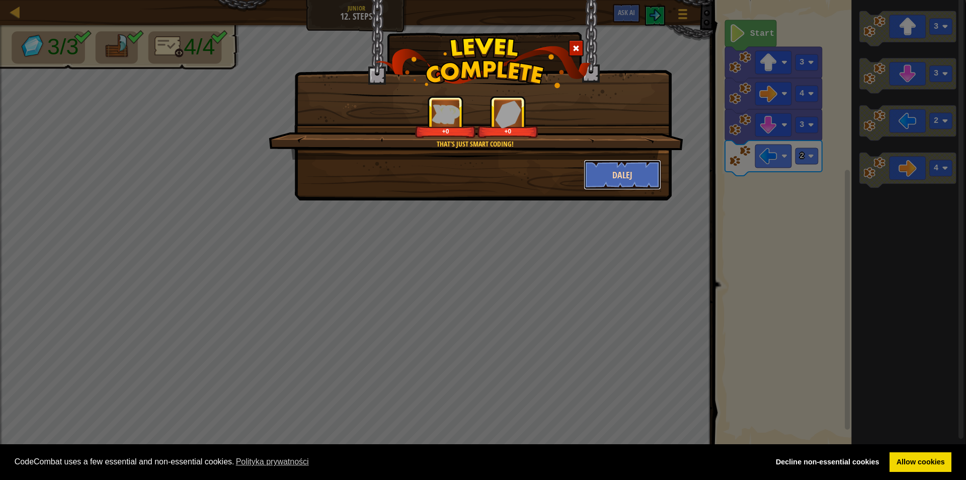
click at [624, 176] on button "Dalej" at bounding box center [623, 175] width 78 height 30
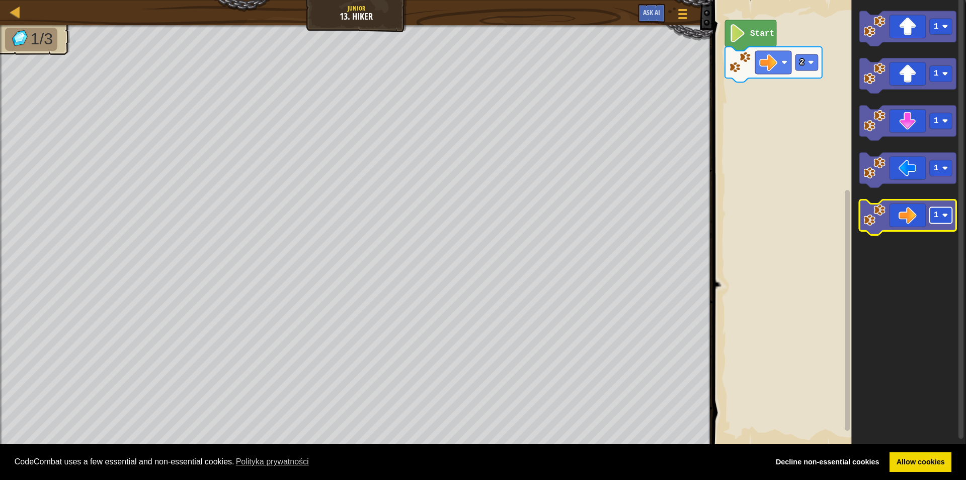
click at [940, 212] on rect "Obszar roboczy Blockly" at bounding box center [941, 216] width 23 height 16
click at [907, 217] on icon "Obszar roboczy Blockly" at bounding box center [908, 217] width 97 height 35
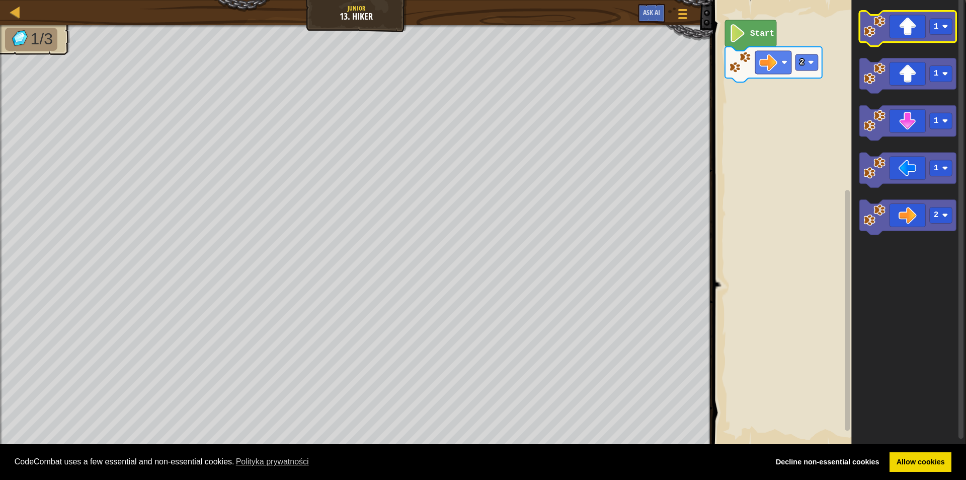
click at [877, 29] on image "Obszar roboczy Blockly" at bounding box center [875, 27] width 22 height 22
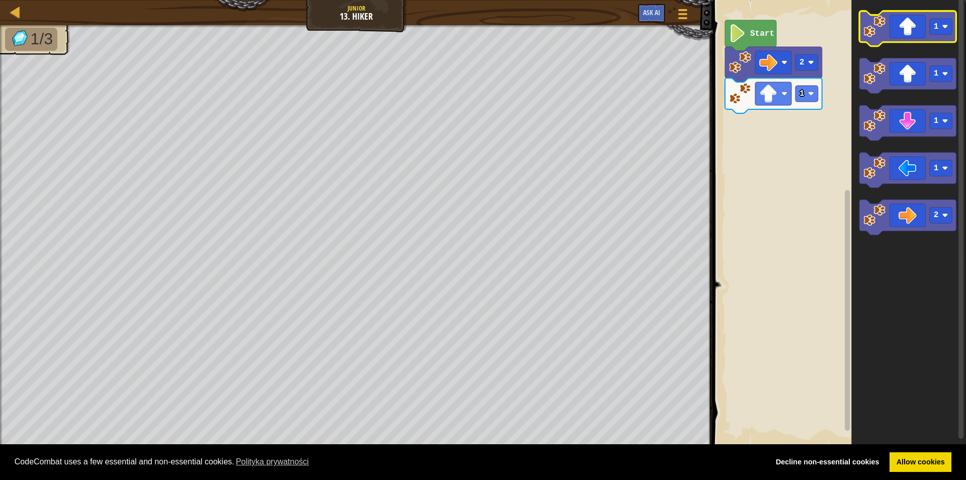
click at [912, 34] on icon "Obszar roboczy Blockly" at bounding box center [908, 28] width 97 height 35
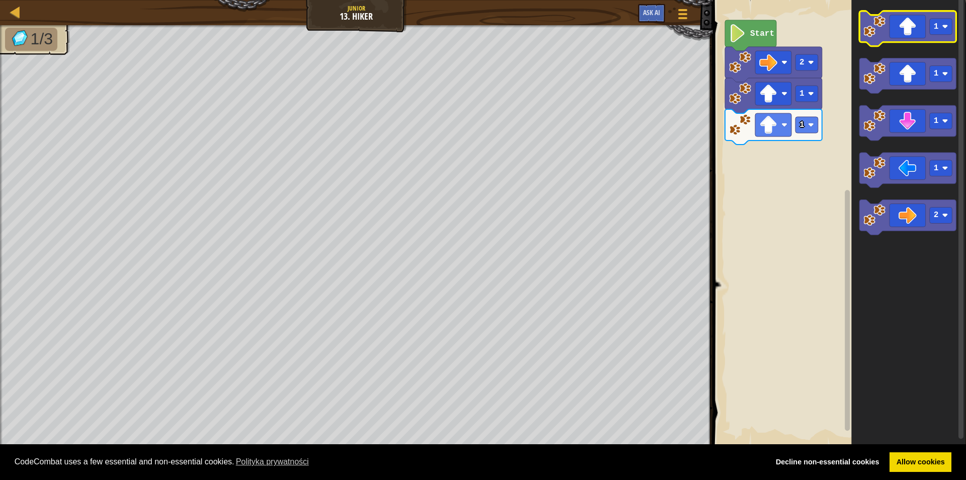
click at [912, 34] on icon "Obszar roboczy Blockly" at bounding box center [908, 28] width 97 height 35
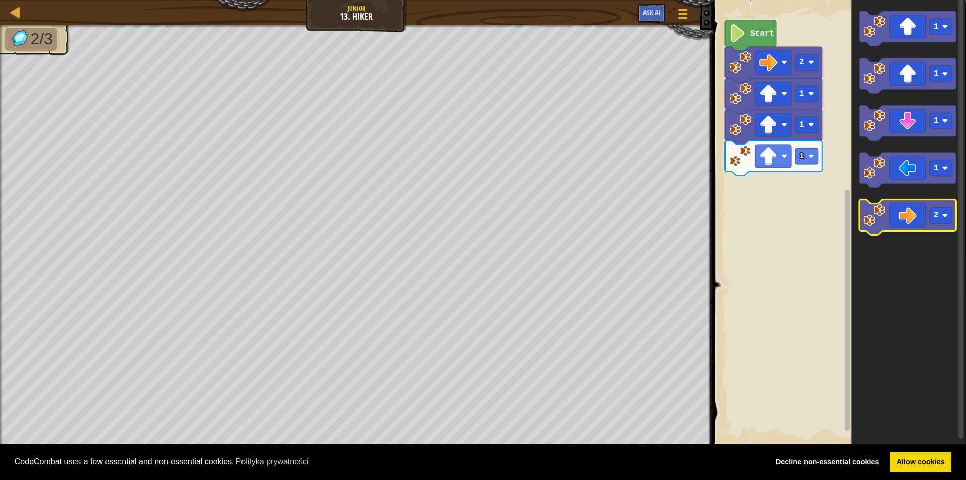
click at [907, 215] on icon "Obszar roboczy Blockly" at bounding box center [908, 217] width 97 height 35
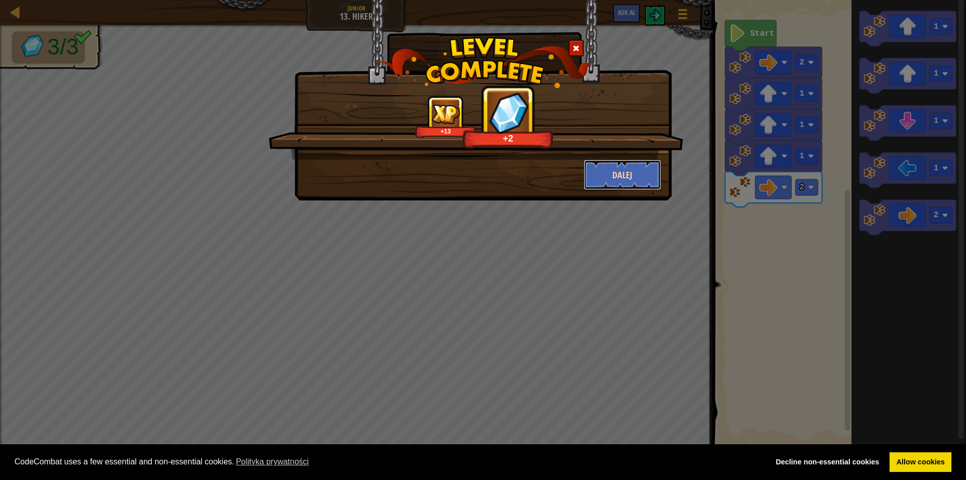
click at [612, 178] on button "Dalej" at bounding box center [623, 175] width 78 height 30
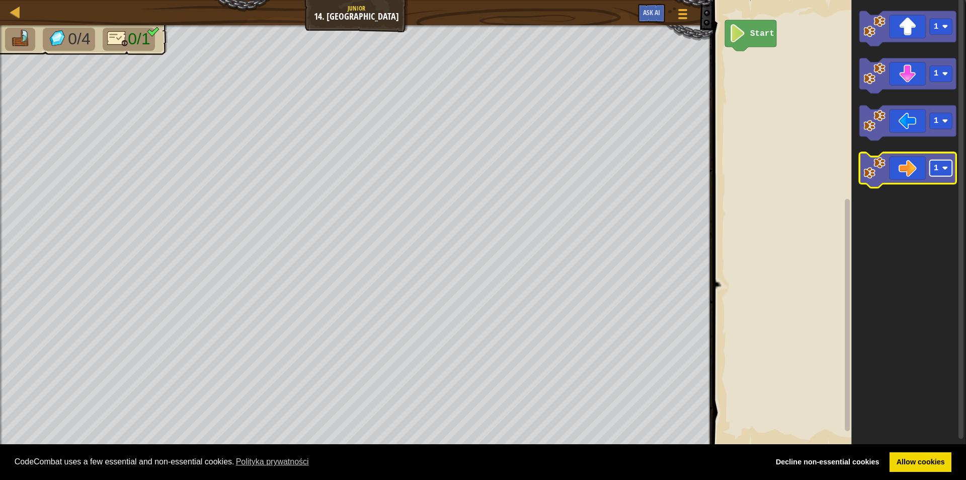
click at [944, 165] on rect "Obszar roboczy Blockly" at bounding box center [941, 169] width 23 height 16
click at [893, 178] on icon "Obszar roboczy Blockly" at bounding box center [908, 170] width 97 height 35
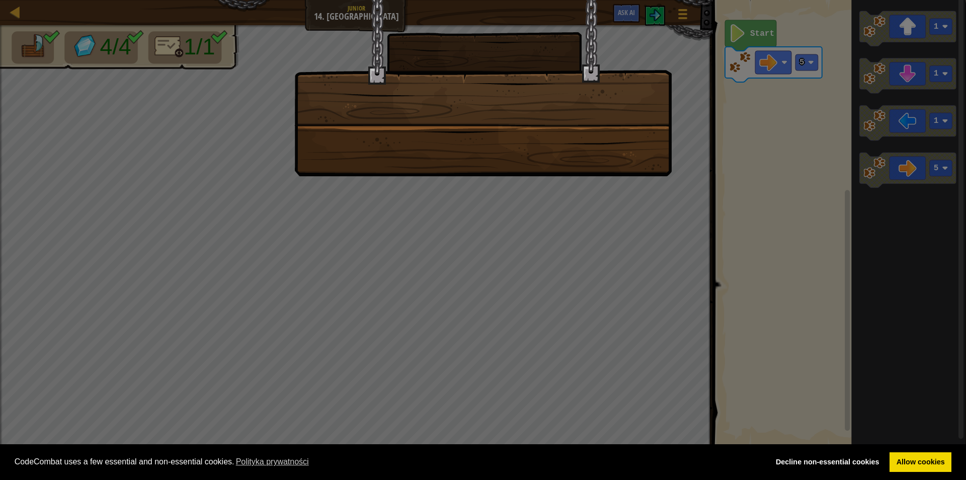
click at [451, 180] on div at bounding box center [483, 240] width 966 height 480
click at [436, 155] on div at bounding box center [482, 88] width 377 height 176
click at [432, 150] on div at bounding box center [482, 88] width 377 height 176
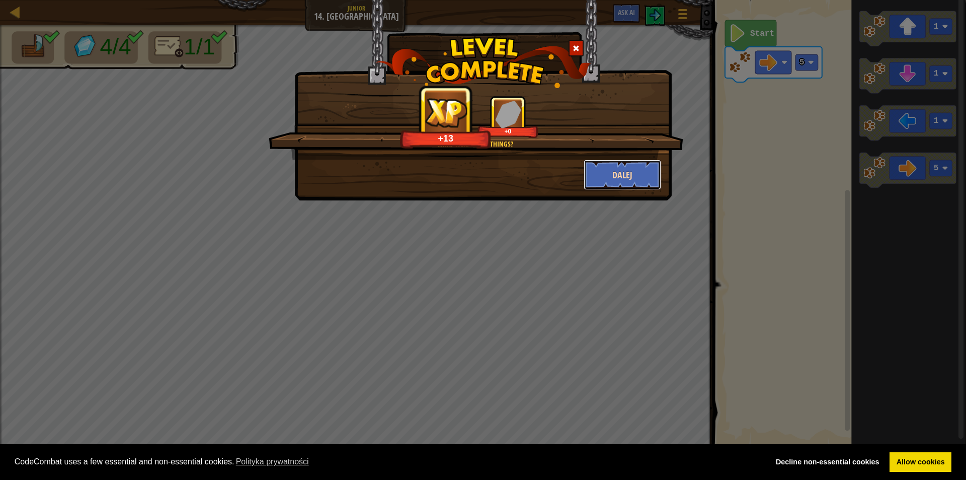
click at [603, 165] on button "Dalej" at bounding box center [623, 175] width 78 height 30
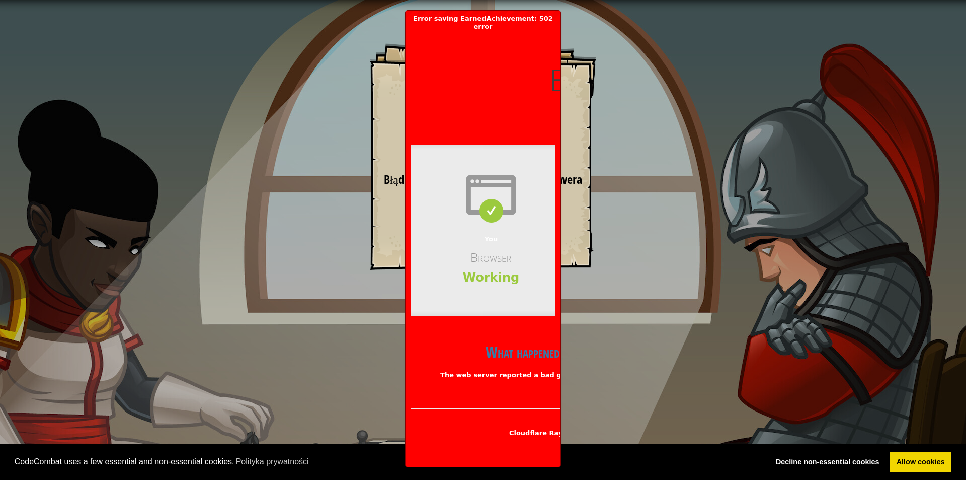
click at [665, 240] on div "Step Change Goals Start Level Błąd podczas ładowania danych z serwera Żeby zagr…" at bounding box center [483, 240] width 966 height 480
click at [624, 231] on div "Step Change Goals Start Level Błąd podczas ładowania danych z serwera Żeby zagr…" at bounding box center [483, 240] width 966 height 480
click at [530, 226] on div "You Browser Working" at bounding box center [491, 229] width 161 height 171
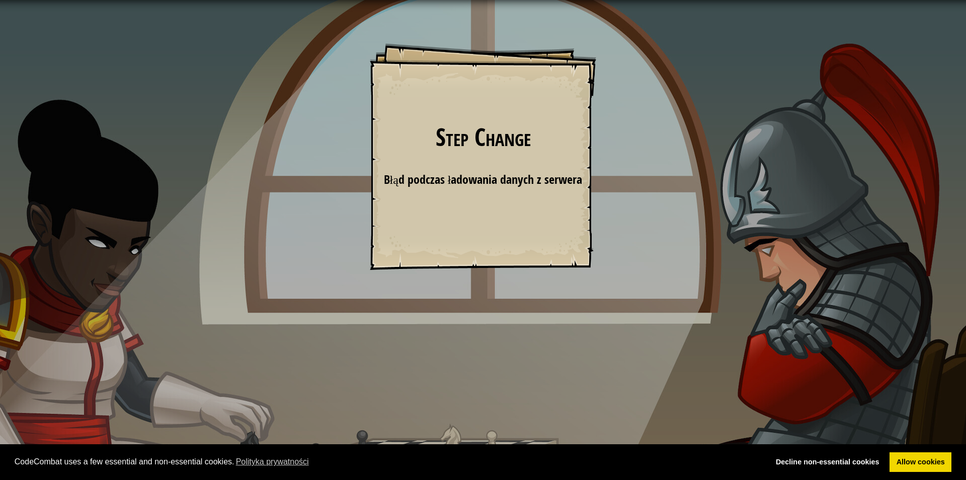
drag, startPoint x: 677, startPoint y: 290, endPoint x: 758, endPoint y: 203, distance: 119.3
click at [664, 184] on div "Step Change Goals Start Level Błąd podczas ładowania danych z serwera Żeby zagr…" at bounding box center [483, 240] width 966 height 480
